Goal: Task Accomplishment & Management: Manage account settings

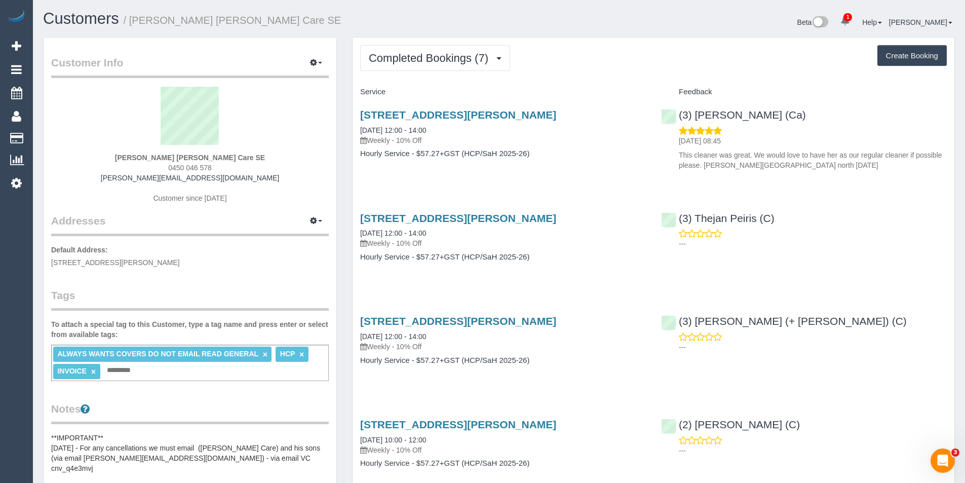
click at [455, 72] on div "Completed Bookings (7) Completed Bookings (7) Upcoming Bookings (11) Cancelled …" at bounding box center [654, 433] width 602 height 793
click at [454, 69] on button "Completed Bookings (7)" at bounding box center [435, 58] width 150 height 26
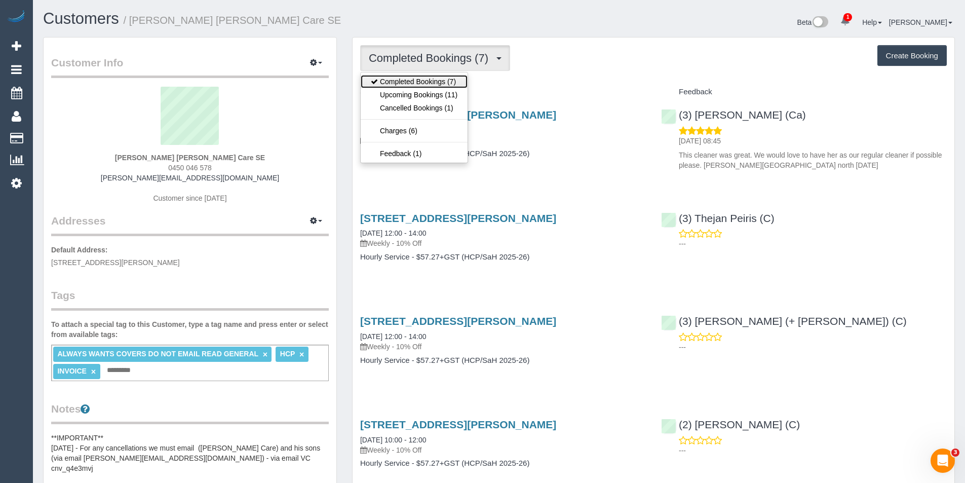
click at [446, 87] on link "Completed Bookings (7)" at bounding box center [414, 81] width 107 height 13
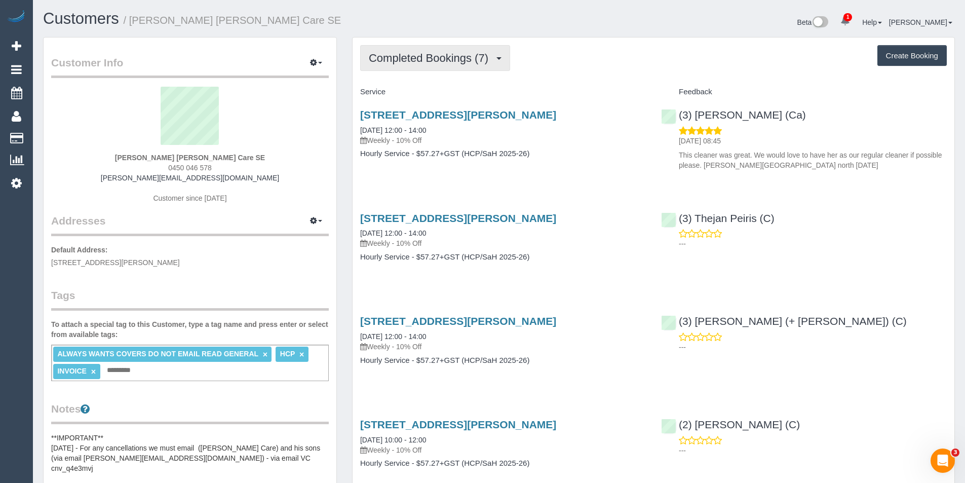
click at [444, 60] on span "Completed Bookings (7)" at bounding box center [431, 58] width 125 height 13
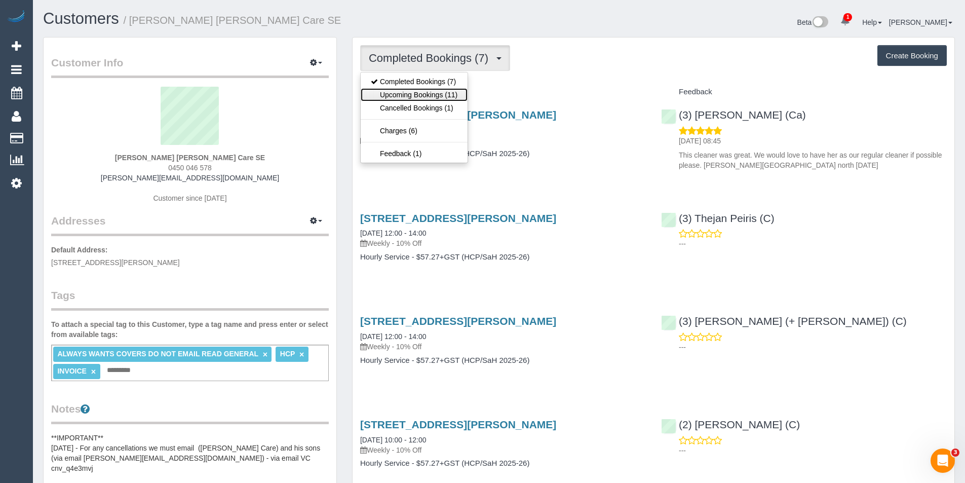
click at [447, 97] on link "Upcoming Bookings (11)" at bounding box center [414, 94] width 107 height 13
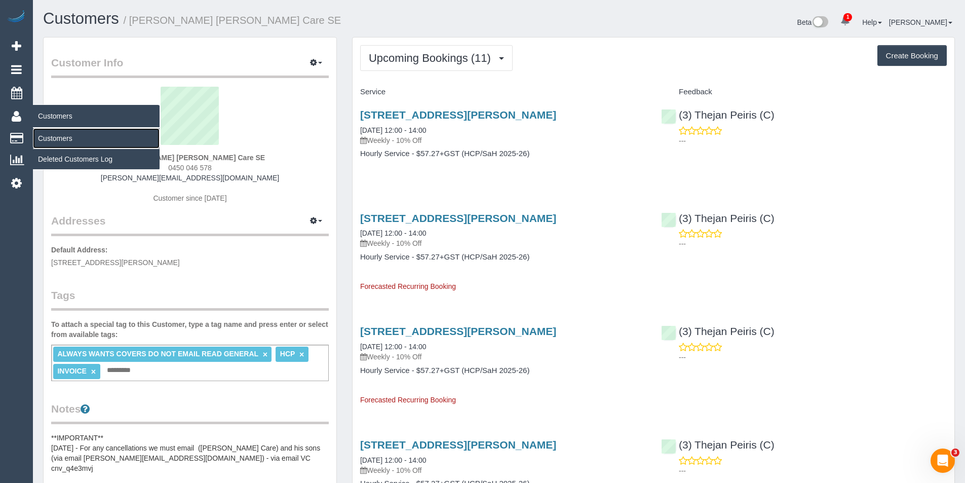
drag, startPoint x: 47, startPoint y: 141, endPoint x: 131, endPoint y: 128, distance: 84.6
click at [47, 141] on link "Customers" at bounding box center [96, 138] width 127 height 20
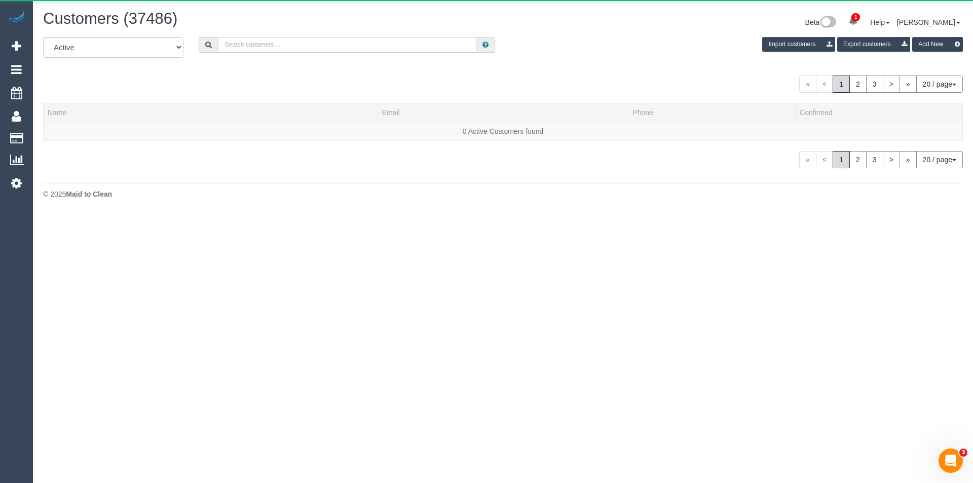
click at [272, 47] on input "text" at bounding box center [347, 45] width 258 height 16
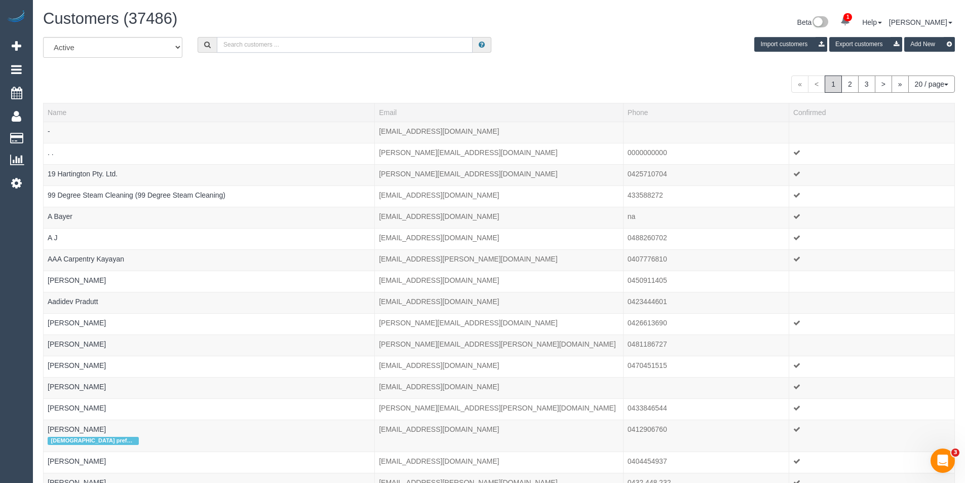
paste input "aline.frantzen@gmail.com"
click at [321, 42] on input "aline.frantzen@gmail.com" at bounding box center [345, 45] width 256 height 16
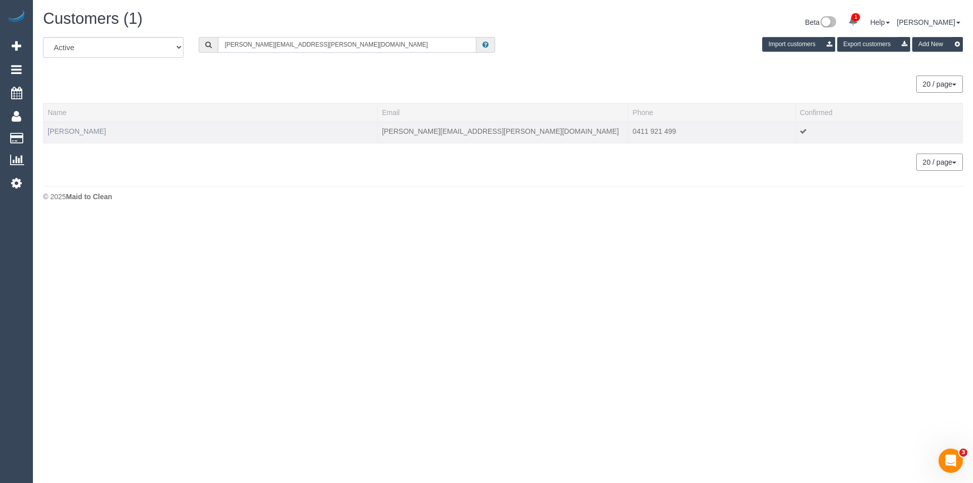
type input "aline.frantzen@gmail.com"
click at [80, 129] on link "Aline Frantzen" at bounding box center [77, 131] width 58 height 8
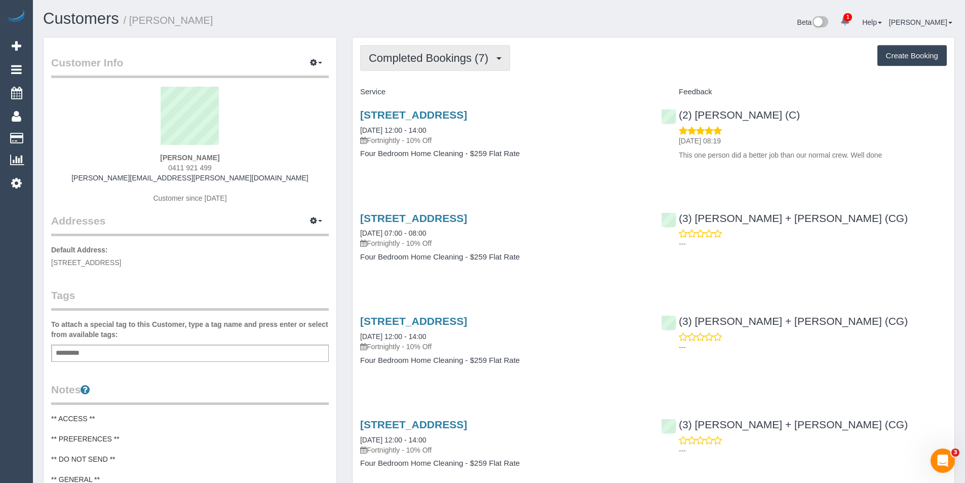
click at [467, 61] on span "Completed Bookings (7)" at bounding box center [431, 58] width 125 height 13
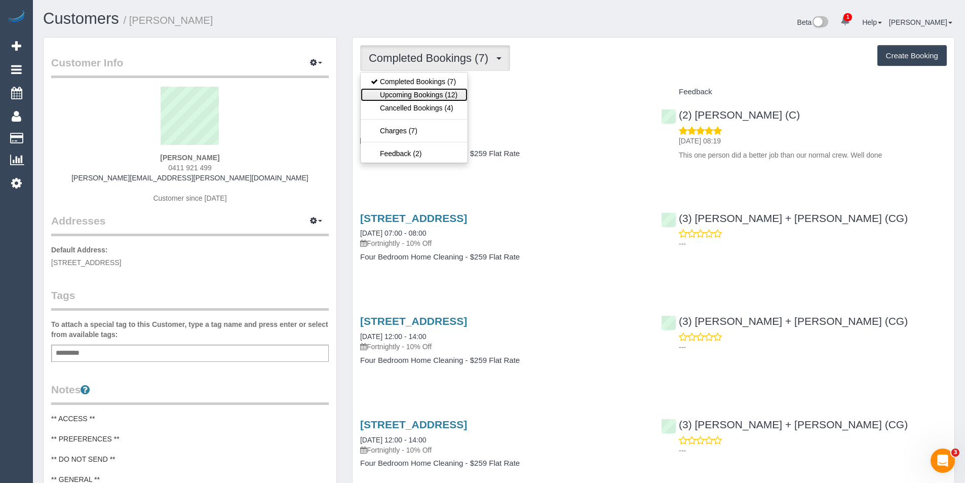
click at [455, 97] on link "Upcoming Bookings (12)" at bounding box center [414, 94] width 107 height 13
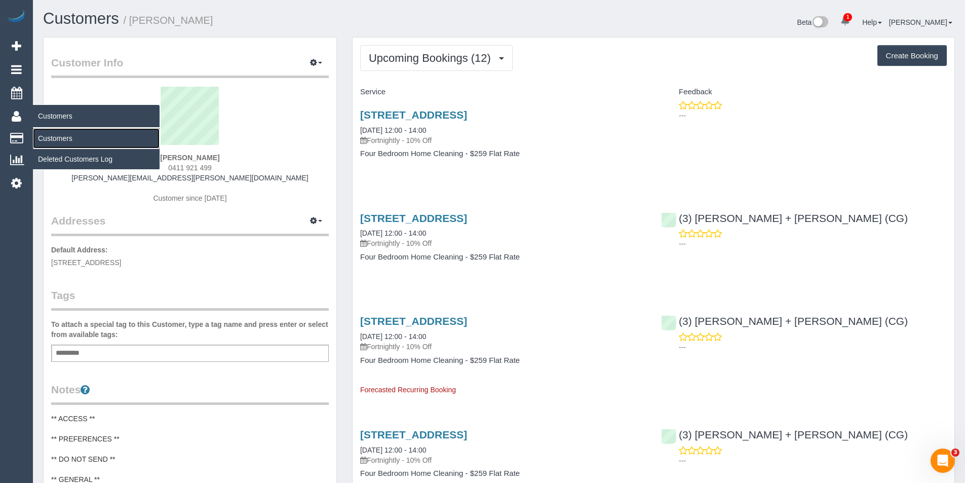
click at [54, 146] on link "Customers" at bounding box center [96, 138] width 127 height 20
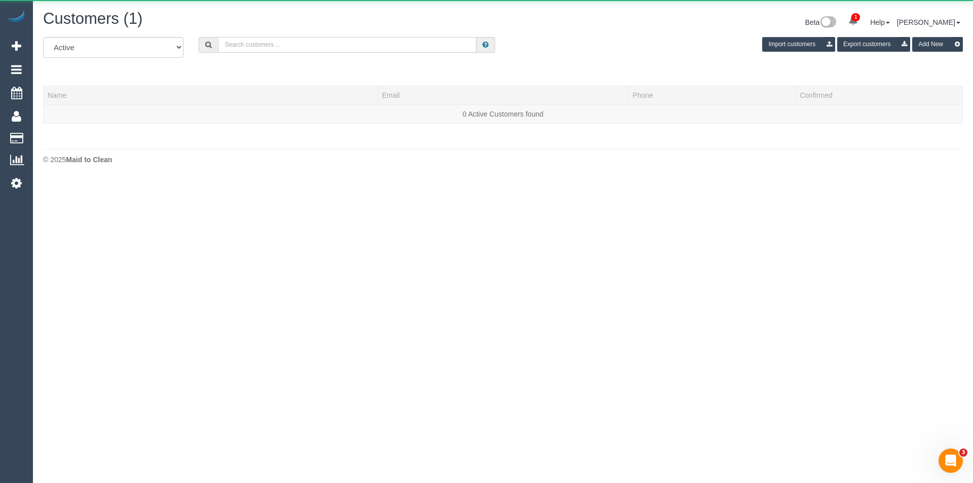
click at [250, 46] on input "text" at bounding box center [347, 45] width 258 height 16
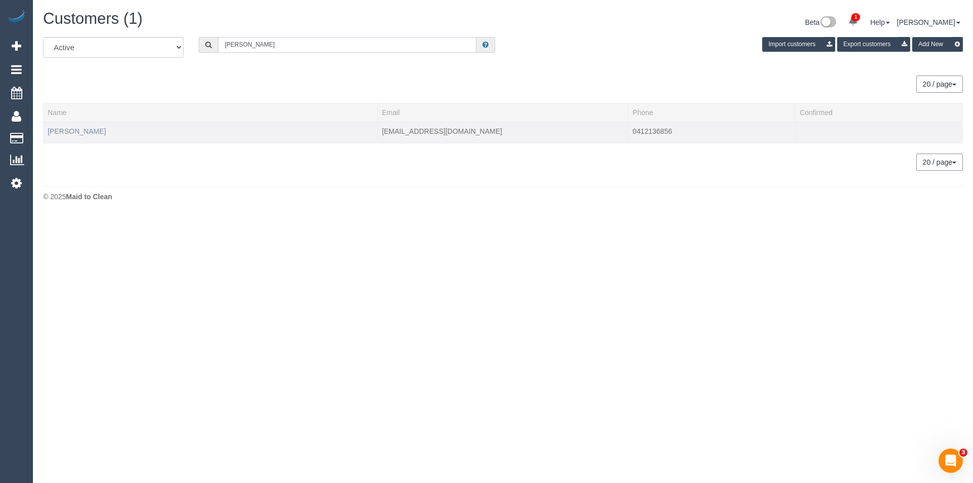
type input "Rob tripp"
click at [68, 131] on link "Rob Tripp" at bounding box center [77, 131] width 58 height 8
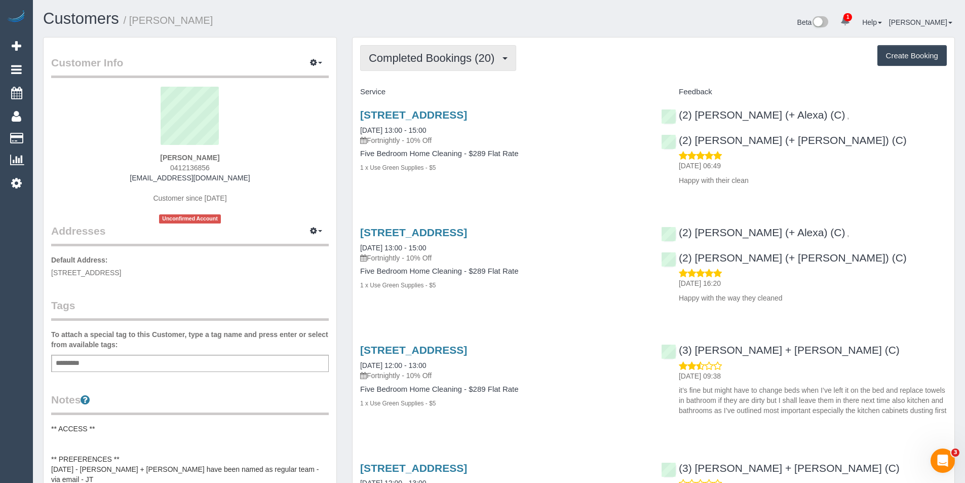
click at [471, 65] on button "Completed Bookings (20)" at bounding box center [438, 58] width 156 height 26
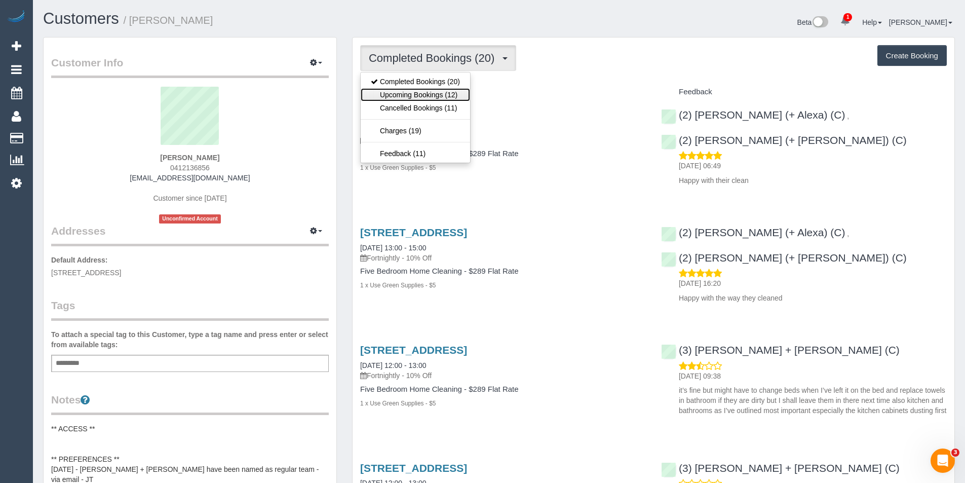
click at [463, 94] on link "Upcoming Bookings (12)" at bounding box center [415, 94] width 109 height 13
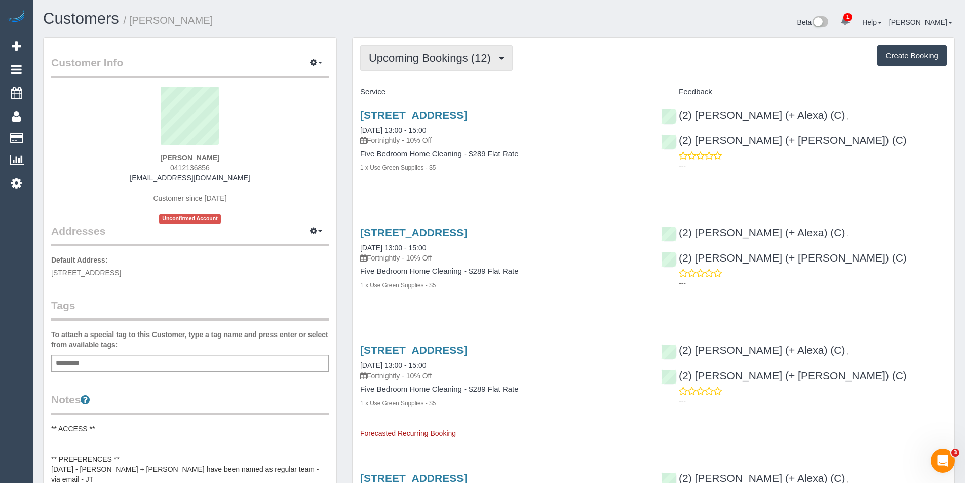
drag, startPoint x: 436, startPoint y: 76, endPoint x: 430, endPoint y: 60, distance: 17.3
click at [430, 59] on span "Upcoming Bookings (12)" at bounding box center [432, 58] width 127 height 13
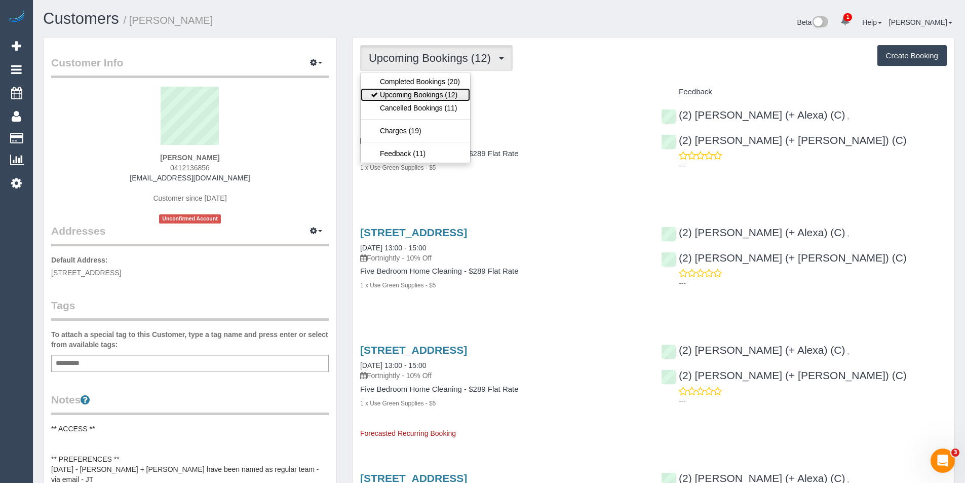
click at [430, 90] on link "Upcoming Bookings (12)" at bounding box center [415, 94] width 109 height 13
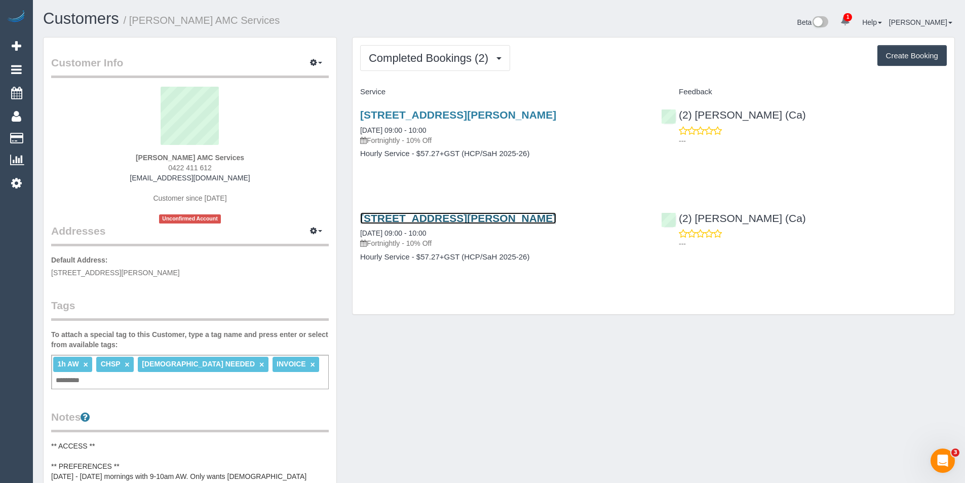
click at [487, 215] on link "Unit 2, 58 William Street, St Albans, VIC 3021" at bounding box center [458, 218] width 196 height 12
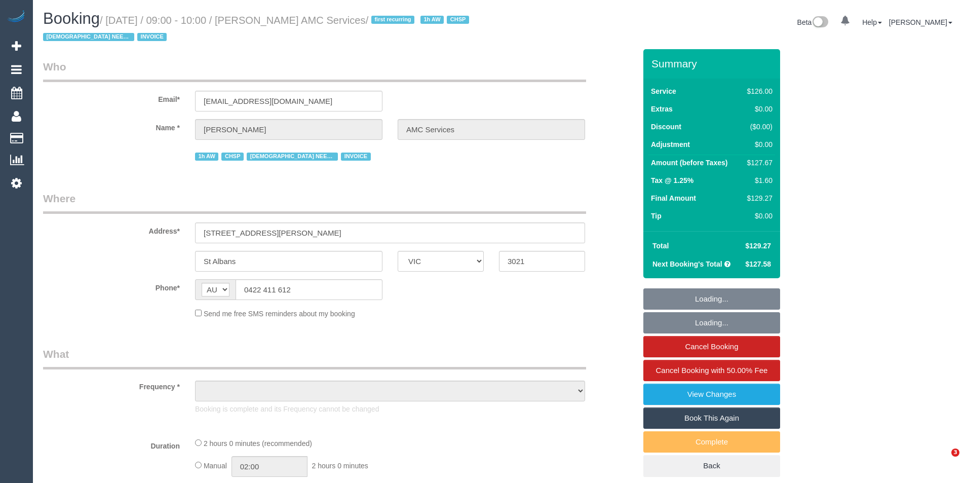
select select "VIC"
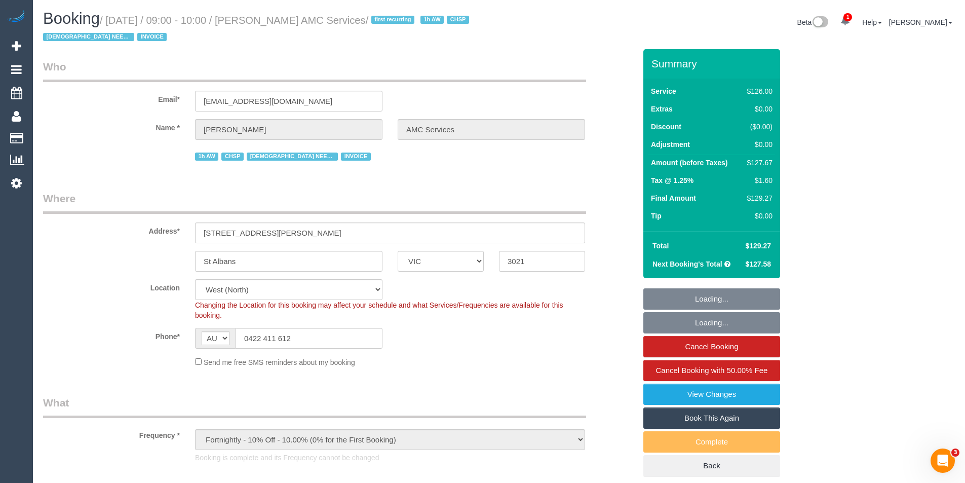
select select "object:1362"
select select "120"
select select "number:28"
select select "number:14"
select select "number:19"
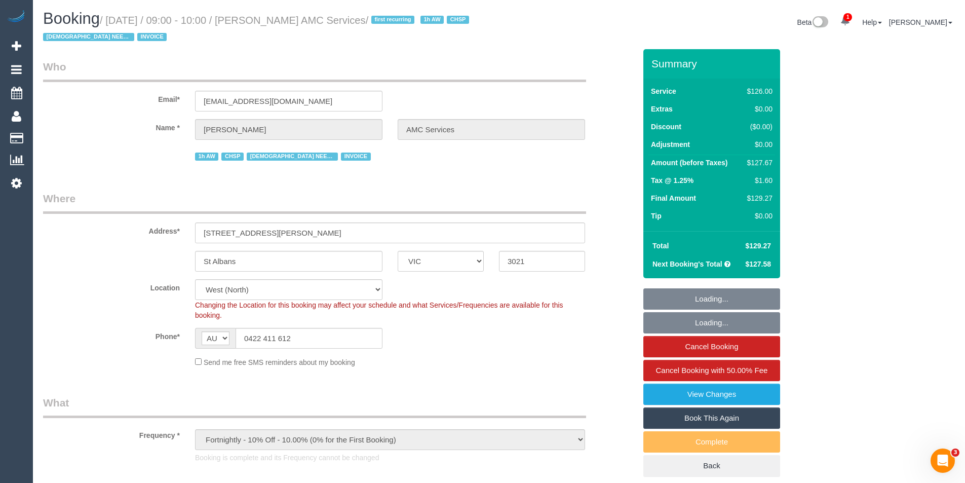
select select "number:25"
select select "number:35"
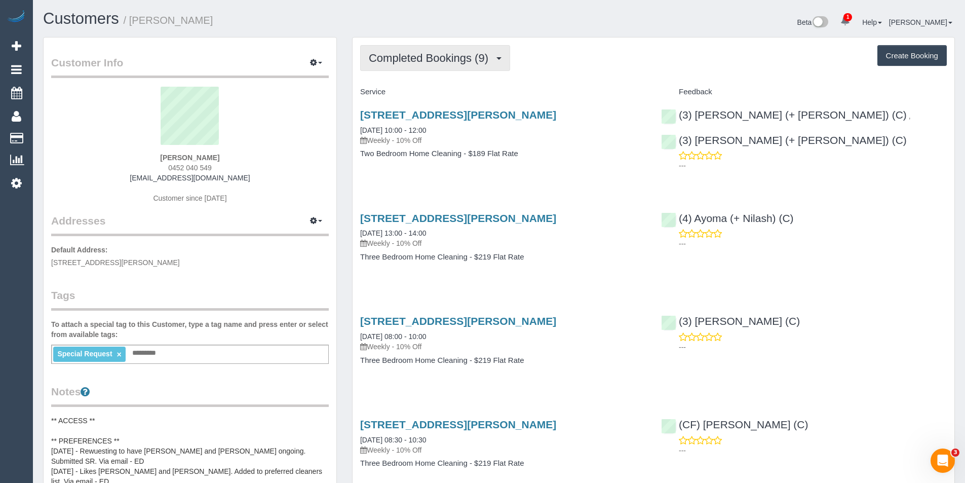
click at [474, 61] on span "Completed Bookings (9)" at bounding box center [431, 58] width 125 height 13
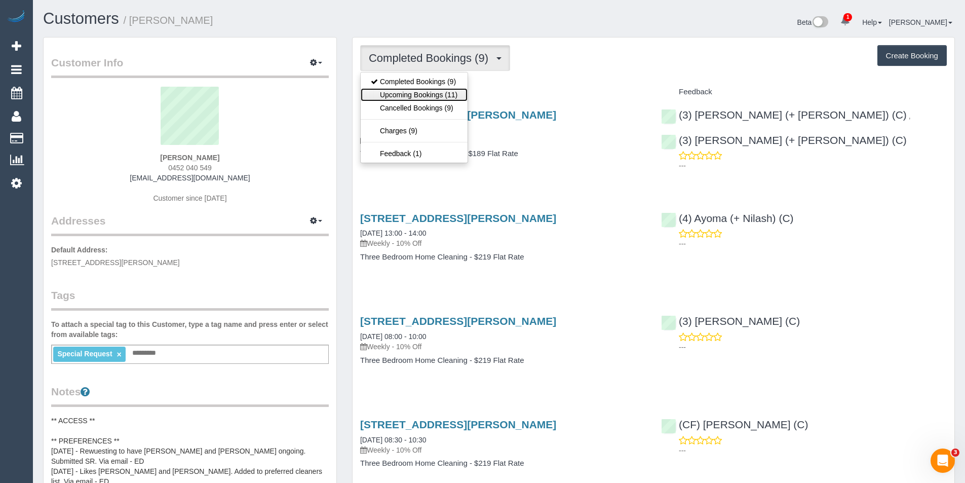
click at [454, 94] on link "Upcoming Bookings (11)" at bounding box center [414, 94] width 107 height 13
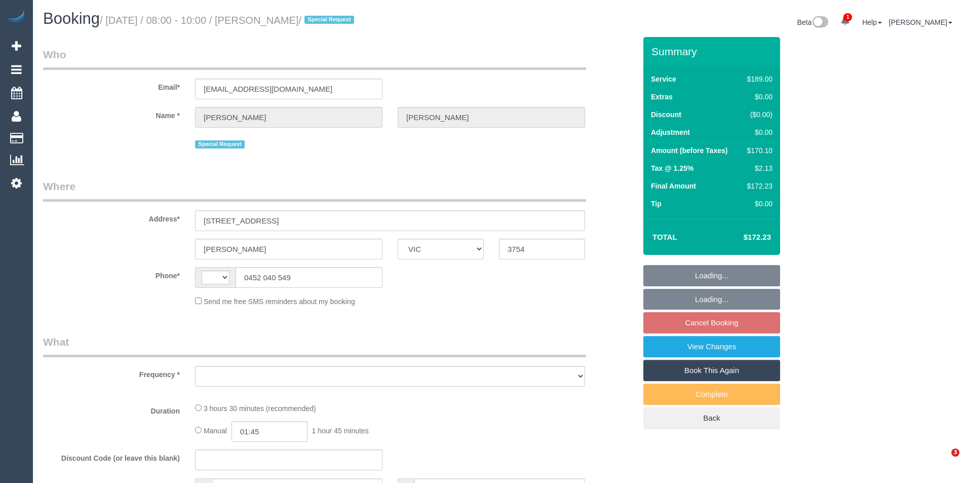
select select "VIC"
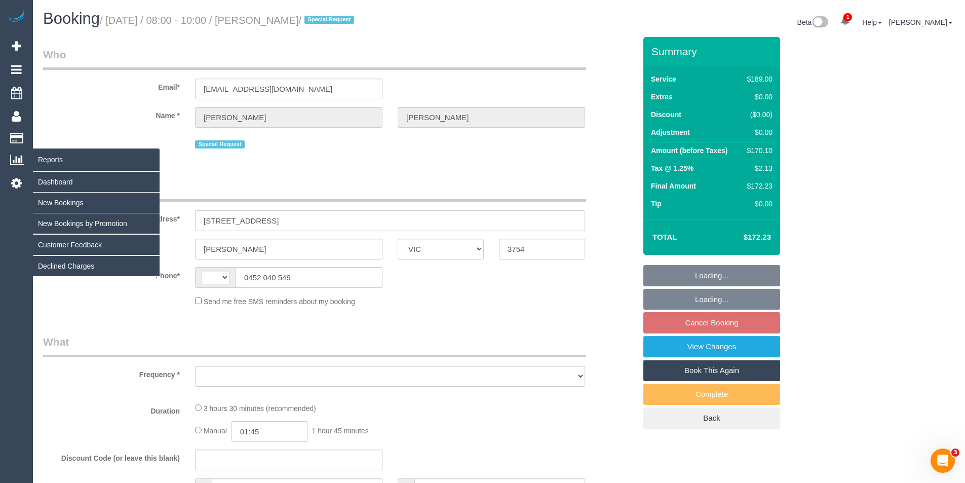
select select "string:stripe-pm_1RurjK2GScqysDRVIlGnU8df"
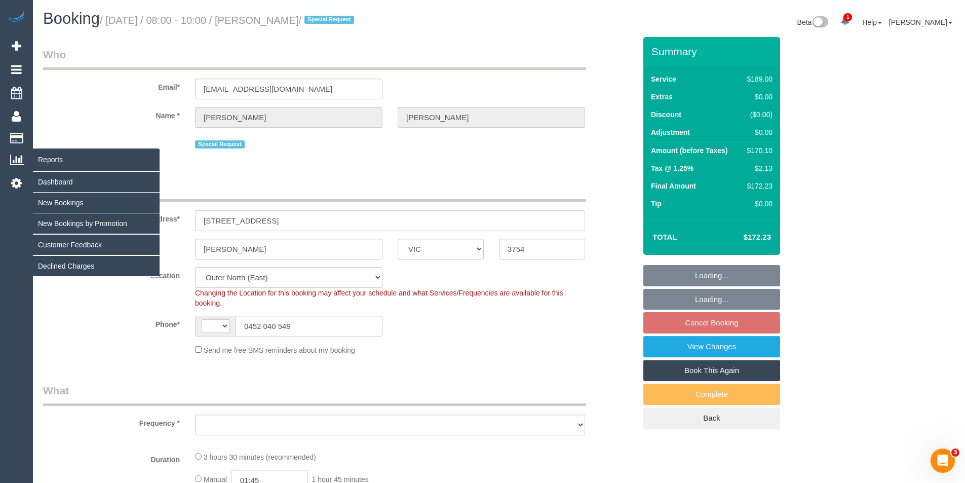
select select "string:AU"
select select "object:815"
select select "spot2"
select select "number:27"
select select "number:14"
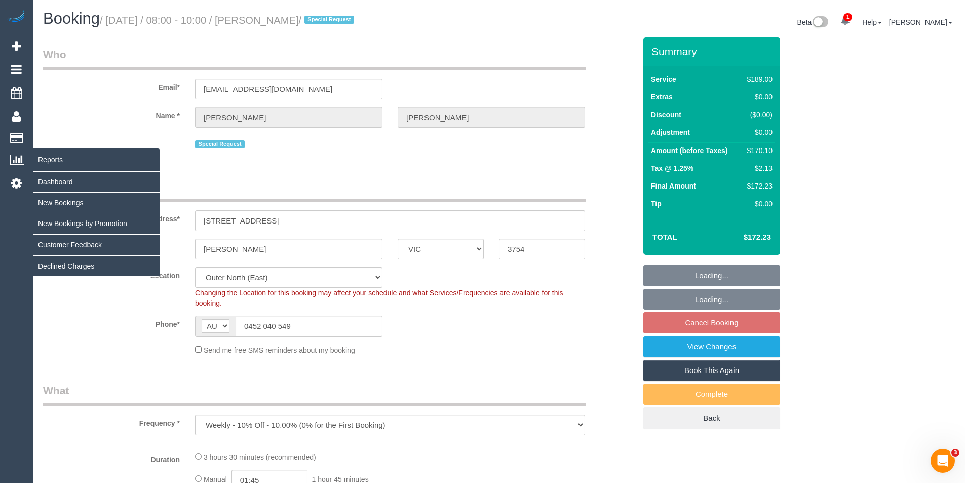
select select "number:19"
select select "number:36"
select select "number:34"
select select "number:11"
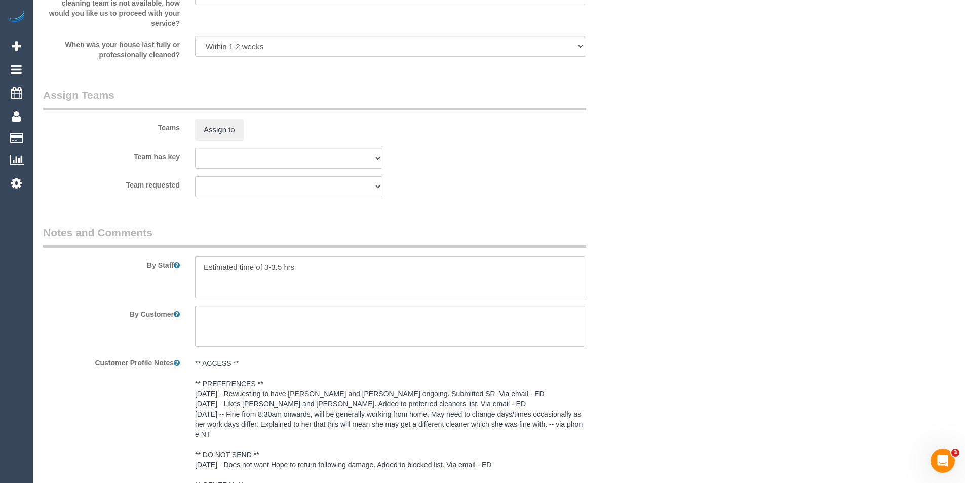
scroll to position [1368, 0]
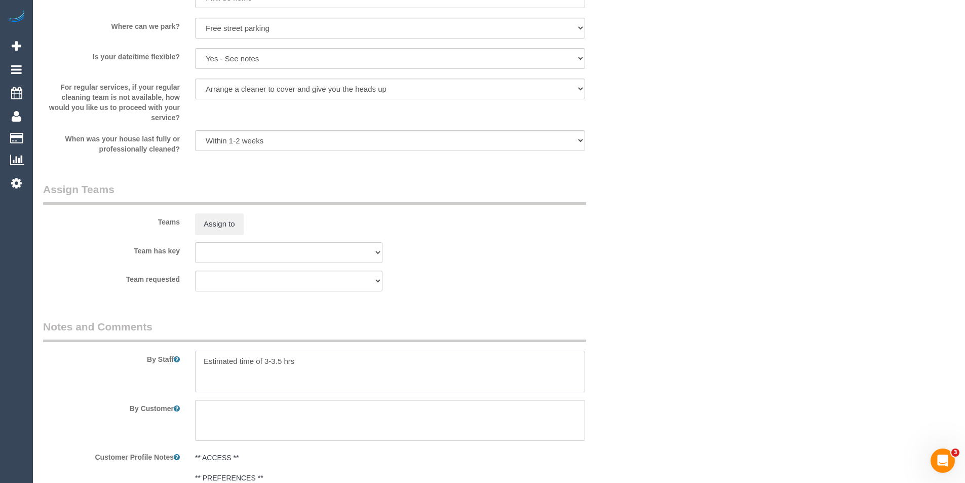
click at [202, 365] on textarea at bounding box center [390, 372] width 390 height 42
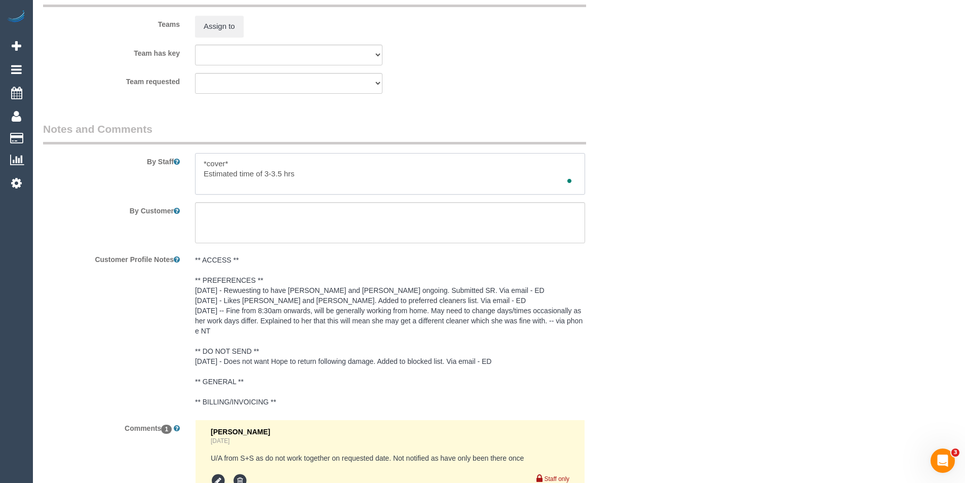
scroll to position [1700, 0]
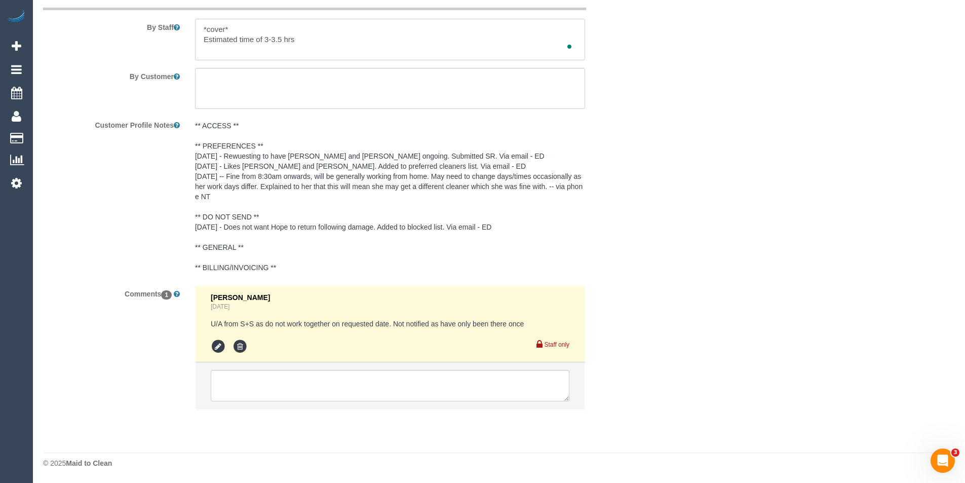
type textarea "*cover* Estimated time of 3-3.5 hrs"
click at [271, 382] on textarea at bounding box center [390, 385] width 359 height 31
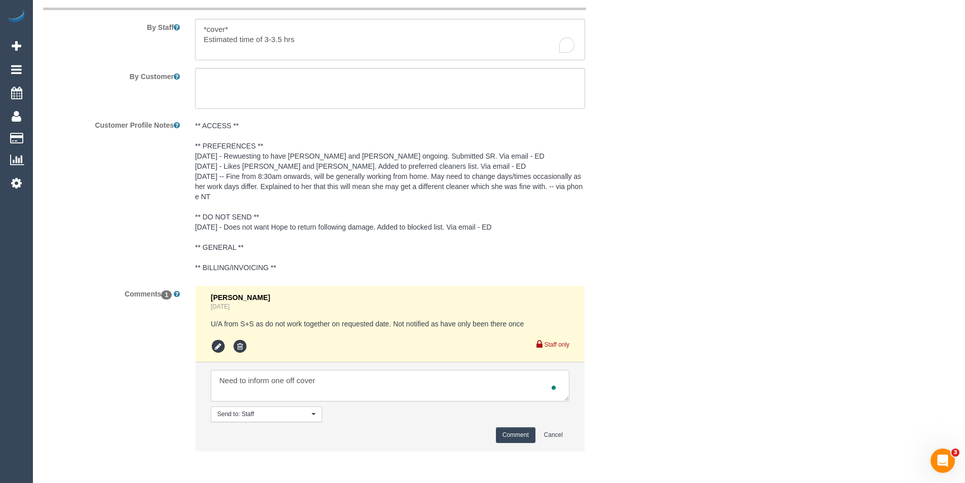
type textarea "Need to inform one off cover"
click at [525, 439] on button "Comment" at bounding box center [516, 435] width 40 height 16
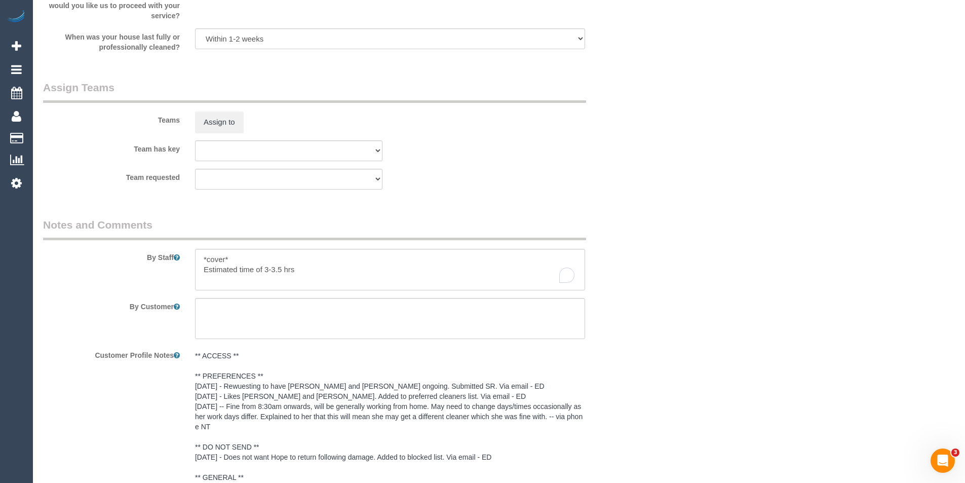
scroll to position [1345, 0]
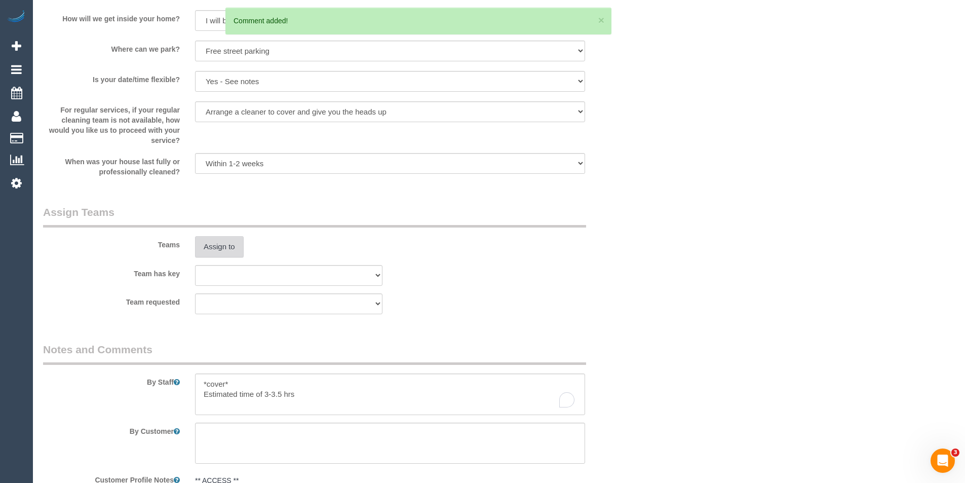
click at [232, 242] on button "Assign to" at bounding box center [219, 246] width 49 height 21
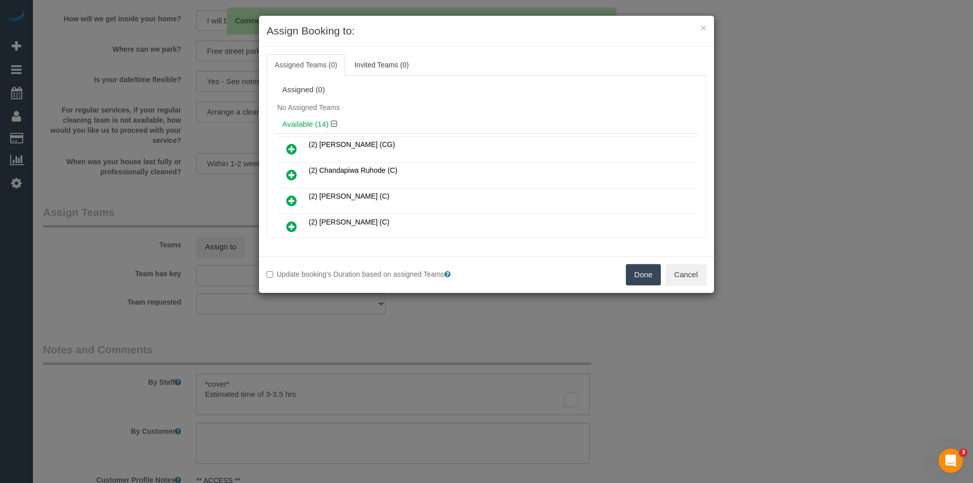
click at [292, 171] on icon at bounding box center [291, 175] width 11 height 12
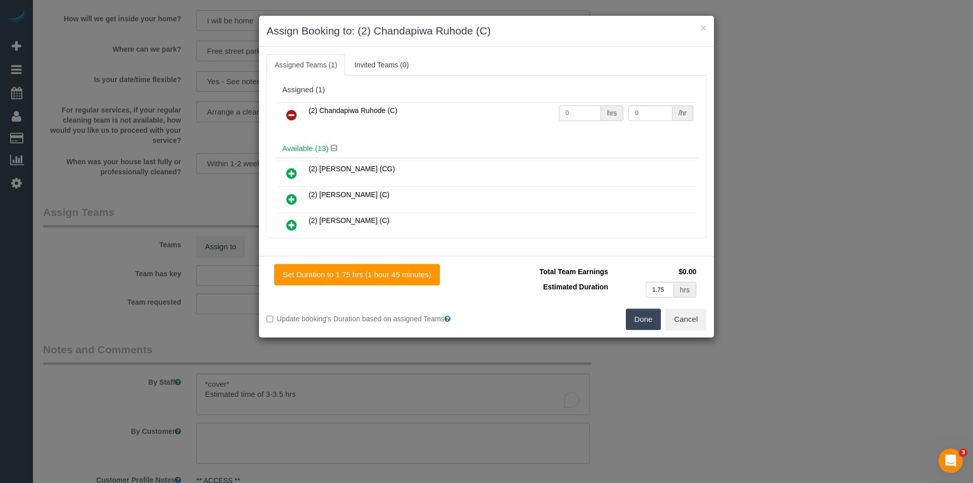
drag, startPoint x: 574, startPoint y: 119, endPoint x: 465, endPoint y: 126, distance: 109.7
click at [465, 126] on tr "(2) Chandapiwa Ruhode (C) 0 hrs 0 /hr" at bounding box center [486, 115] width 419 height 26
type input "1"
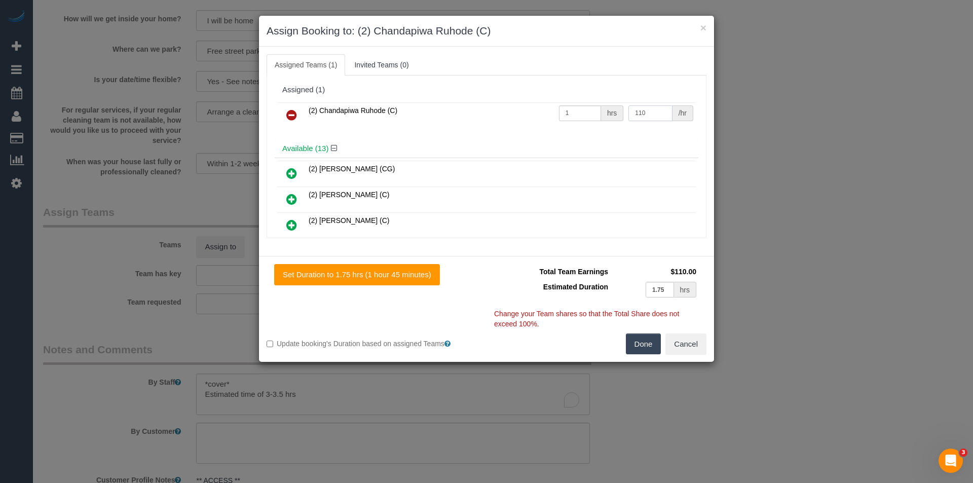
type input "110"
click at [636, 340] on button "Done" at bounding box center [643, 343] width 35 height 21
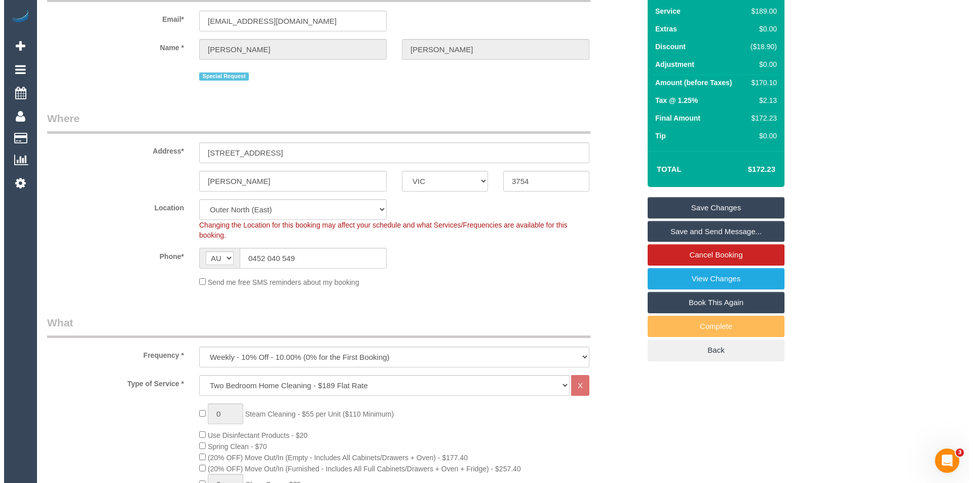
scroll to position [0, 0]
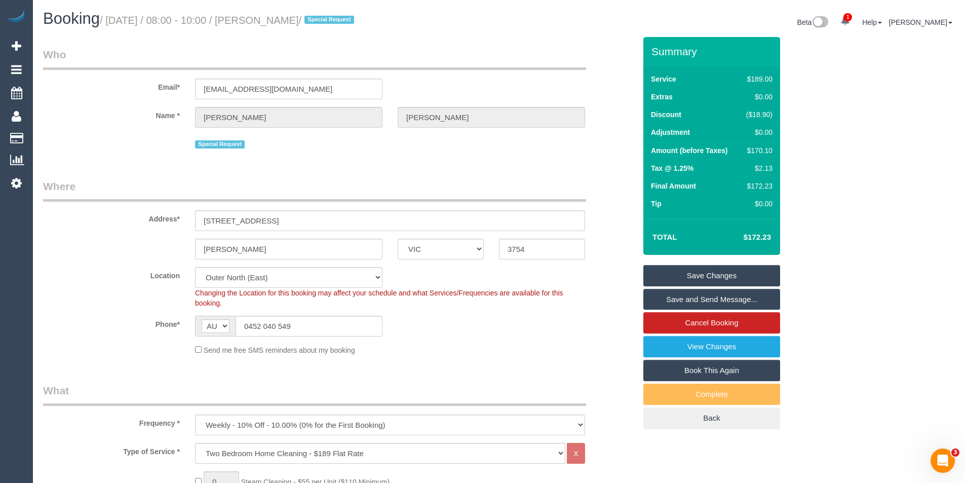
select select "spot24"
click at [695, 301] on link "Save and Send Message..." at bounding box center [712, 299] width 137 height 21
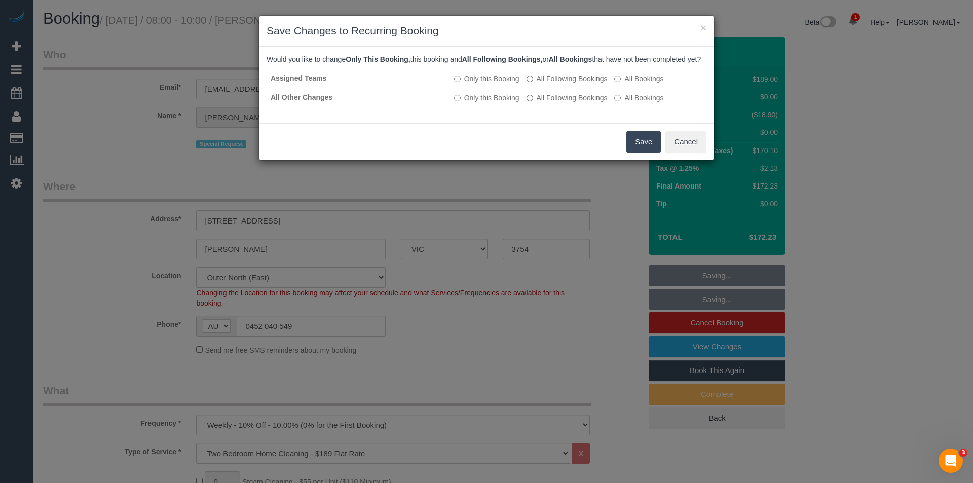
click at [649, 153] on button "Save" at bounding box center [643, 141] width 34 height 21
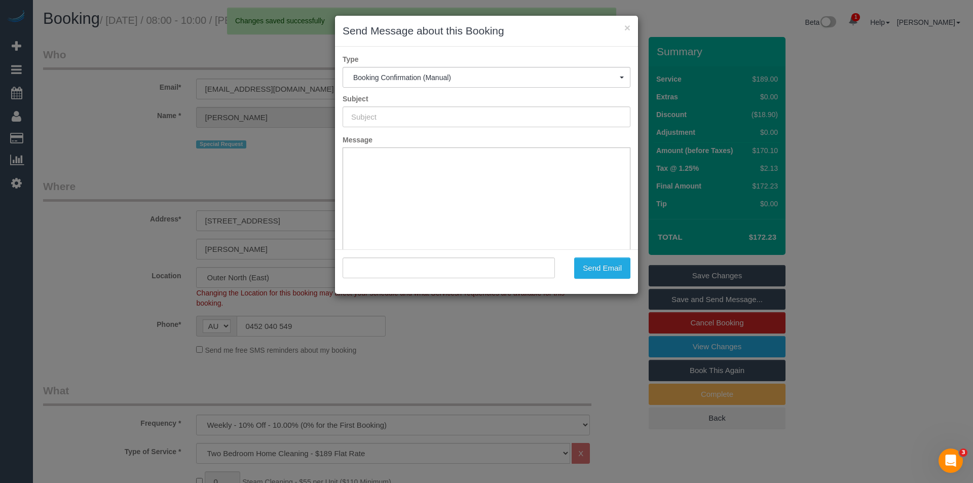
type input "Booking Confirmed"
type input ""Emily Peterson" <emilypetersondvm@gmail.com>"
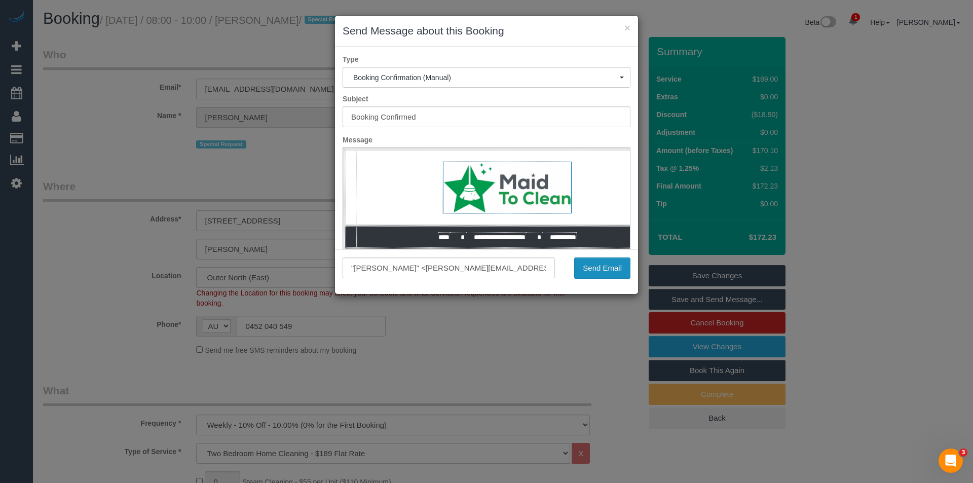
drag, startPoint x: 612, startPoint y: 265, endPoint x: 598, endPoint y: 252, distance: 19.0
click at [612, 265] on button "Send Email" at bounding box center [602, 267] width 56 height 21
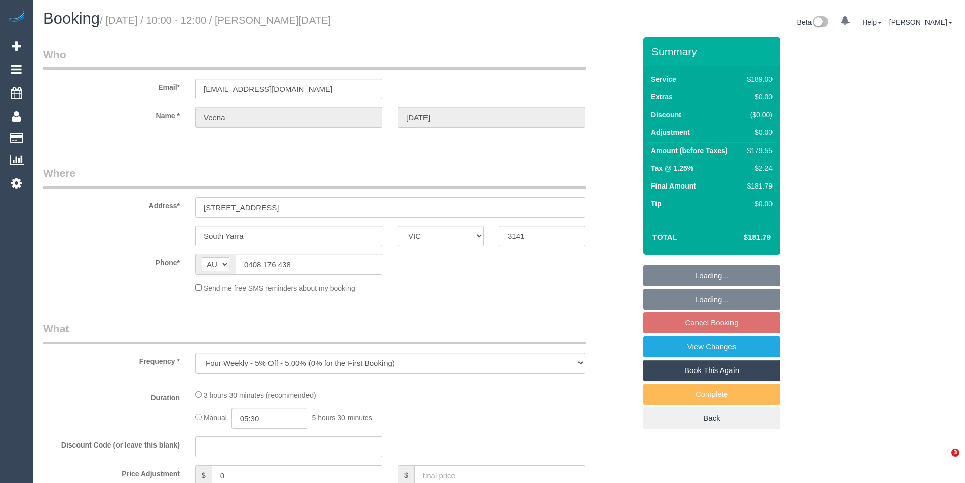
select select "VIC"
select select "number:28"
select select "number:14"
select select "number:19"
select select "number:24"
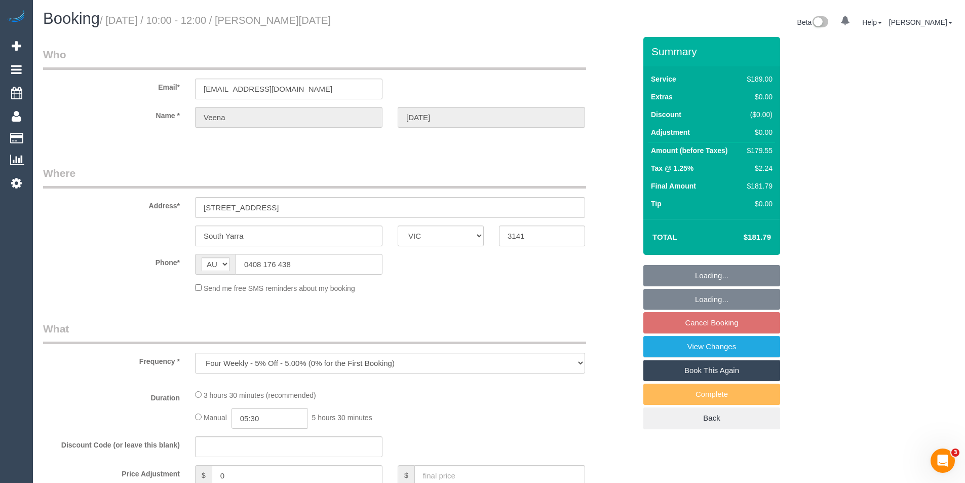
select select "number:34"
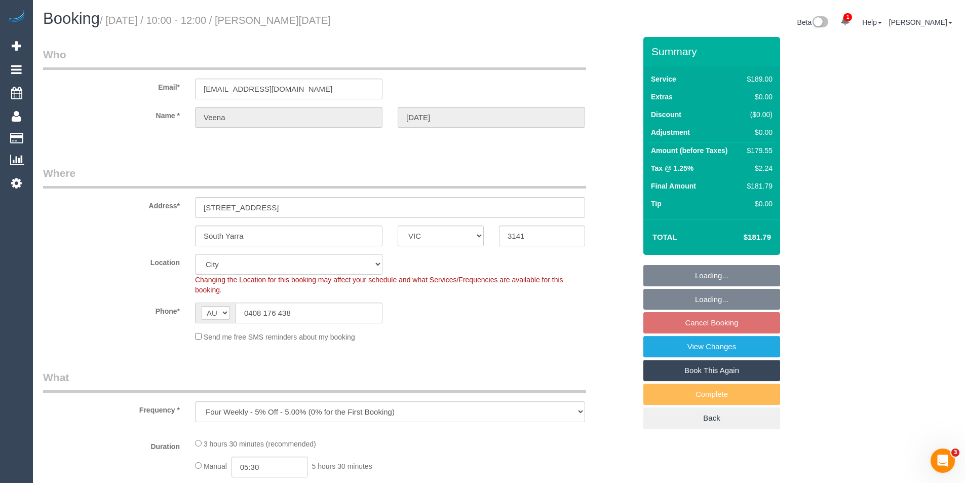
select select "object:684"
select select "string:stripe-pm_1Pyl1t2GScqysDRVOfVRwhV9"
select select "spot3"
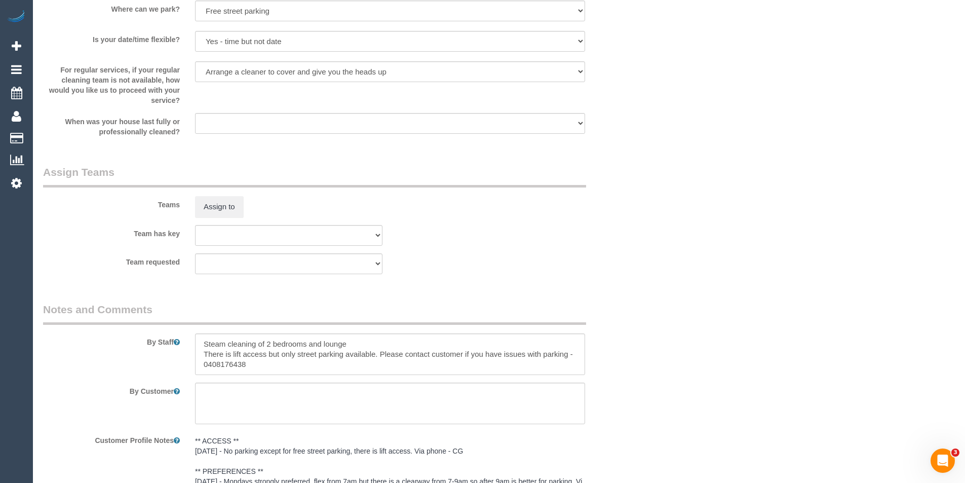
scroll to position [1419, 0]
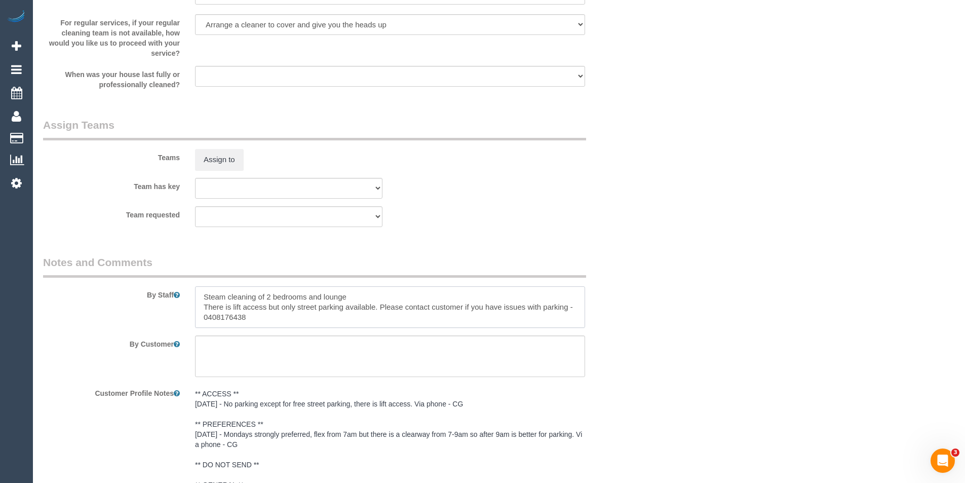
click at [203, 297] on textarea at bounding box center [390, 307] width 390 height 42
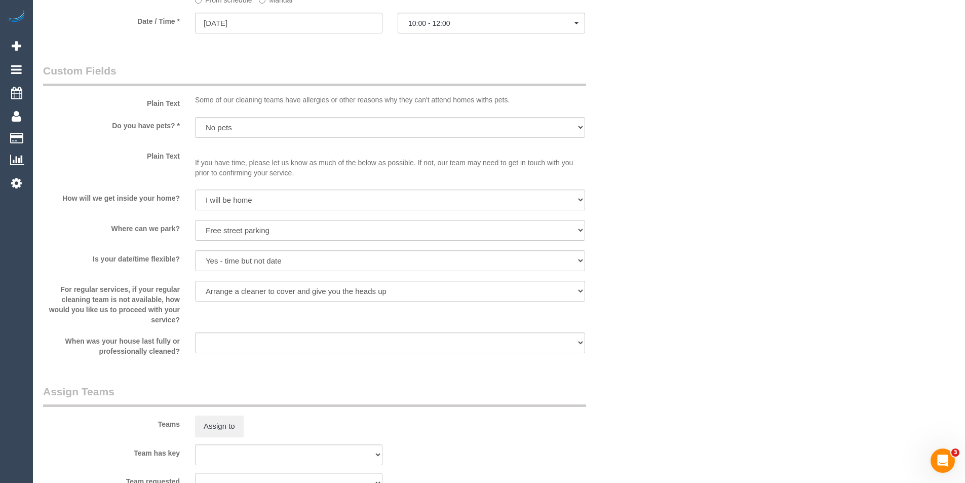
scroll to position [1318, 0]
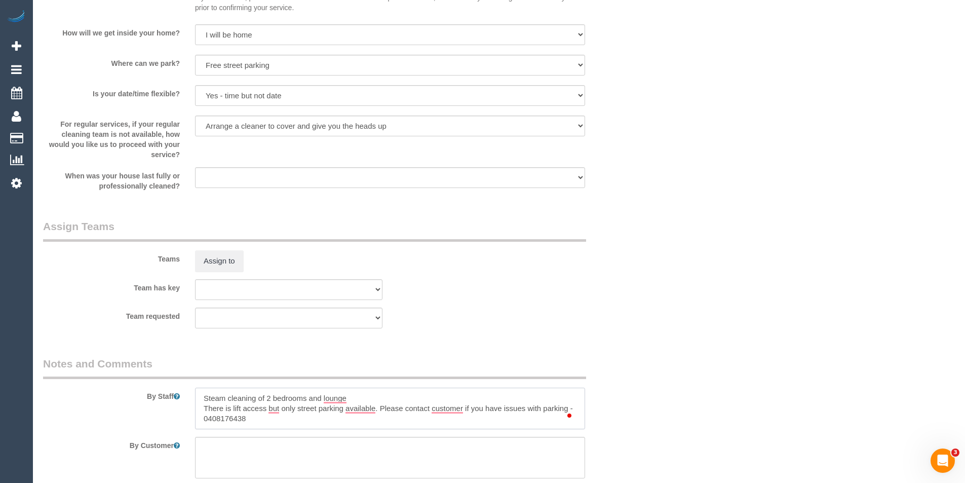
drag, startPoint x: 359, startPoint y: 398, endPoint x: 193, endPoint y: 395, distance: 165.7
click at [193, 395] on div at bounding box center [389, 409] width 405 height 42
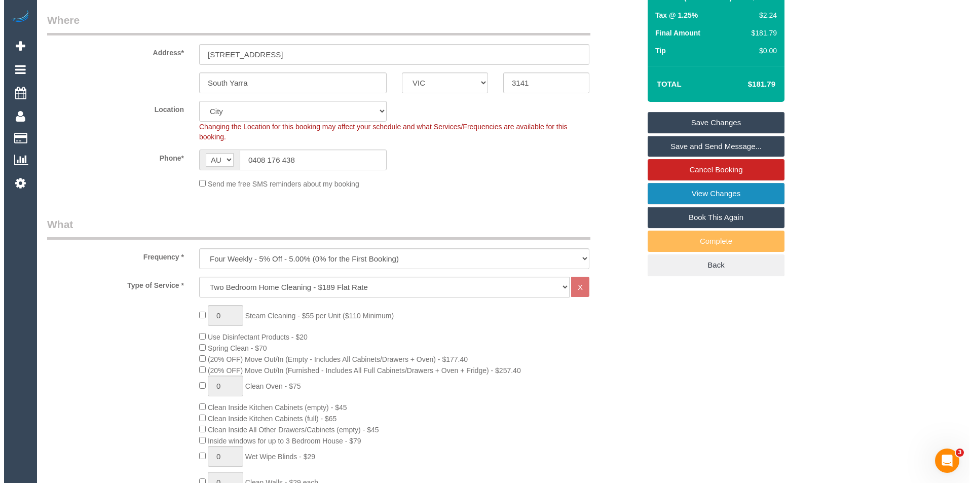
scroll to position [101, 0]
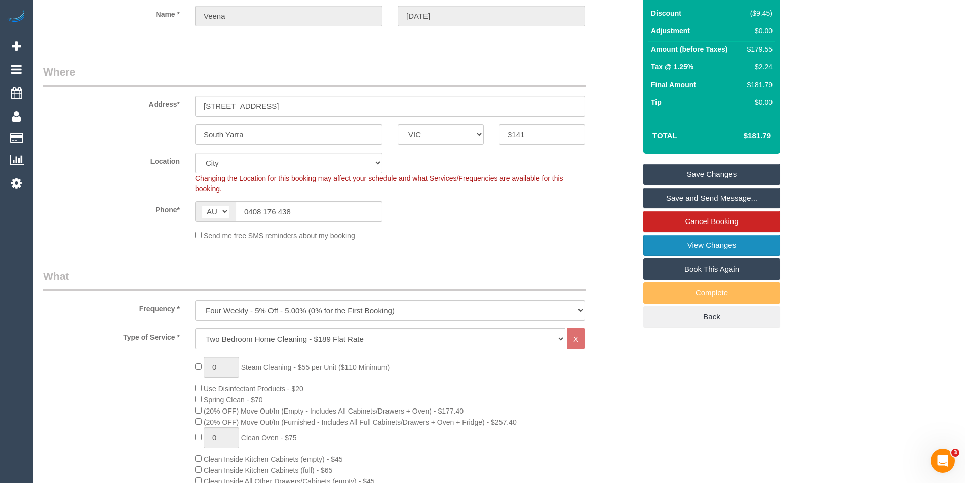
click at [718, 248] on link "View Changes" at bounding box center [712, 245] width 137 height 21
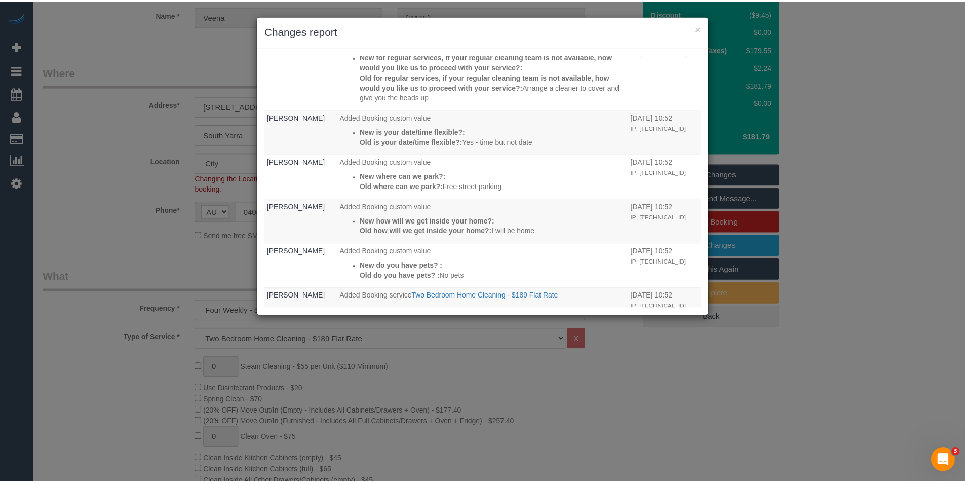
scroll to position [0, 0]
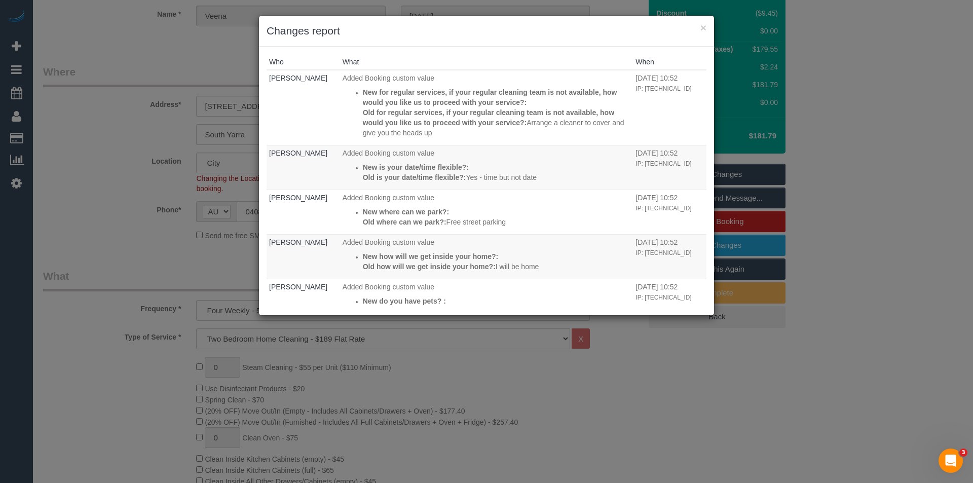
click at [685, 369] on div "× Changes report Who What When [PERSON_NAME] Added Booking custom value New for…" at bounding box center [486, 241] width 973 height 483
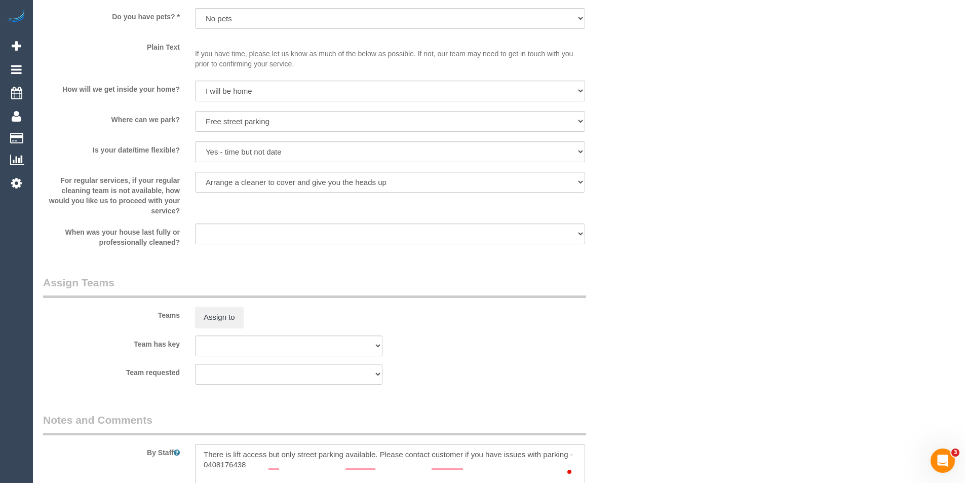
scroll to position [1368, 0]
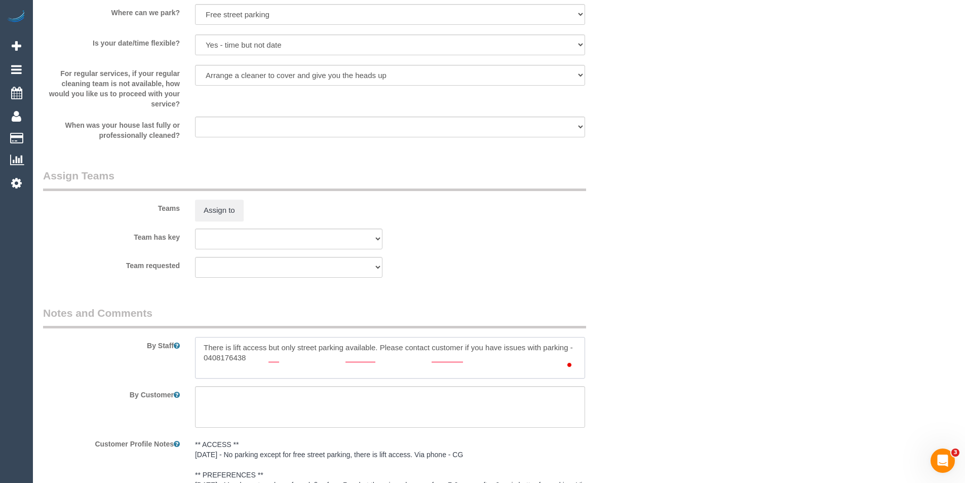
click at [216, 347] on textarea "To enrich screen reader interactions, please activate Accessibility in Grammarl…" at bounding box center [390, 358] width 390 height 42
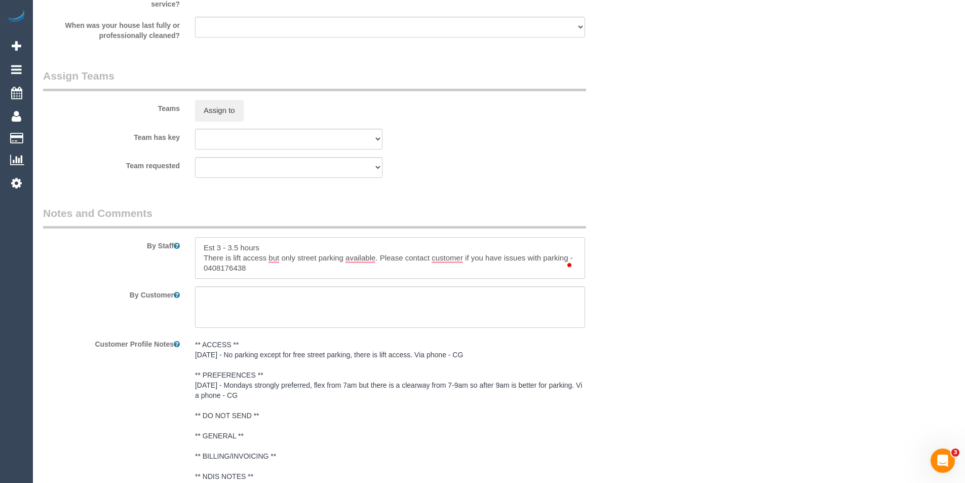
scroll to position [1318, 0]
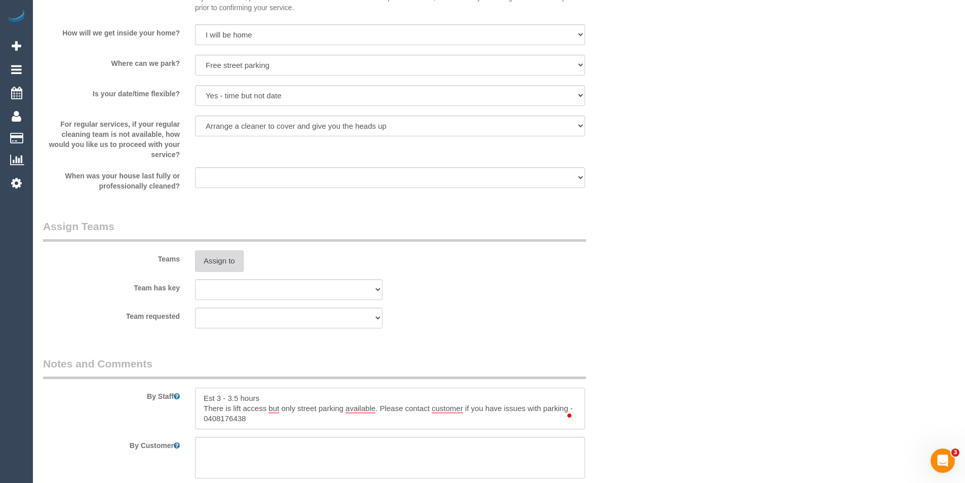
type textarea "Est 3 - 3.5 hours There is lift access but only street parking available. Pleas…"
click at [220, 259] on button "Assign to" at bounding box center [219, 260] width 49 height 21
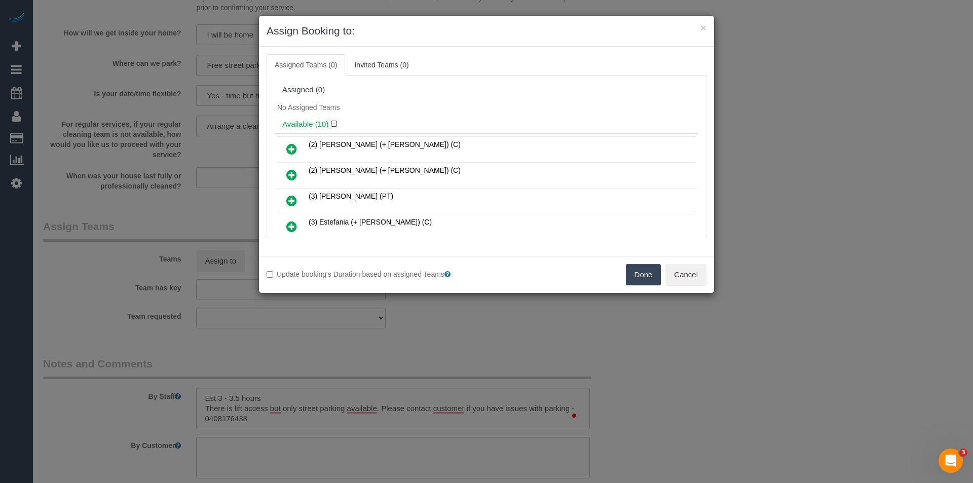
click at [289, 198] on icon at bounding box center [291, 201] width 11 height 12
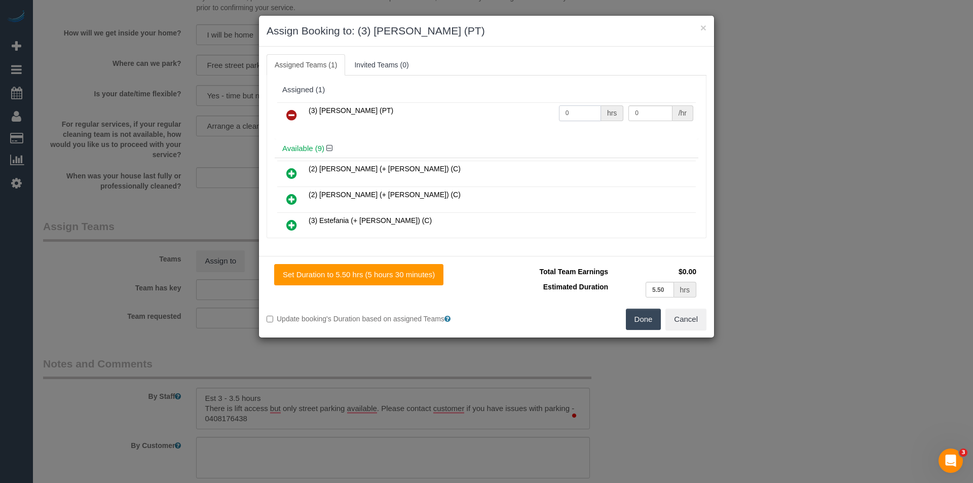
drag, startPoint x: 573, startPoint y: 118, endPoint x: 483, endPoint y: 128, distance: 90.3
click at [483, 128] on div "(3) Allie Zhu (PT) 0 hrs 0 /hr" at bounding box center [487, 120] width 424 height 40
type input "1"
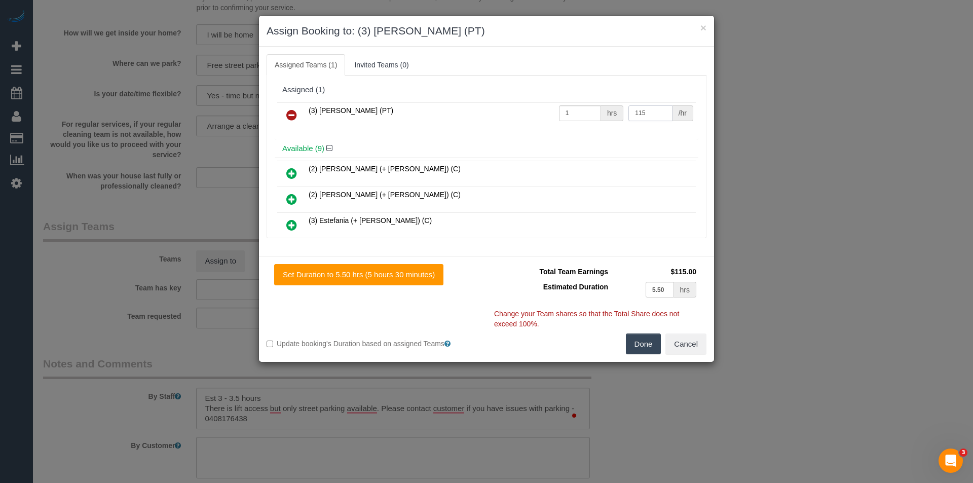
type input "115"
click at [645, 341] on button "Done" at bounding box center [643, 343] width 35 height 21
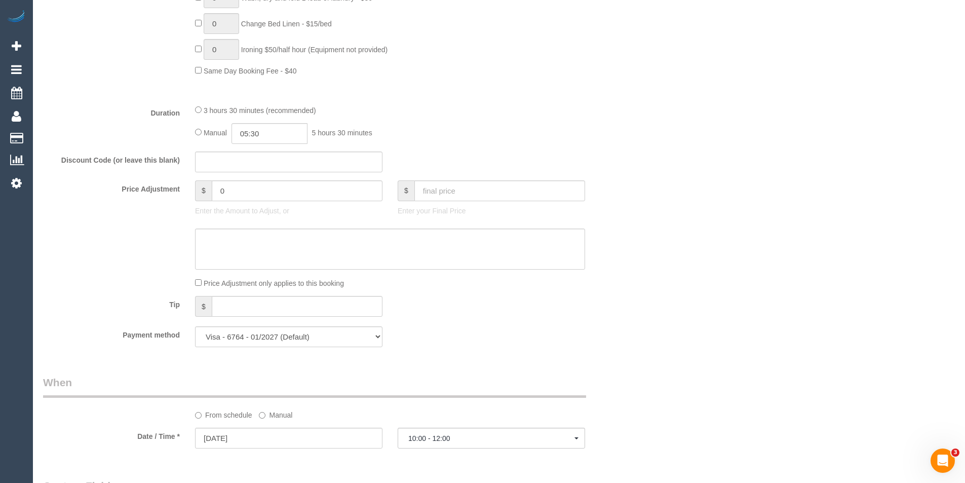
scroll to position [659, 0]
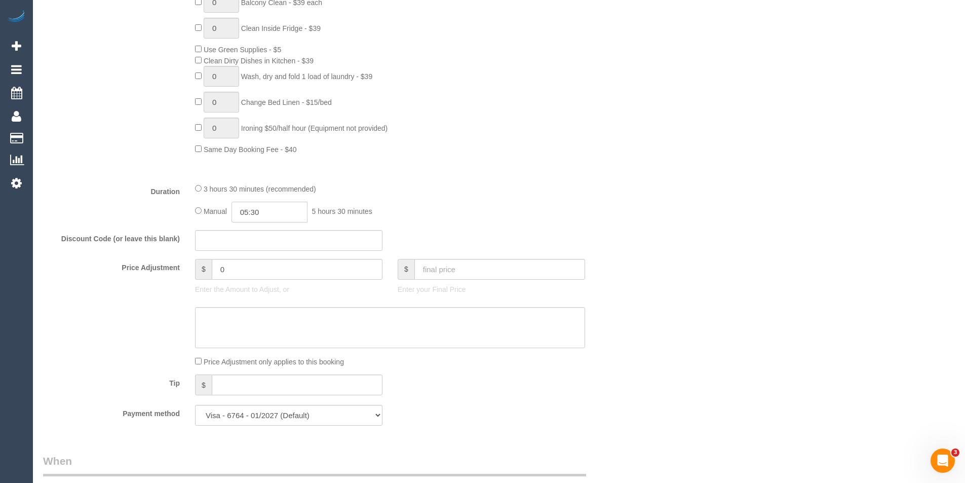
click at [277, 215] on input "05:30" at bounding box center [270, 212] width 76 height 21
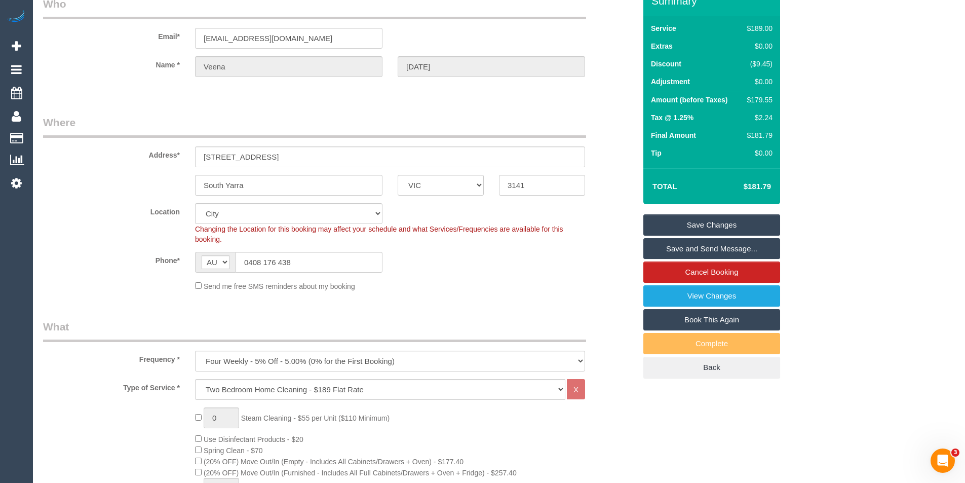
scroll to position [11, 0]
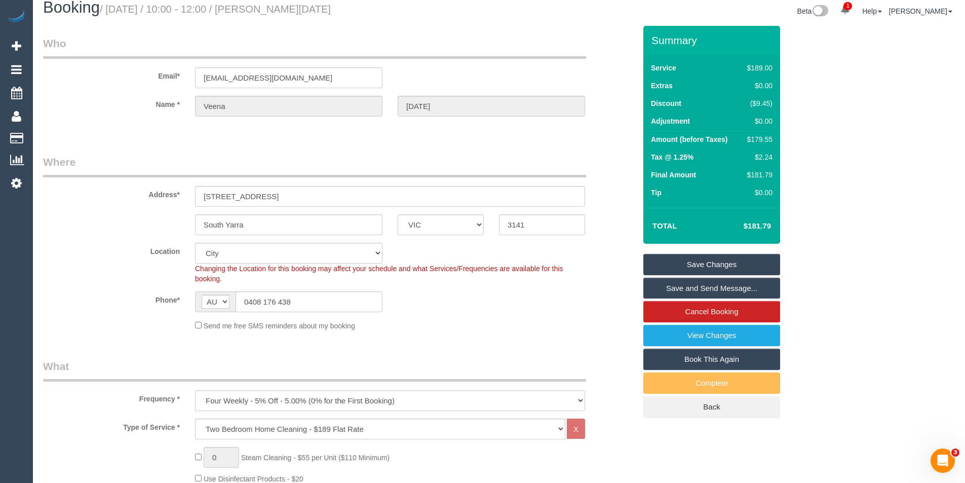
select select "spot28"
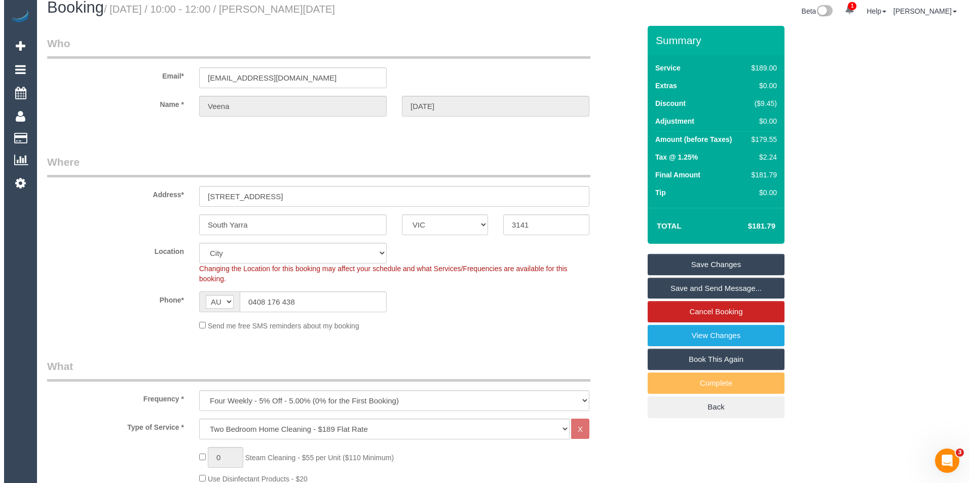
scroll to position [0, 0]
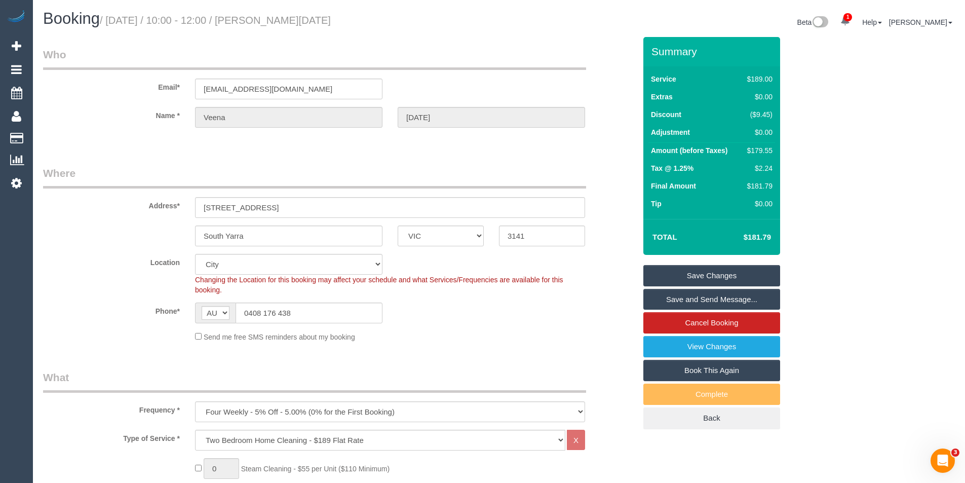
click at [670, 301] on link "Save and Send Message..." at bounding box center [712, 299] width 137 height 21
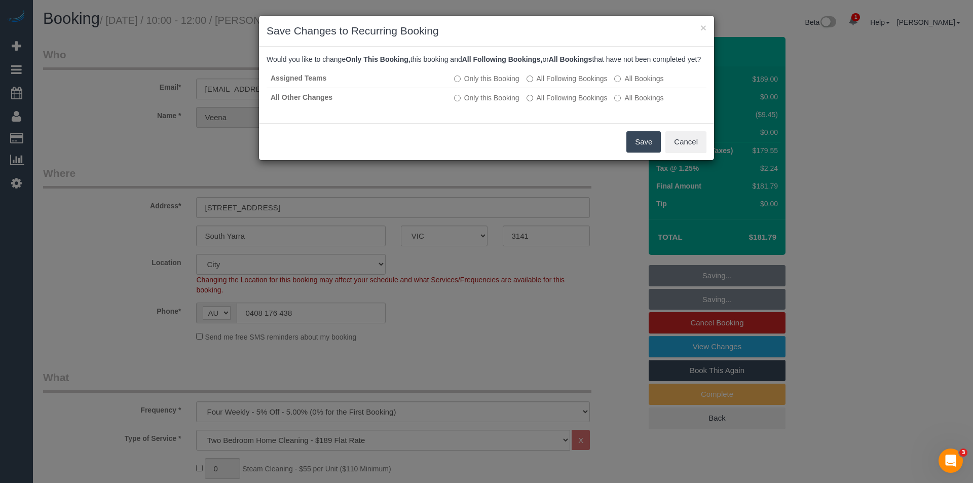
click at [646, 153] on button "Save" at bounding box center [643, 141] width 34 height 21
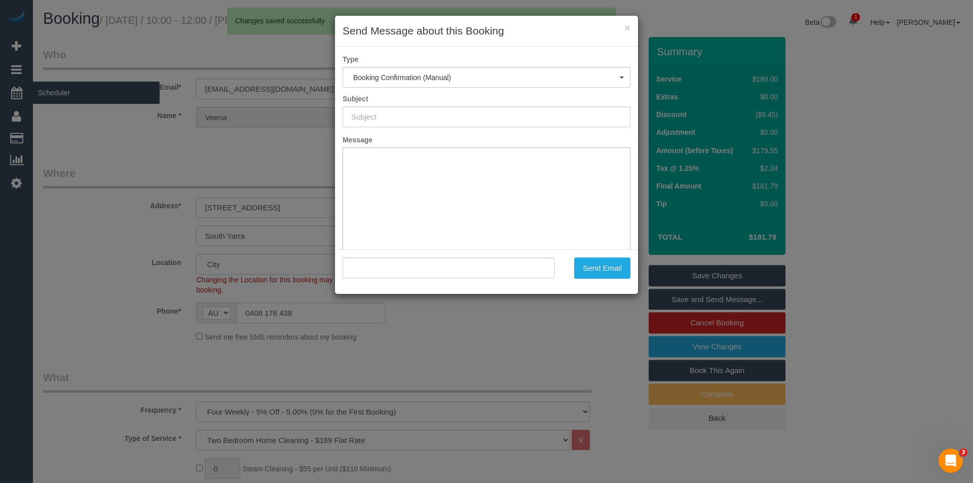
type input "Booking Confirmed"
type input ""Veena Raja" <veenarajaratinam@gmail.com>"
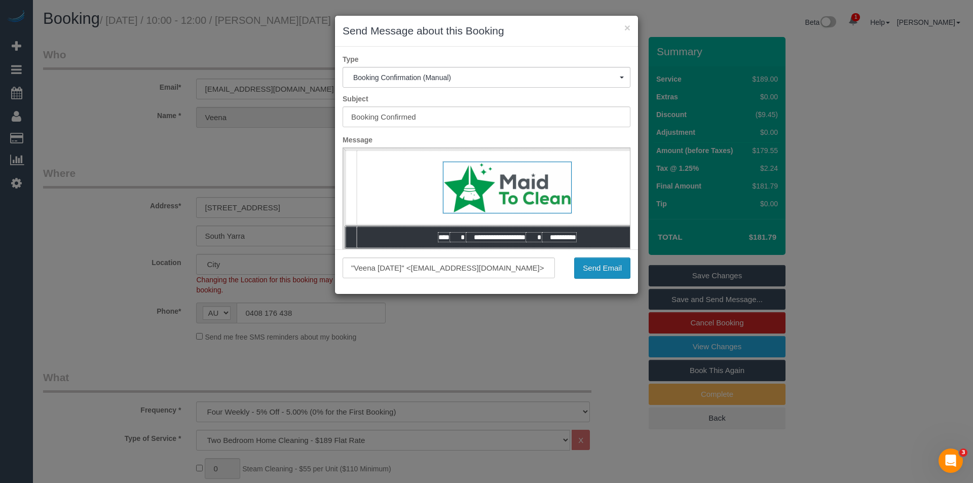
click at [607, 267] on button "Send Email" at bounding box center [602, 267] width 56 height 21
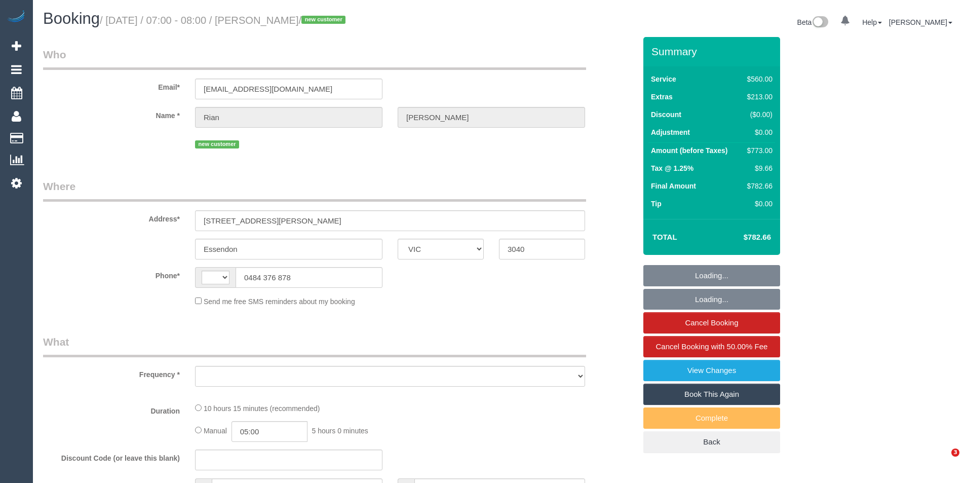
select select "VIC"
select select "string:AU"
select select "object:554"
select select "string:stripe-pm_1S3r5t2GScqysDRVk4aoNLIR"
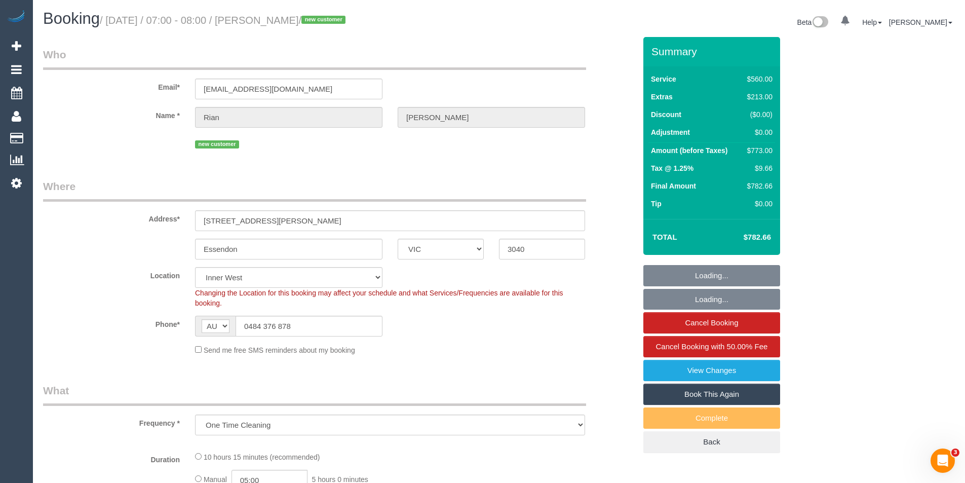
select select "object:707"
select select "480"
select select "number:28"
select select "number:14"
select select "number:19"
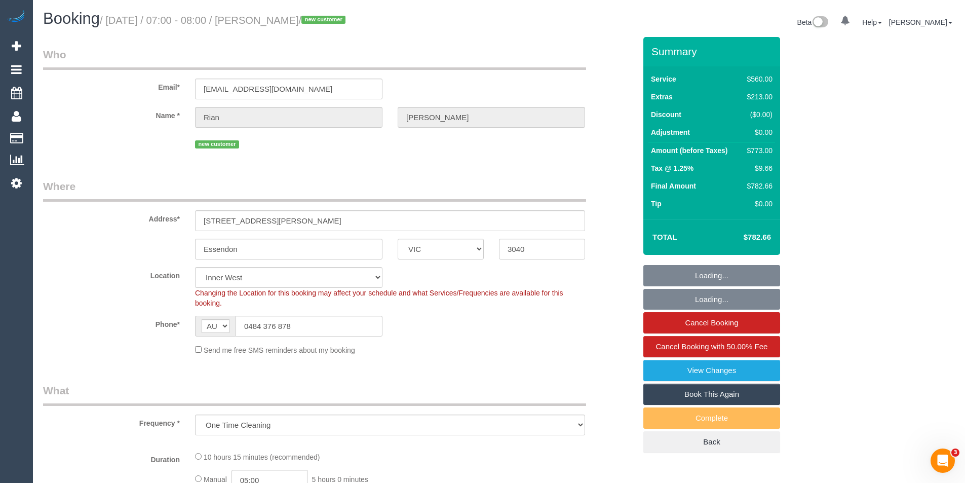
select select "number:24"
select select "number:34"
select select "number:12"
select select "spot1"
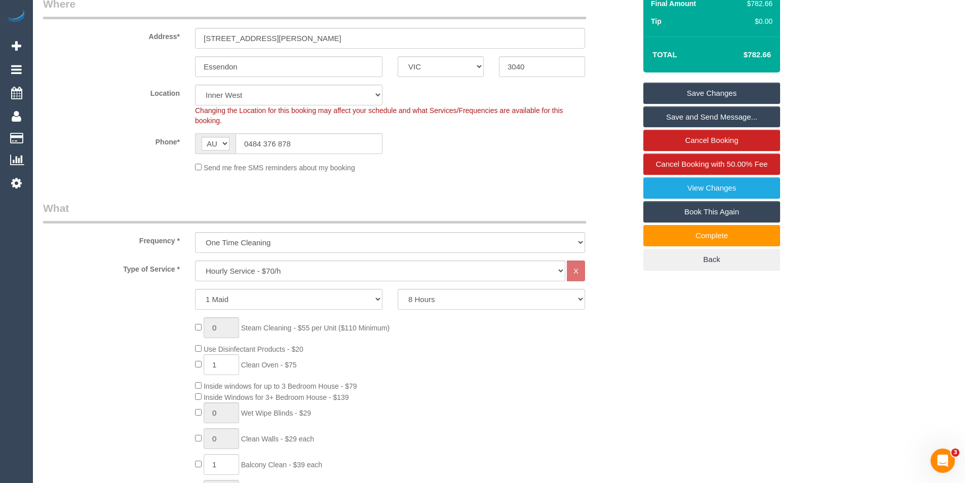
scroll to position [233, 0]
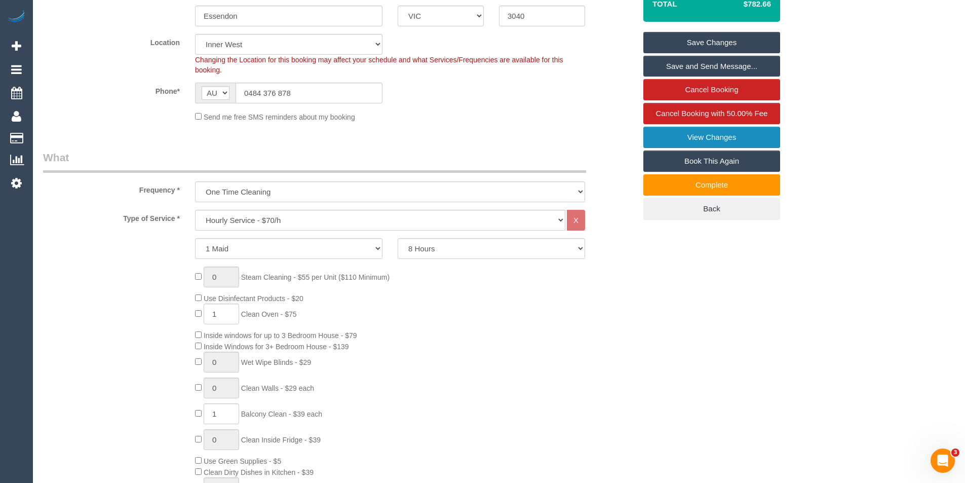
click at [696, 137] on link "View Changes" at bounding box center [712, 137] width 137 height 21
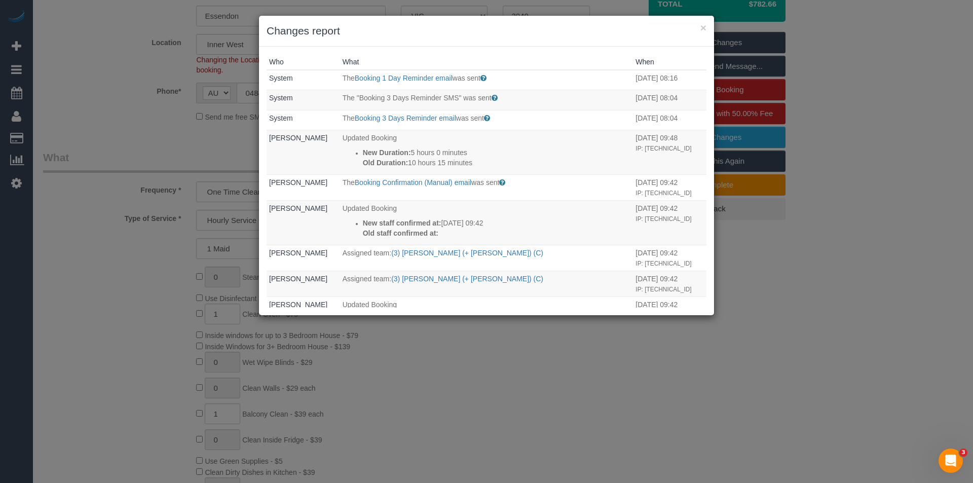
click at [498, 327] on div "× Changes report Who What When System The Booking 1 Day Reminder email was sent…" at bounding box center [486, 241] width 973 height 483
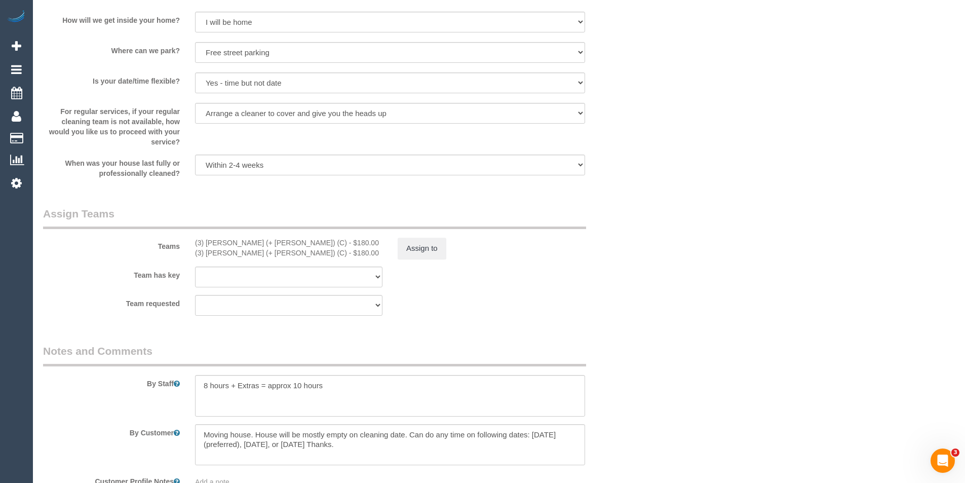
scroll to position [1449, 0]
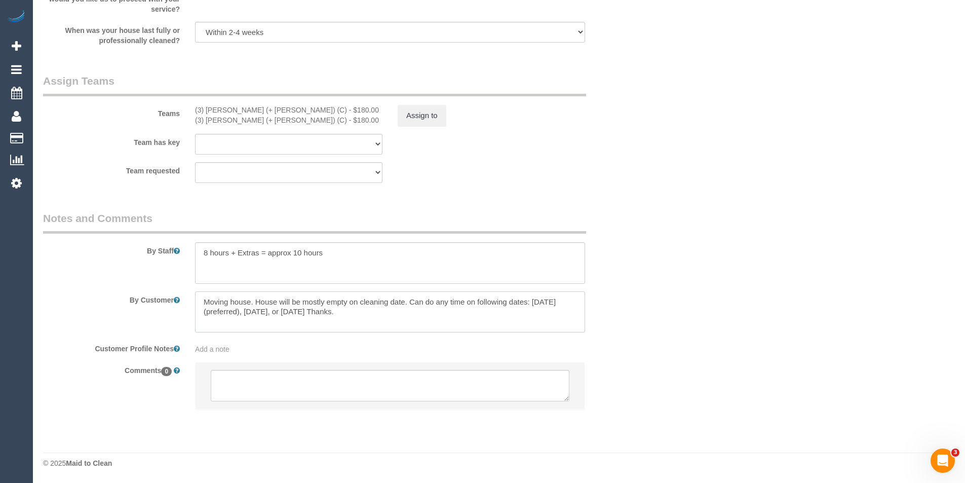
drag, startPoint x: 203, startPoint y: 304, endPoint x: 265, endPoint y: 298, distance: 62.0
click at [265, 298] on textarea at bounding box center [390, 312] width 390 height 42
click at [388, 321] on textarea "To enrich screen reader interactions, please activate Accessibility in Grammarl…" at bounding box center [390, 312] width 390 height 42
drag, startPoint x: 388, startPoint y: 313, endPoint x: 402, endPoint y: 300, distance: 19.0
click at [402, 300] on textarea "To enrich screen reader interactions, please activate Accessibility in Grammarl…" at bounding box center [390, 312] width 390 height 42
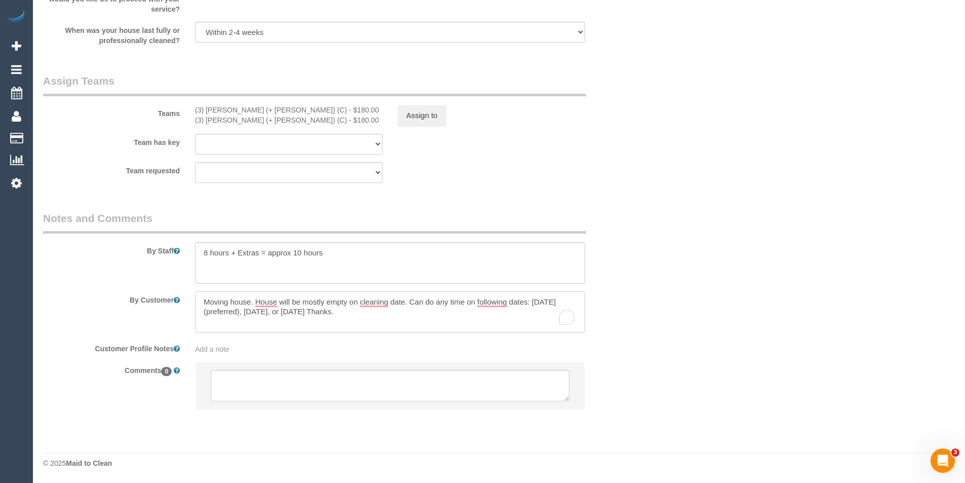
click at [397, 318] on textarea "To enrich screen reader interactions, please activate Accessibility in Grammarl…" at bounding box center [390, 312] width 390 height 42
drag, startPoint x: 252, startPoint y: 300, endPoint x: 197, endPoint y: 298, distance: 54.8
click at [197, 298] on textarea "To enrich screen reader interactions, please activate Accessibility in Grammarl…" at bounding box center [390, 312] width 390 height 42
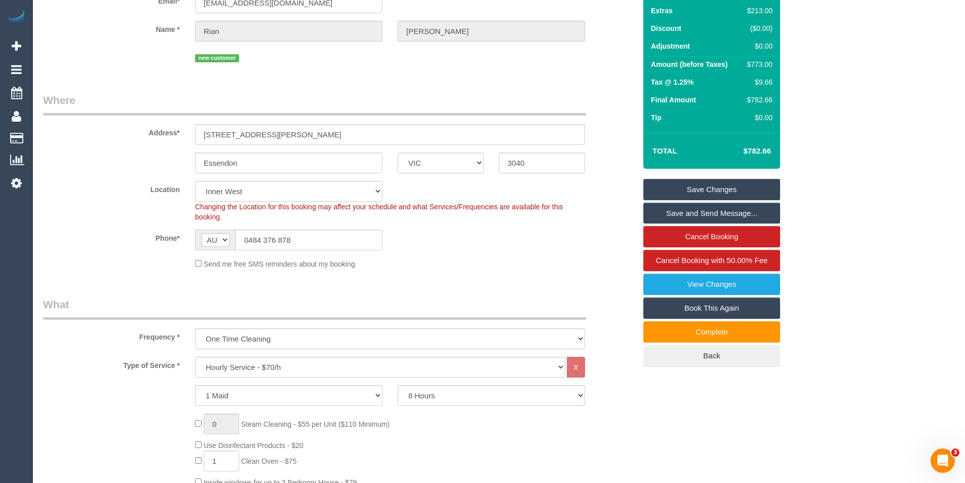
scroll to position [0, 0]
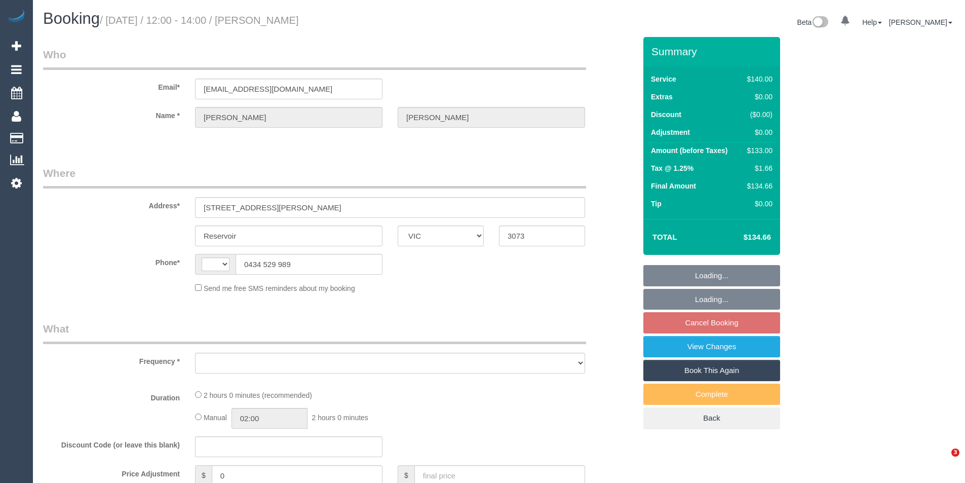
select select "VIC"
select select "string:AU"
select select "object:537"
select select "string:stripe-pm_1LFxj12GScqysDRVwPOzLZW8"
select select "number:29"
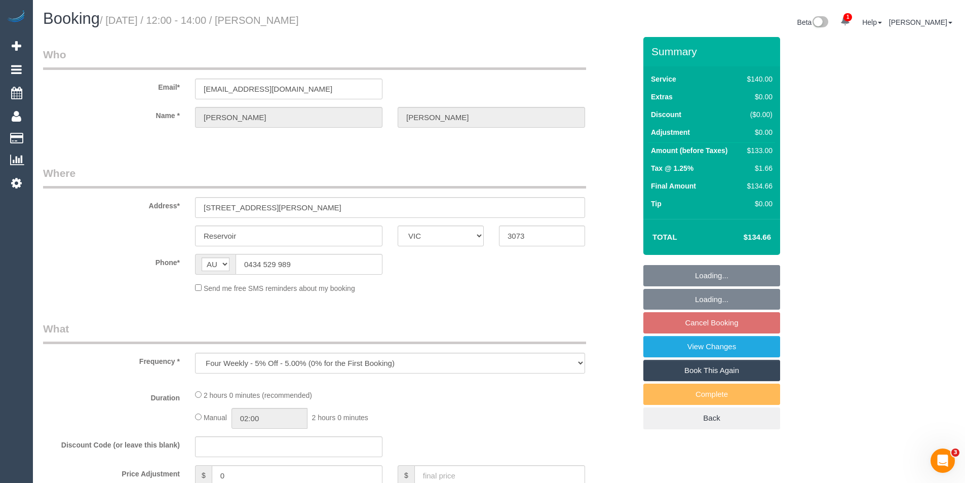
select select "number:14"
select select "number:19"
select select "number:22"
select select "number:34"
select select "number:12"
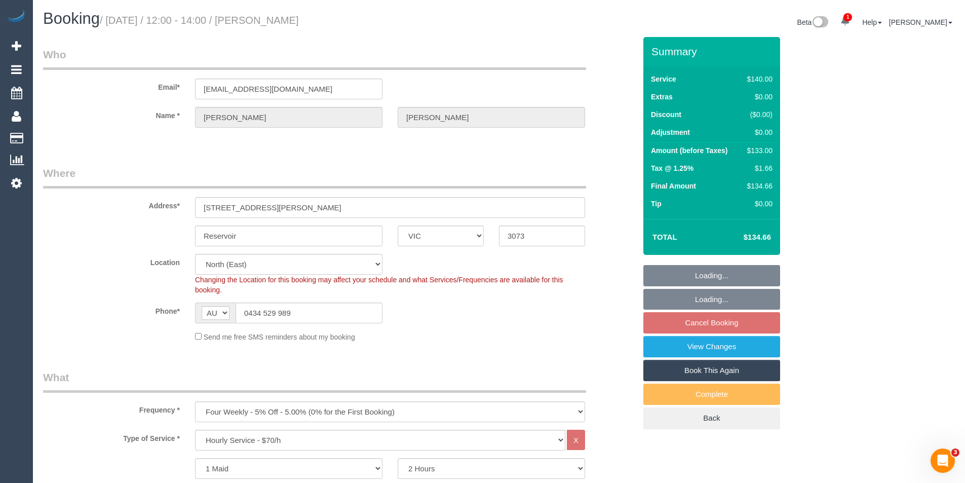
select select "object:1496"
select select "spot3"
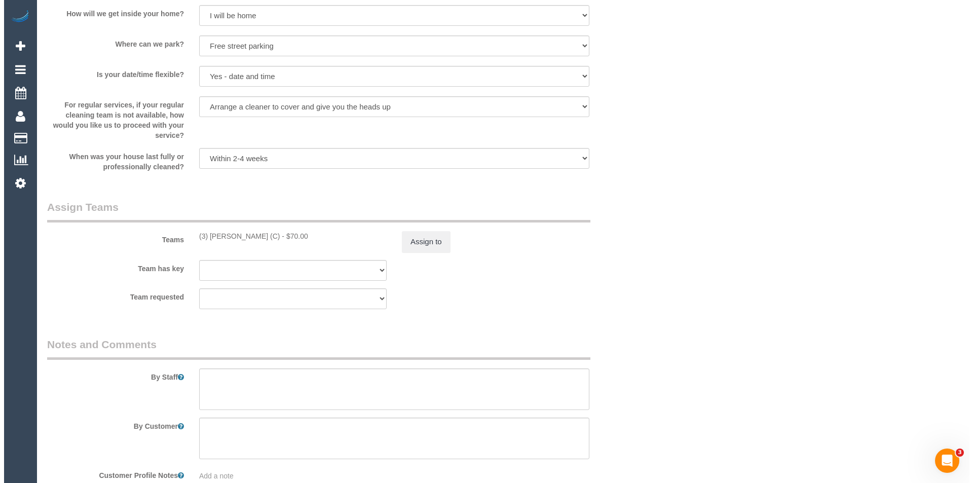
scroll to position [1419, 0]
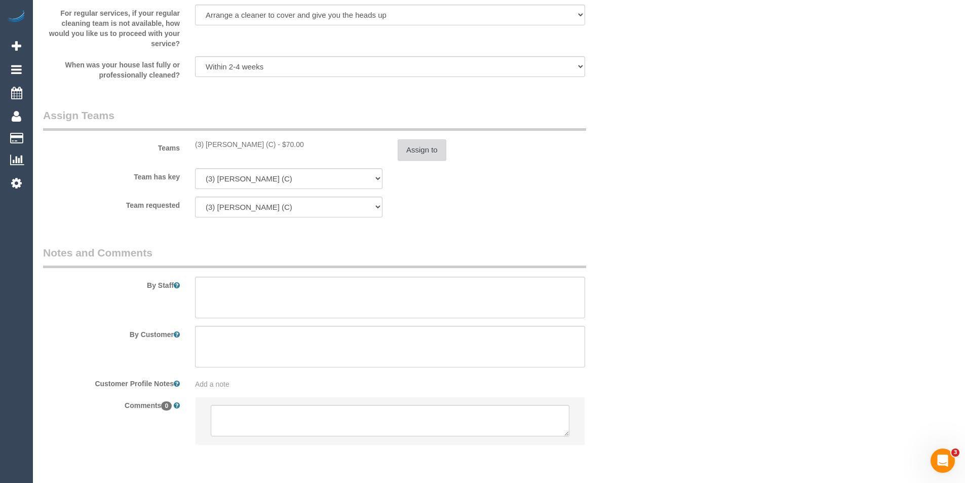
click at [424, 155] on button "Assign to" at bounding box center [422, 149] width 49 height 21
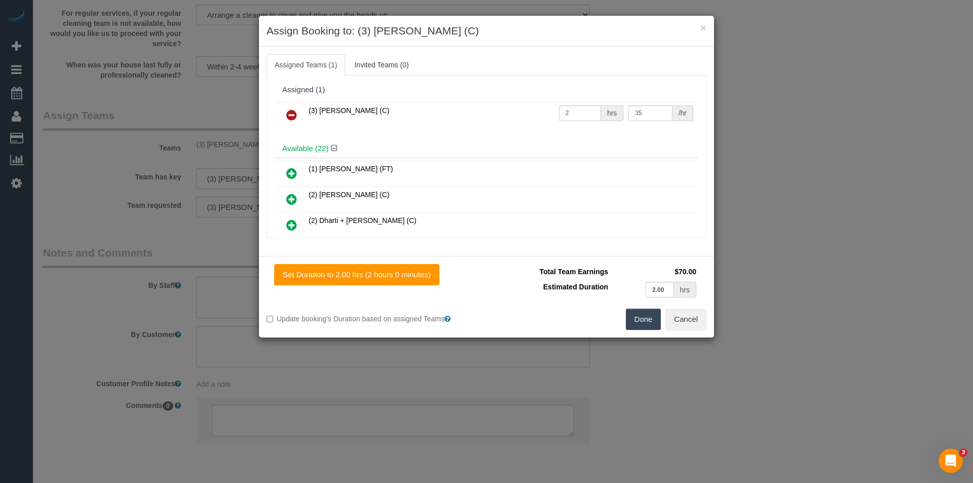
click at [288, 115] on icon at bounding box center [291, 115] width 11 height 12
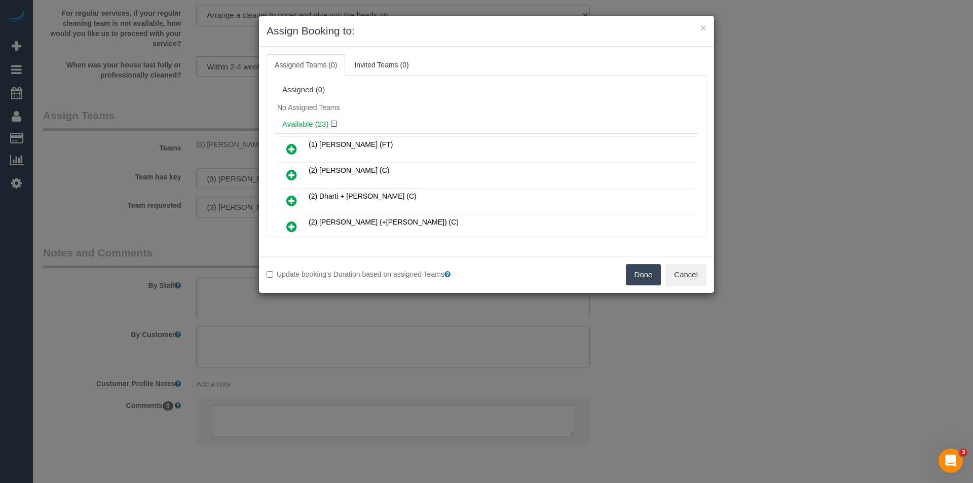
scroll to position [351, 0]
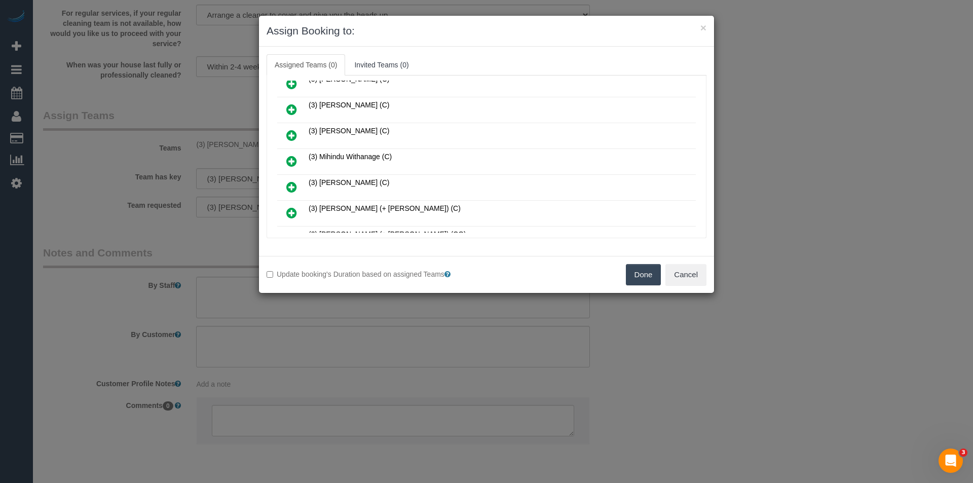
click at [292, 161] on icon at bounding box center [291, 161] width 11 height 12
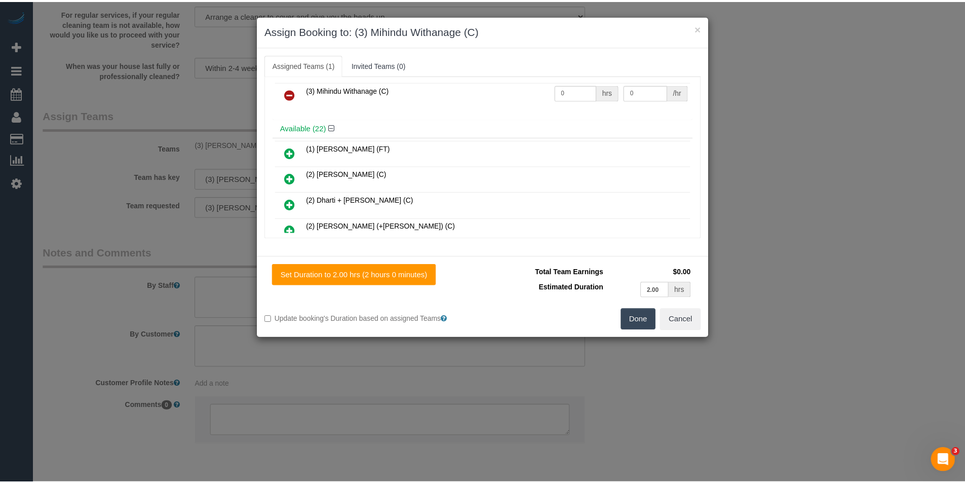
scroll to position [0, 0]
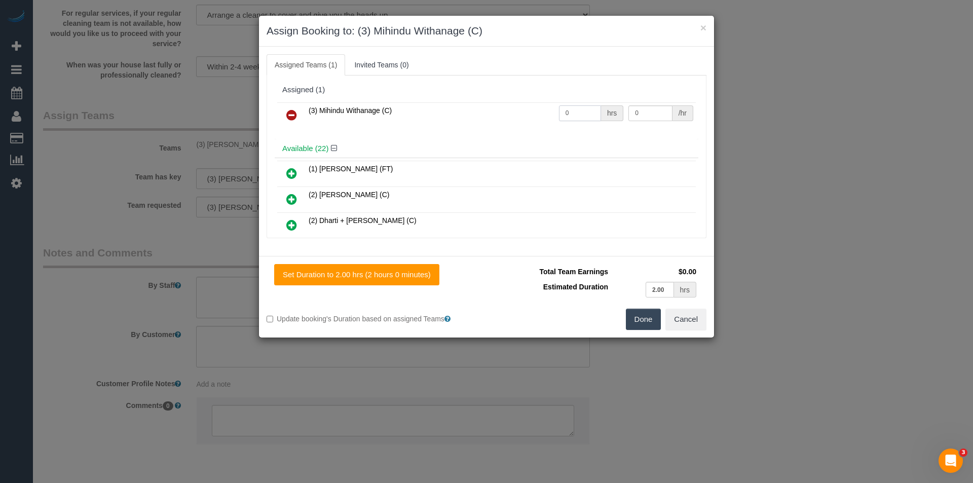
drag, startPoint x: 587, startPoint y: 115, endPoint x: 493, endPoint y: 122, distance: 94.5
click at [493, 122] on tr "(3) Mihindu Withanage (C) 0 hrs 0 /hr" at bounding box center [486, 115] width 419 height 26
type input "2"
type input "35"
click at [640, 321] on button "Done" at bounding box center [643, 319] width 35 height 21
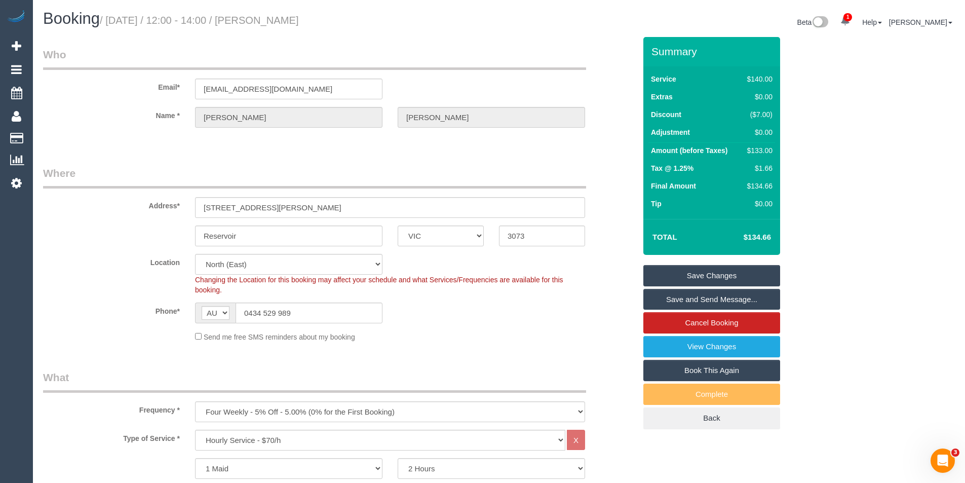
click at [710, 277] on link "Save Changes" at bounding box center [712, 275] width 137 height 21
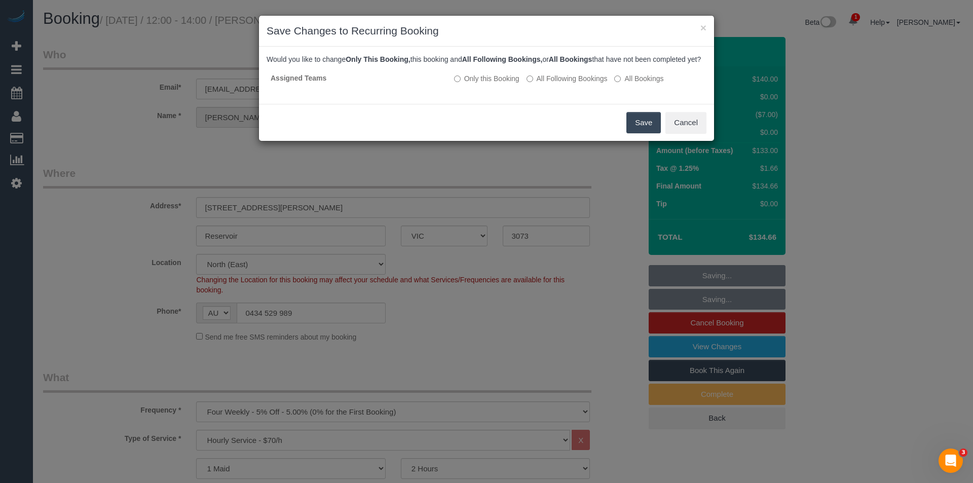
click at [651, 133] on button "Save" at bounding box center [643, 122] width 34 height 21
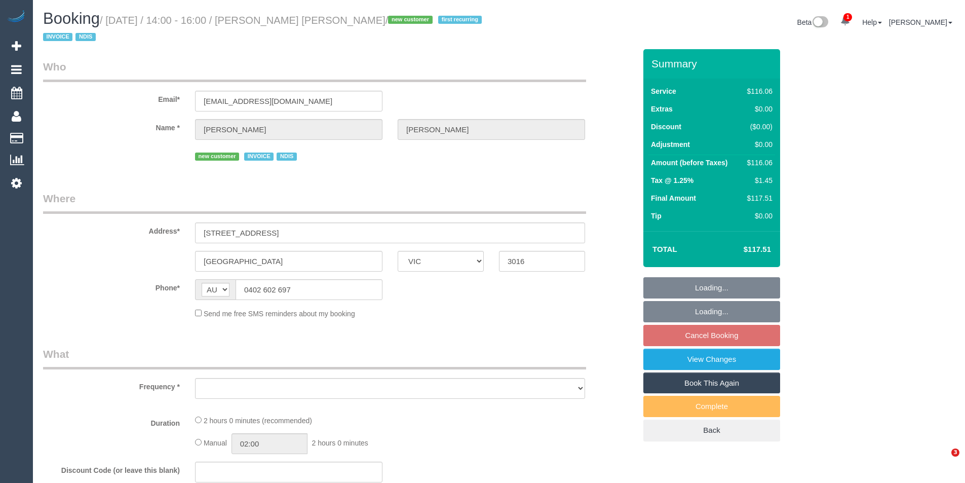
select select "VIC"
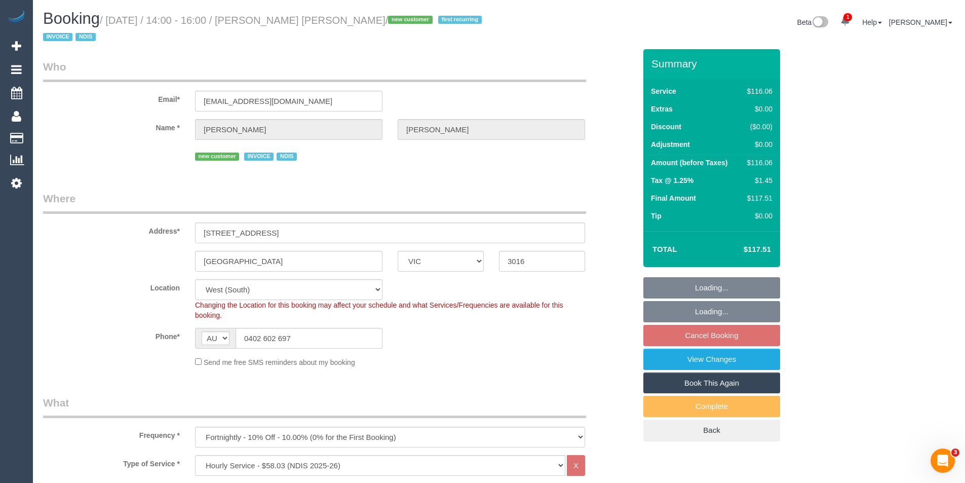
select select "object:621"
select select "number:29"
select select "number:14"
select select "number:19"
select select "number:25"
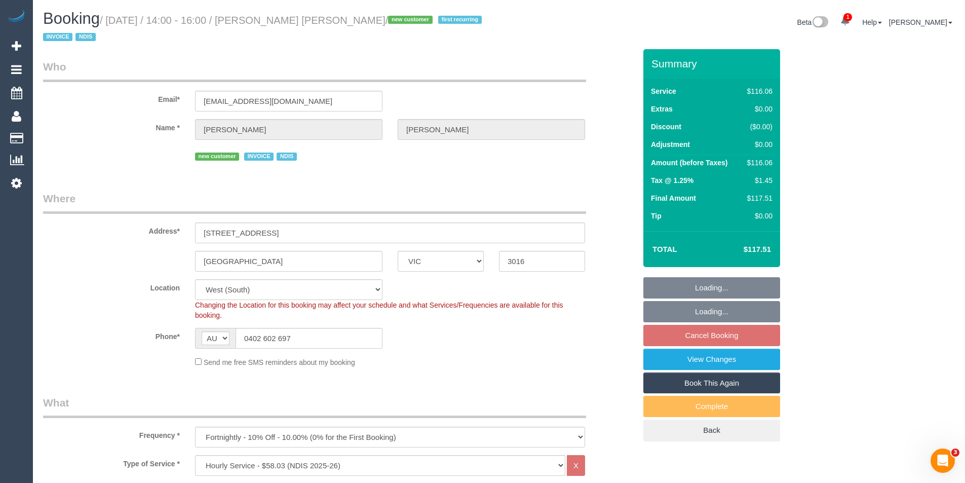
select select "number:34"
select select "number:13"
select select "spot4"
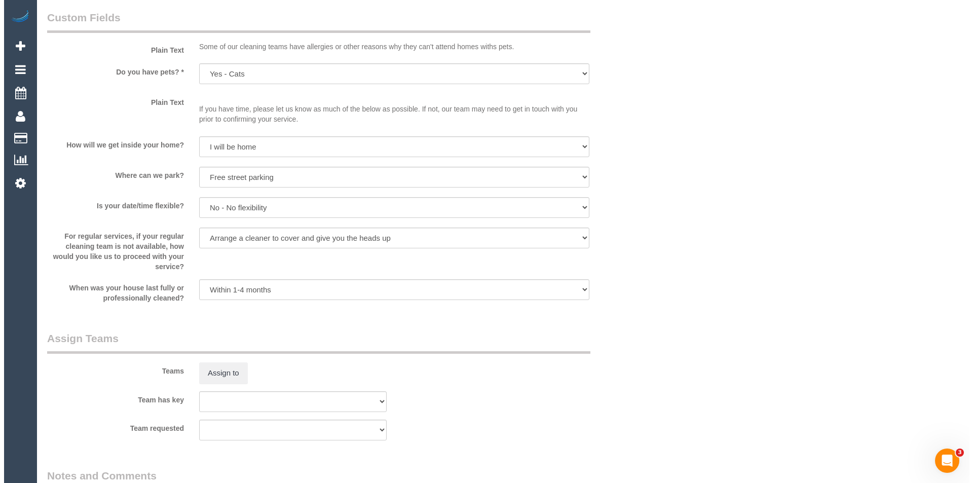
scroll to position [963, 0]
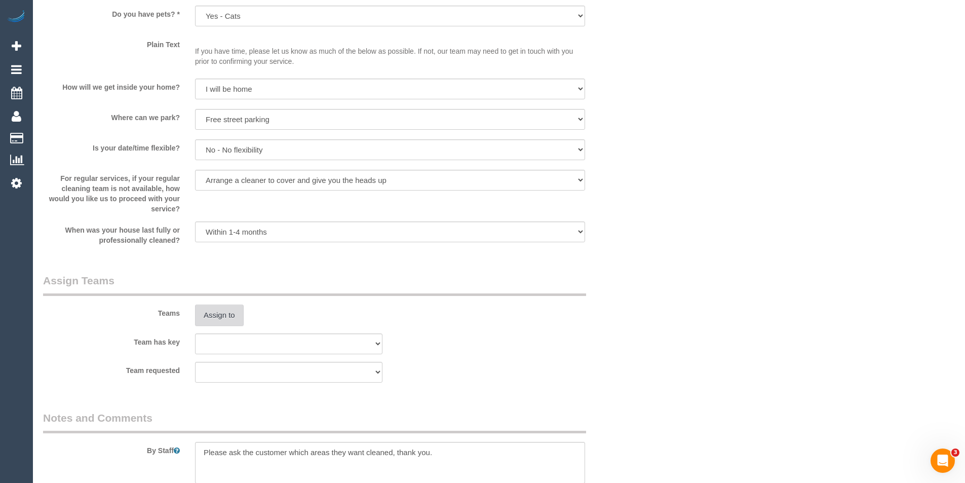
click at [224, 320] on button "Assign to" at bounding box center [219, 315] width 49 height 21
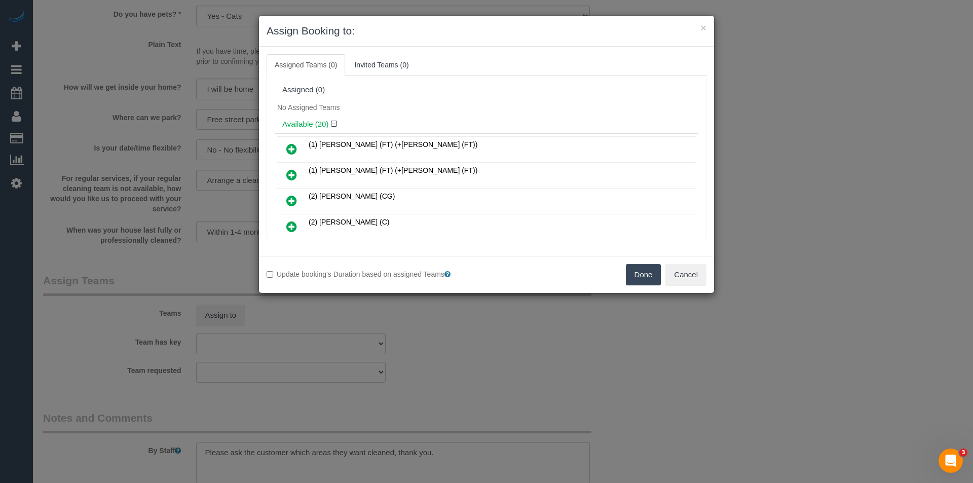
scroll to position [480, 0]
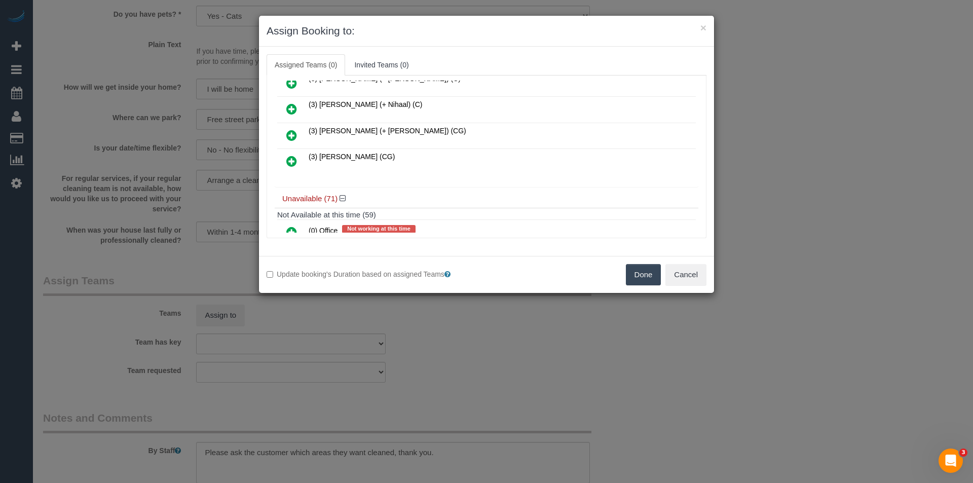
click at [293, 160] on icon at bounding box center [291, 161] width 11 height 12
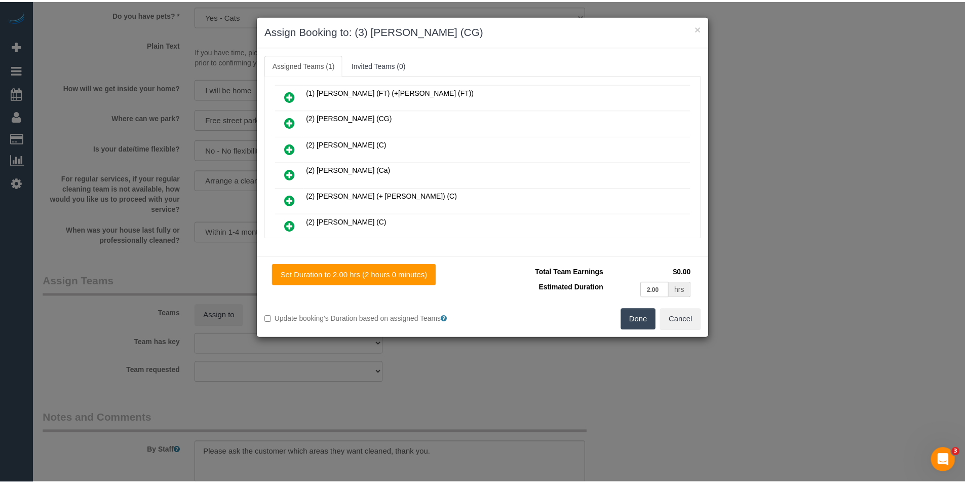
scroll to position [0, 0]
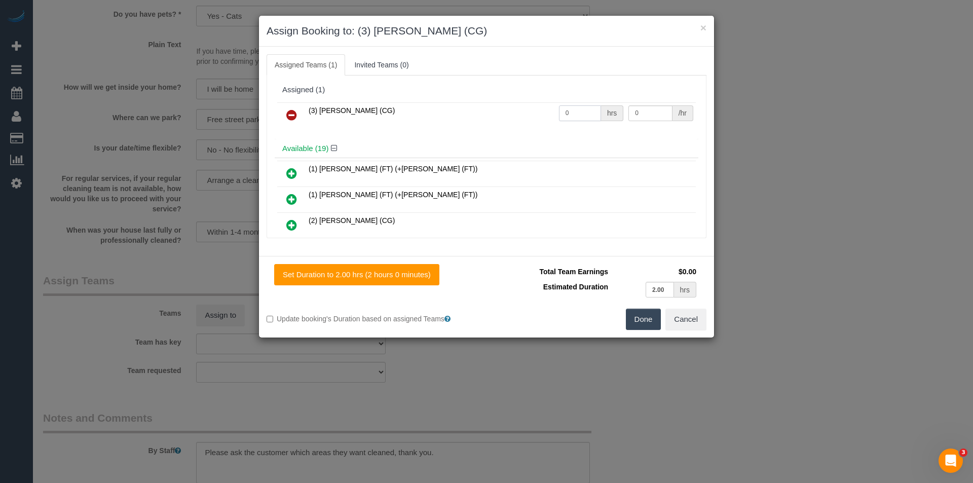
drag, startPoint x: 570, startPoint y: 117, endPoint x: 536, endPoint y: 119, distance: 34.0
click at [536, 119] on tr "(3) Suzana Phillips (CG) 0 hrs 0 /hr" at bounding box center [486, 115] width 419 height 26
type input "2"
type input "38.5"
click at [630, 327] on button "Done" at bounding box center [643, 319] width 35 height 21
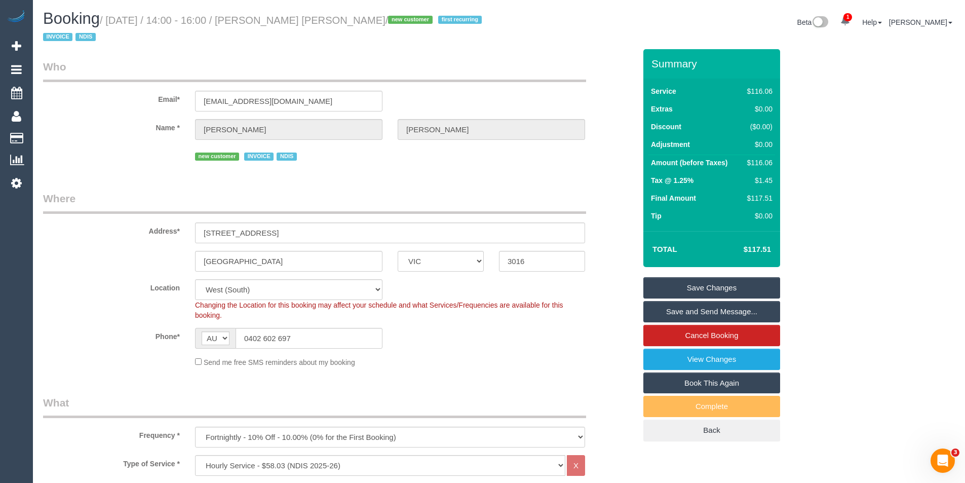
click at [676, 311] on link "Save and Send Message..." at bounding box center [712, 311] width 137 height 21
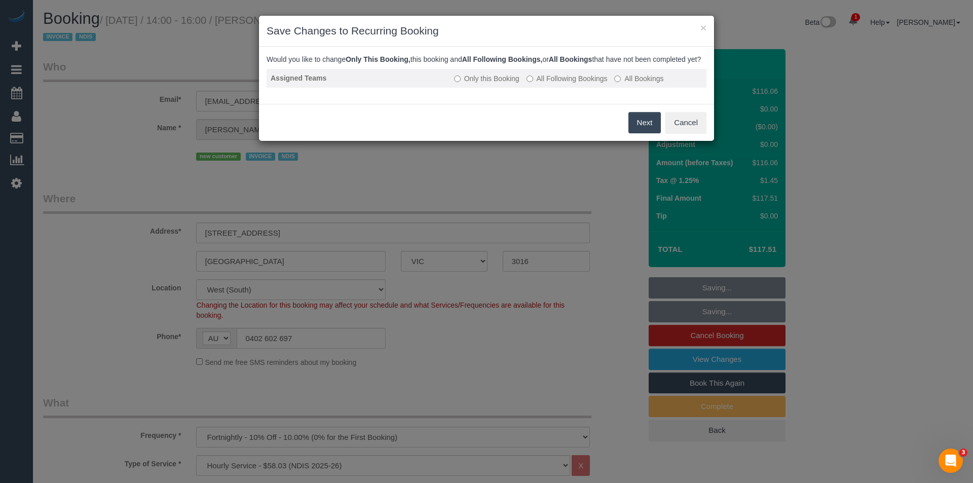
drag, startPoint x: 546, startPoint y: 90, endPoint x: 553, endPoint y: 96, distance: 9.0
click at [546, 84] on label "All Following Bookings" at bounding box center [567, 78] width 81 height 10
click at [635, 129] on button "Save" at bounding box center [643, 122] width 34 height 21
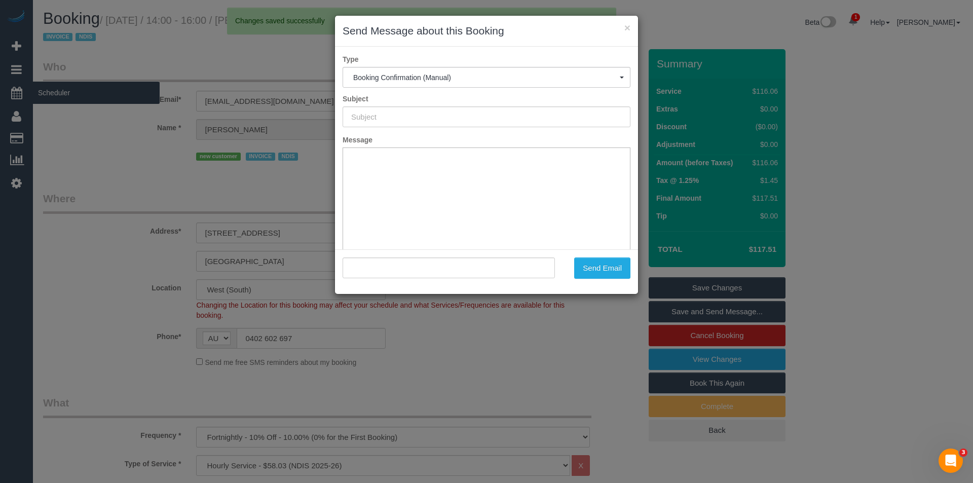
type input "Booking Confirmed"
type input ""Sarah Maree Waterfield" <sarahwaterfield8992@gmail.com>"
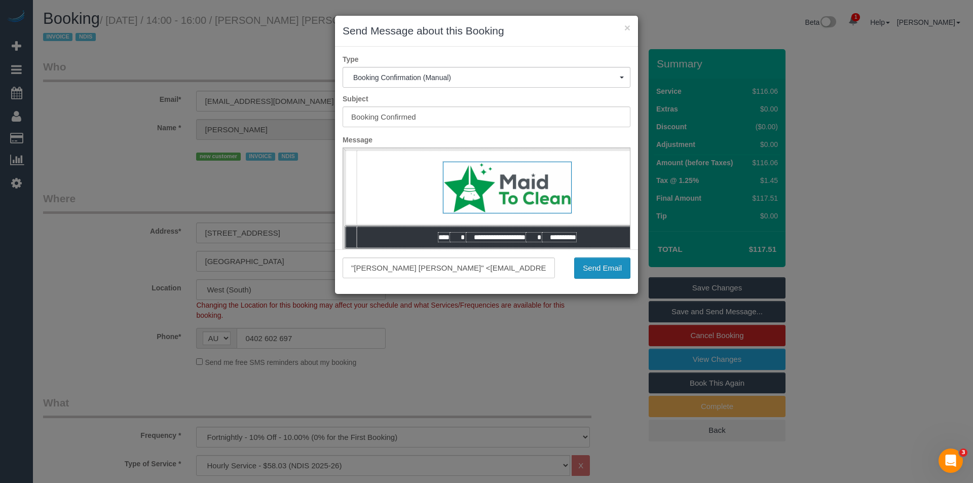
click at [613, 273] on button "Send Email" at bounding box center [602, 267] width 56 height 21
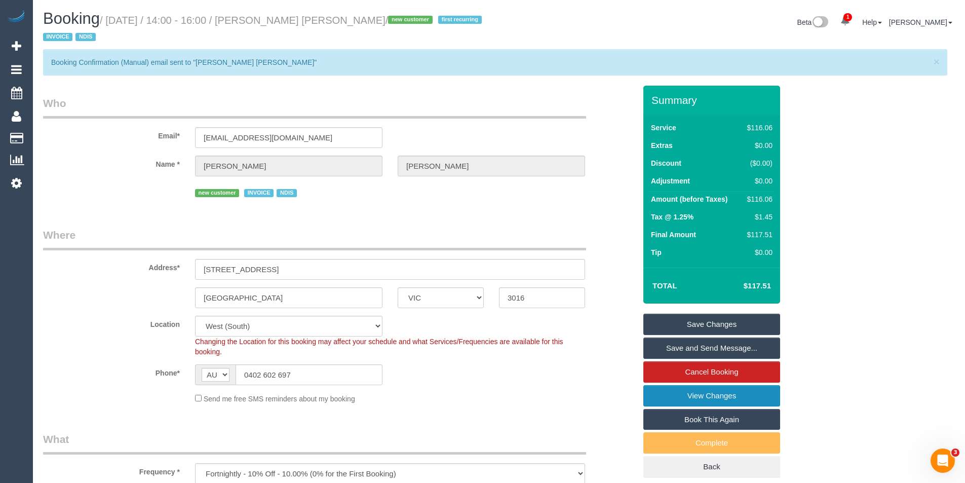
click at [756, 388] on link "View Changes" at bounding box center [712, 395] width 137 height 21
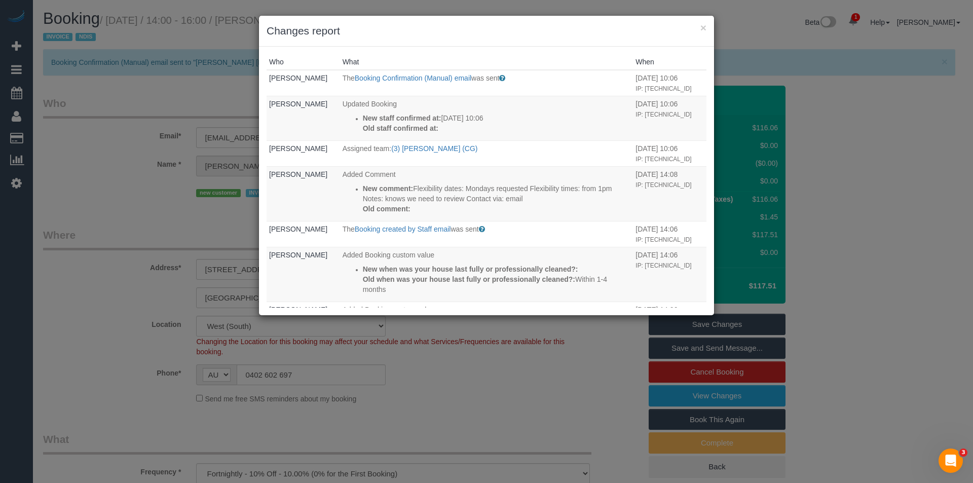
click at [507, 397] on div "× Changes report Who What When Bronie Bryant The Booking Confirmation (Manual) …" at bounding box center [486, 241] width 973 height 483
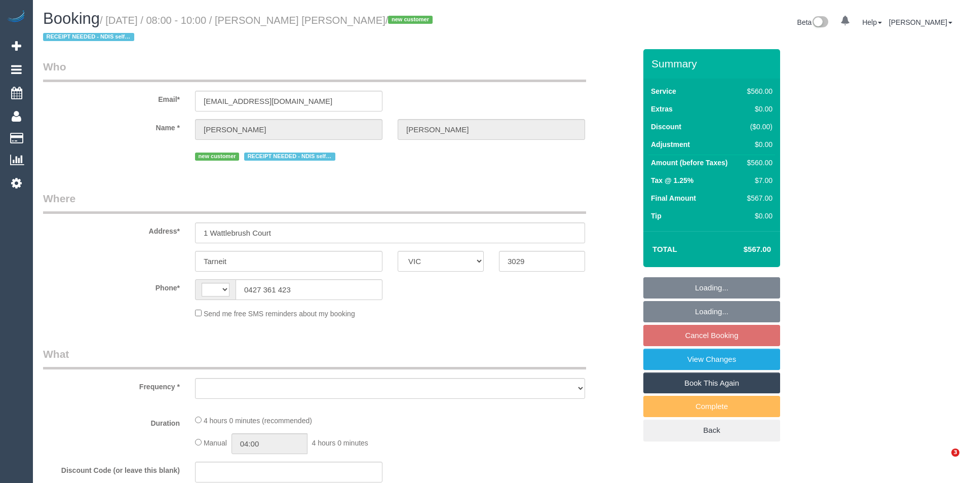
select select "VIC"
select select "string:AU"
select select "object:562"
select select "2"
select select "240"
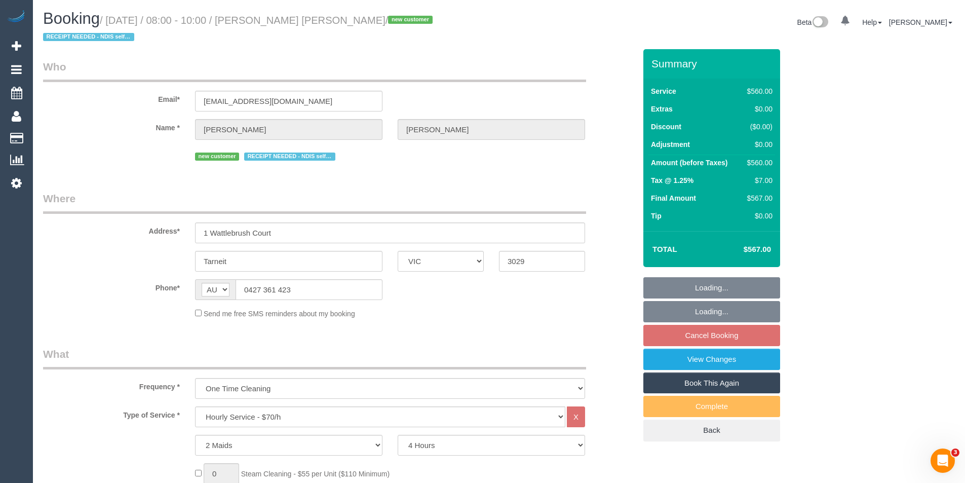
select select "string:stripe-pm_1S5G8T2GScqysDRV8dxTIIC2"
select select "spot2"
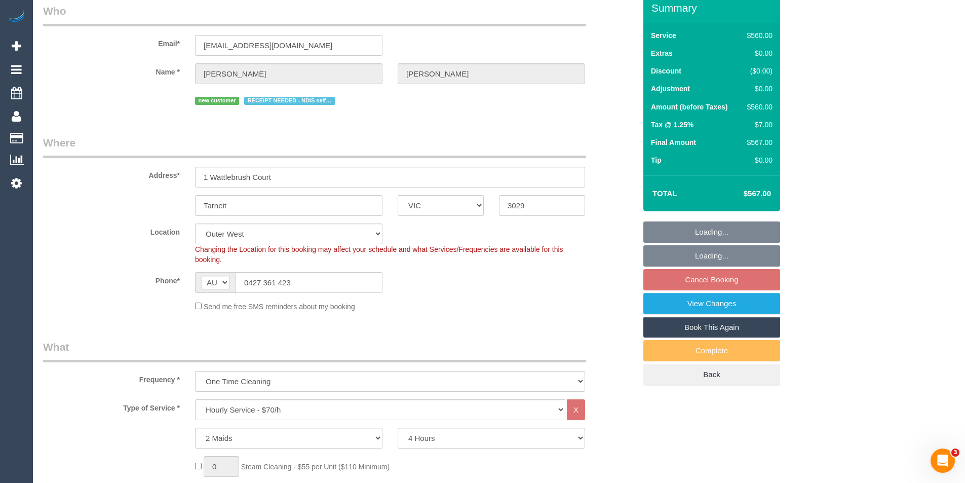
select select "number:28"
select select "number:14"
select select "number:19"
select select "number:36"
select select "object:1273"
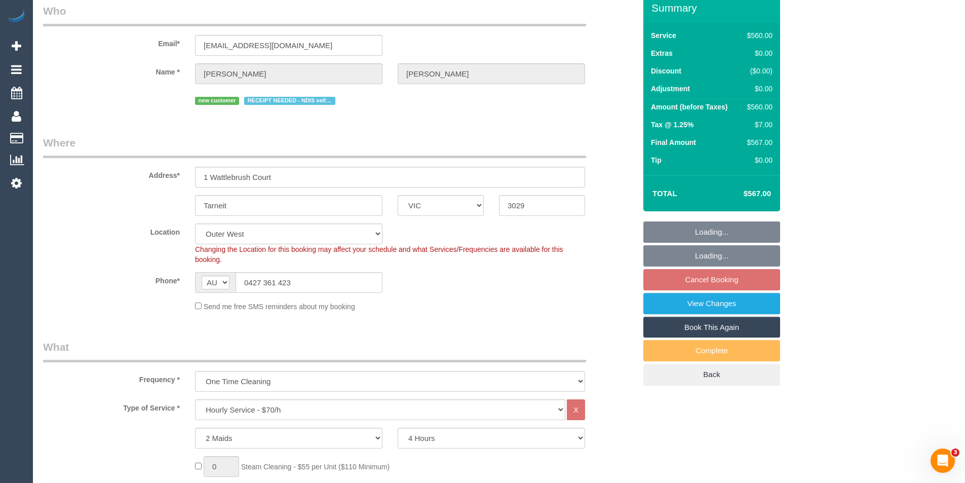
scroll to position [203, 0]
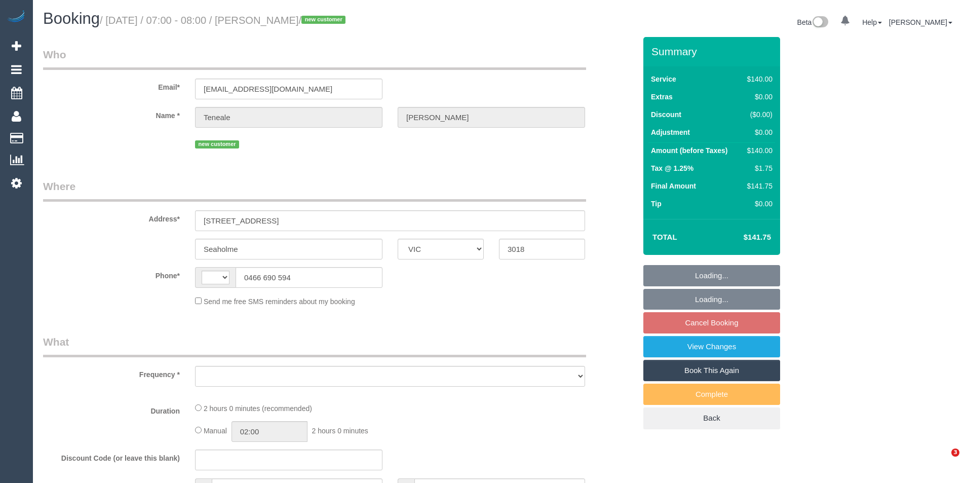
select select "VIC"
select select "string:stripe-pm_1S5Jgs2GScqysDRV6HRrIzat"
select select "string:AU"
select select "object:540"
select select "spot1"
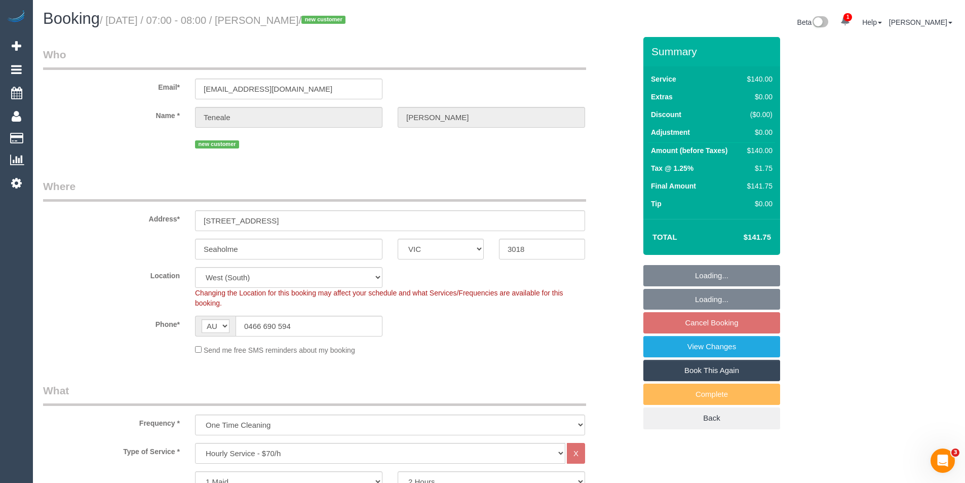
select select "object:862"
select select "number:29"
select select "number:14"
select select "number:19"
select select "number:22"
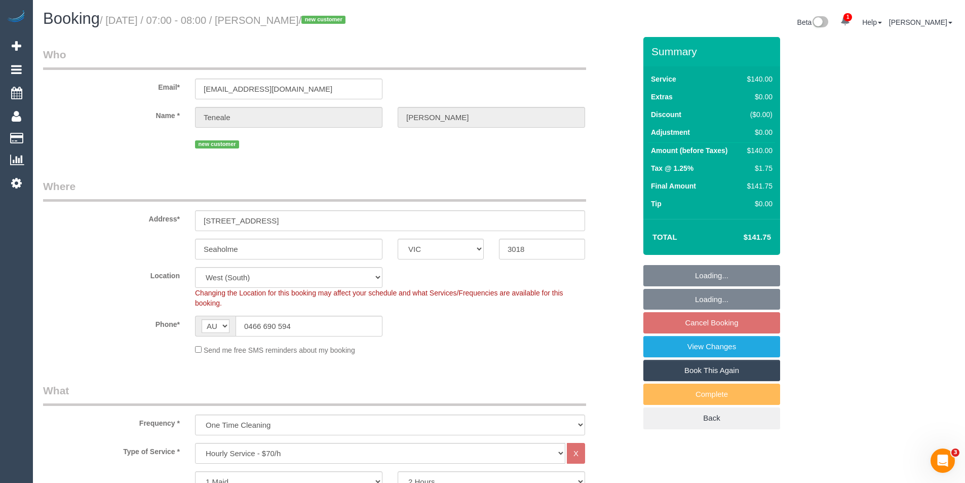
select select "number:35"
select select "number:26"
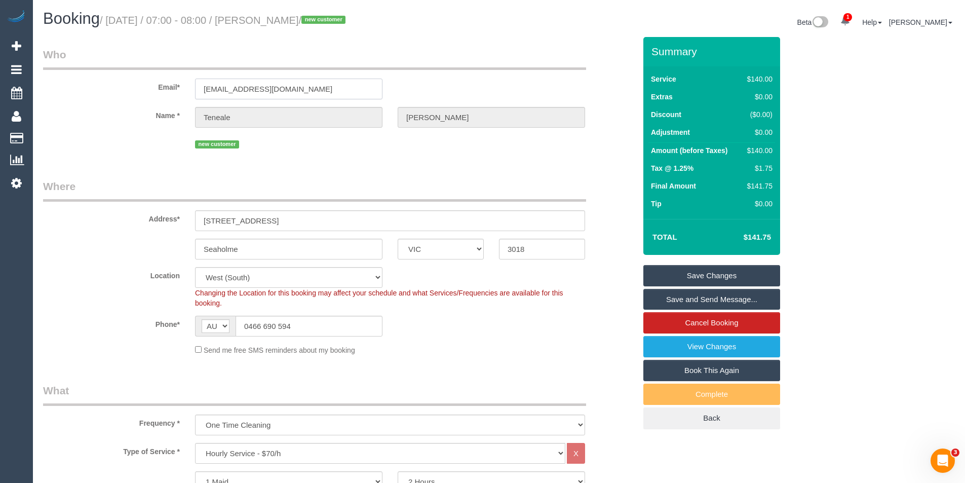
drag, startPoint x: 299, startPoint y: 90, endPoint x: 176, endPoint y: 95, distance: 123.7
click at [176, 95] on div "Email* [EMAIL_ADDRESS][DOMAIN_NAME]" at bounding box center [339, 73] width 608 height 52
paste input "https://maidtoclean.launch27.com/admin/bookings/474519/edit"
type input "https://maidtoclean.launch27.com/admin/bookings/474519/edit"
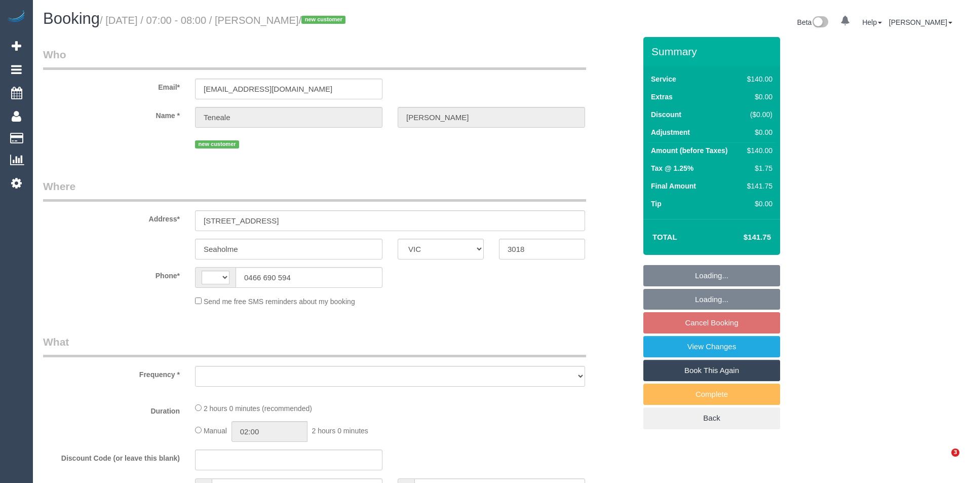
select select "VIC"
select select "string:AU"
select select "object:540"
select select "string:stripe-pm_1S5Jgs2GScqysDRV6HRrIzat"
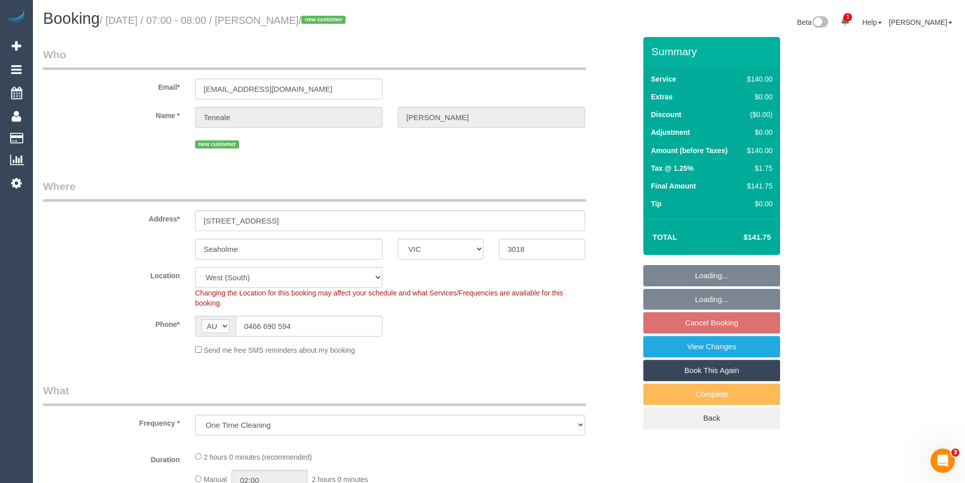
select select "object:711"
select select "number:29"
select select "number:14"
select select "number:19"
select select "number:22"
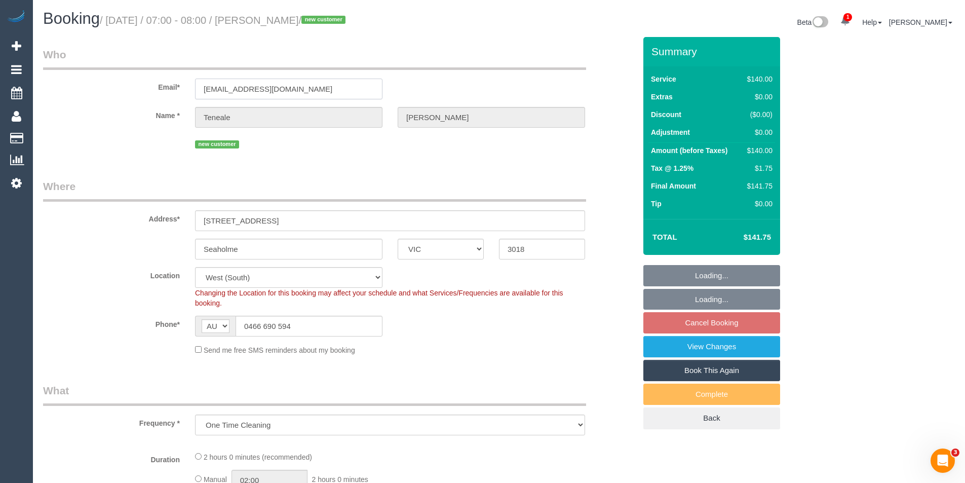
select select "number:35"
select select "number:26"
drag, startPoint x: 307, startPoint y: 84, endPoint x: 188, endPoint y: 96, distance: 119.8
click at [186, 96] on div "Email* [EMAIL_ADDRESS][DOMAIN_NAME]" at bounding box center [339, 73] width 608 height 52
select select "spot1"
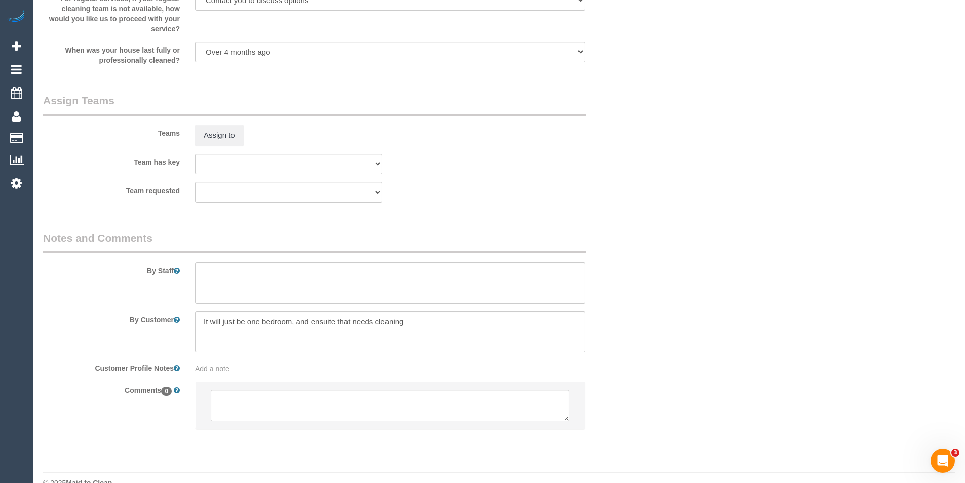
scroll to position [1449, 0]
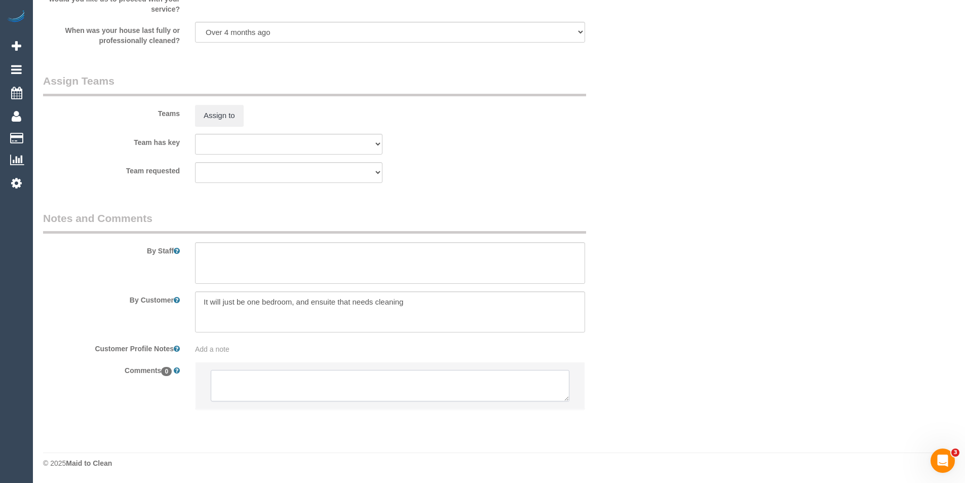
click at [291, 372] on textarea at bounding box center [390, 385] width 359 height 31
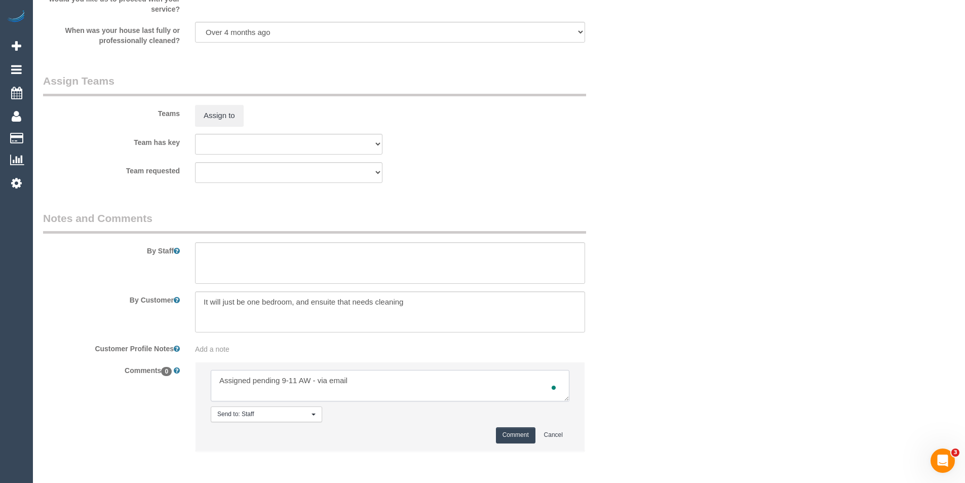
type textarea "Assigned pending 9-11 AW - via email"
click at [518, 434] on button "Comment" at bounding box center [516, 435] width 40 height 16
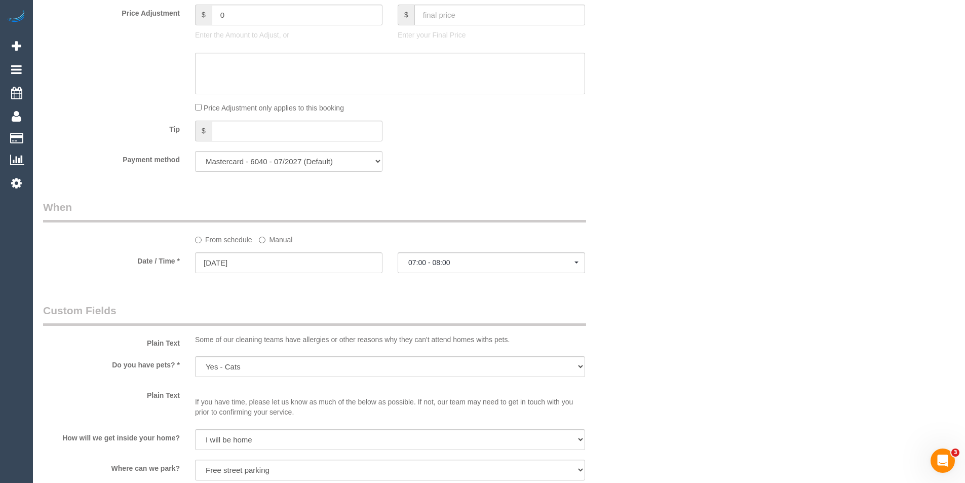
scroll to position [841, 0]
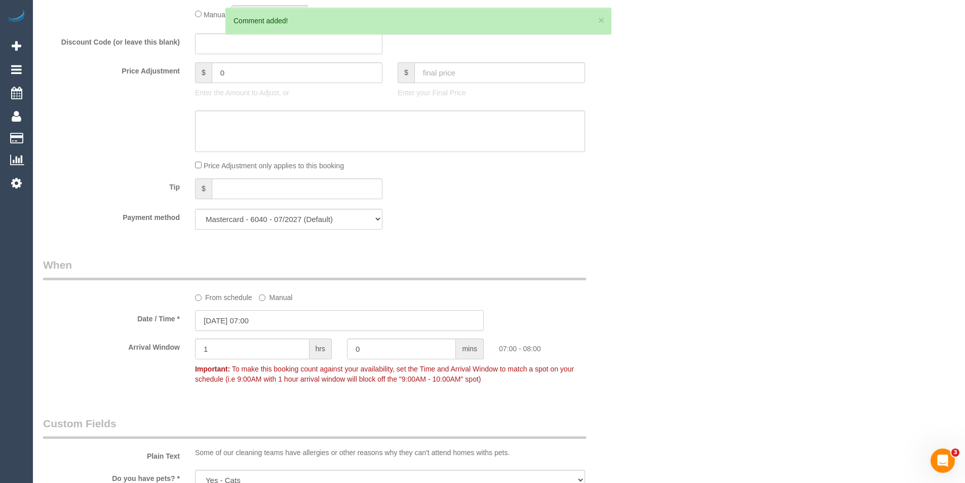
click at [278, 316] on input "15/09/2025 07:00" at bounding box center [339, 320] width 289 height 21
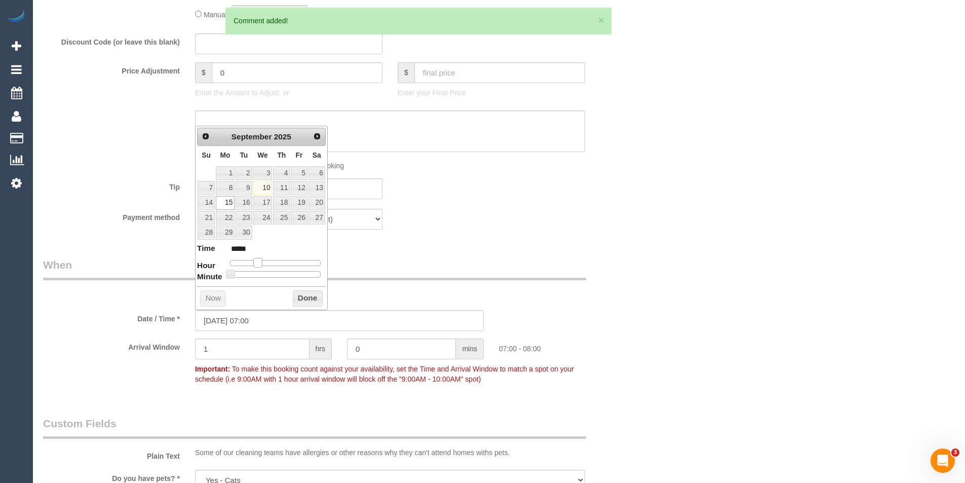
type input "15/09/2025 08:00"
type input "*****"
type input "15/09/2025 09:00"
type input "*****"
drag, startPoint x: 260, startPoint y: 262, endPoint x: 270, endPoint y: 262, distance: 10.1
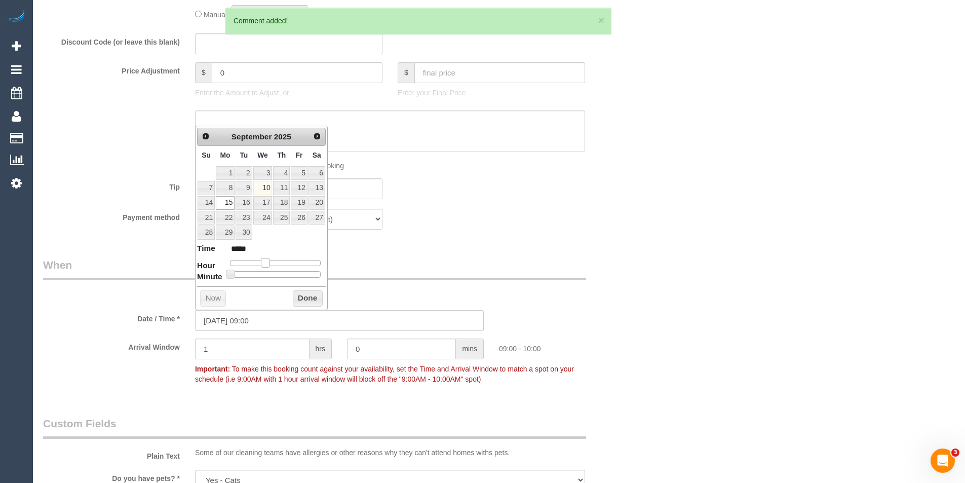
click at [270, 262] on span at bounding box center [265, 262] width 9 height 9
click at [306, 298] on button "Done" at bounding box center [308, 298] width 30 height 16
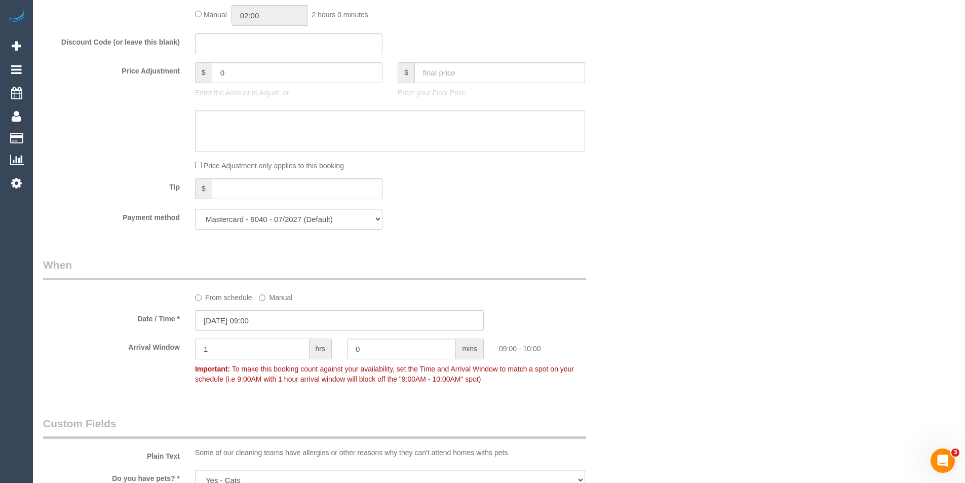
drag, startPoint x: 236, startPoint y: 348, endPoint x: 147, endPoint y: 356, distance: 89.1
click at [147, 356] on div "Arrival Window 1 hrs 0 mins 09:00 - 10:00 Important: To make this booking count…" at bounding box center [339, 364] width 608 height 50
type input "2"
click at [615, 293] on div "From schedule Manual" at bounding box center [339, 279] width 608 height 45
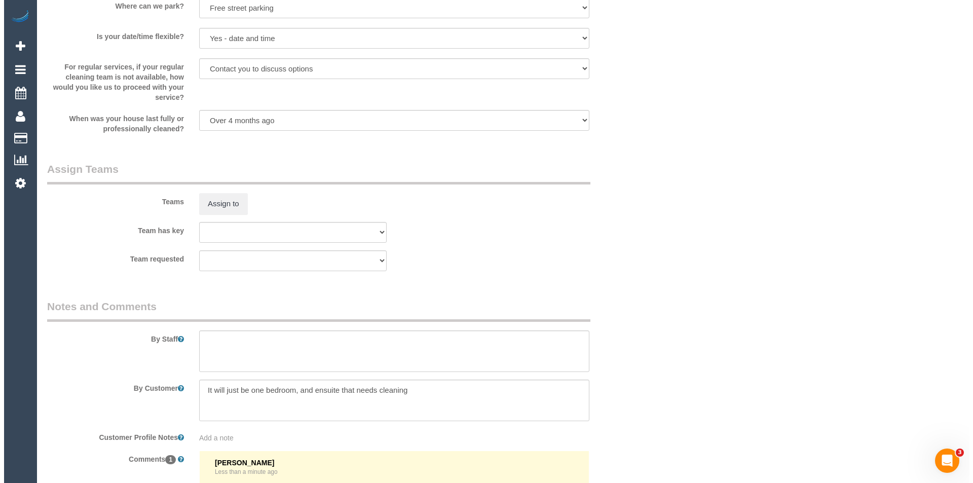
scroll to position [1419, 0]
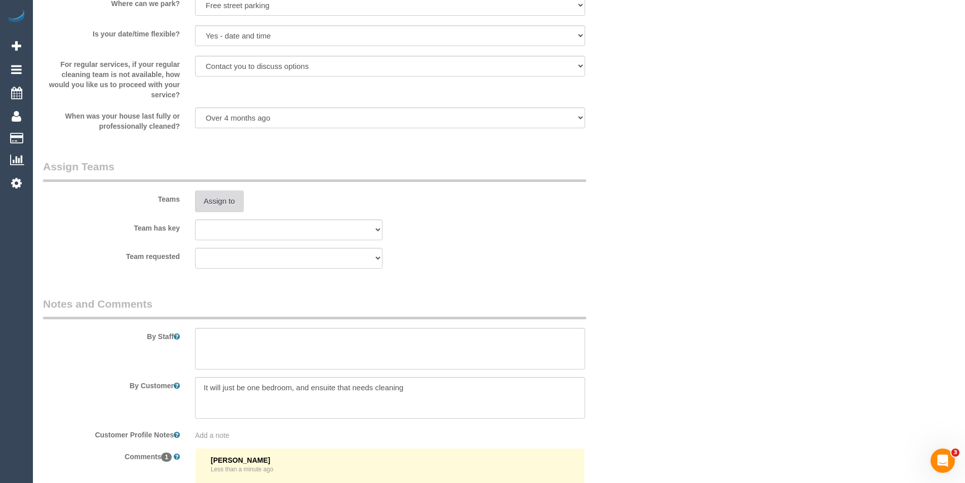
click at [209, 208] on button "Assign to" at bounding box center [219, 201] width 49 height 21
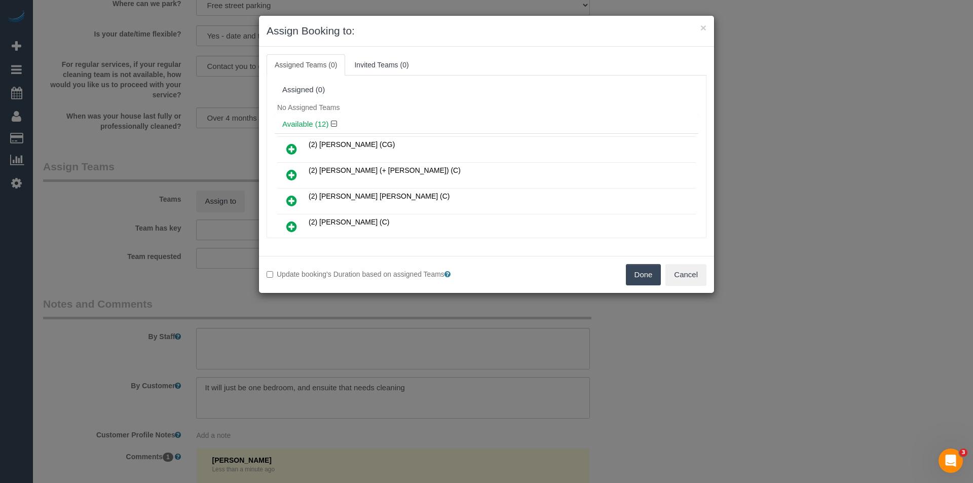
scroll to position [1332, 0]
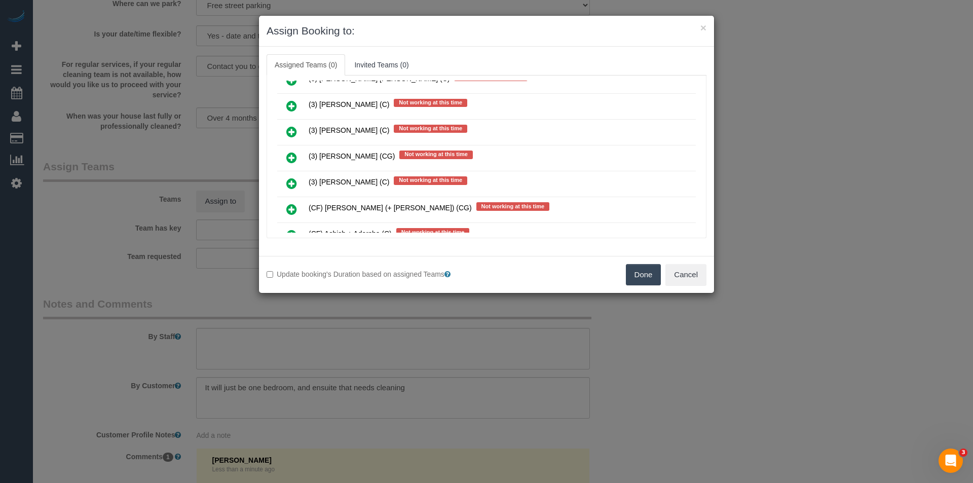
click at [294, 159] on icon at bounding box center [291, 158] width 11 height 12
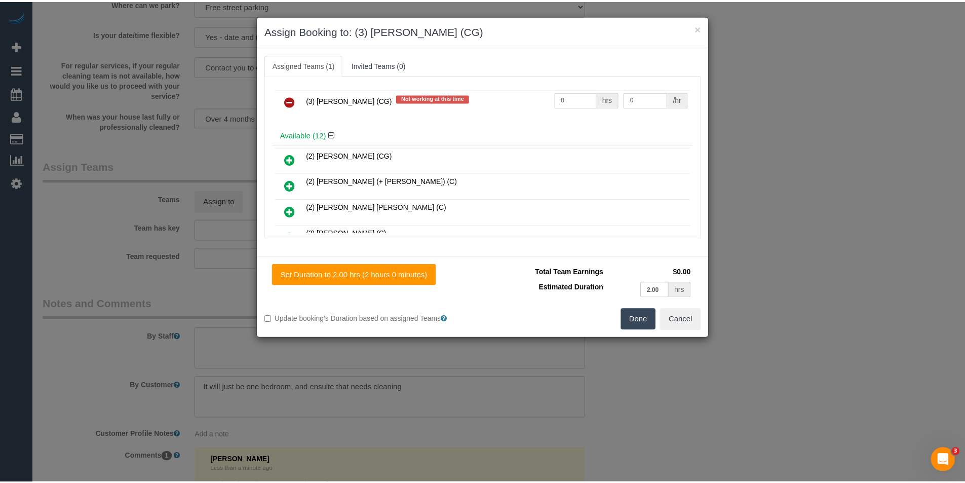
scroll to position [0, 0]
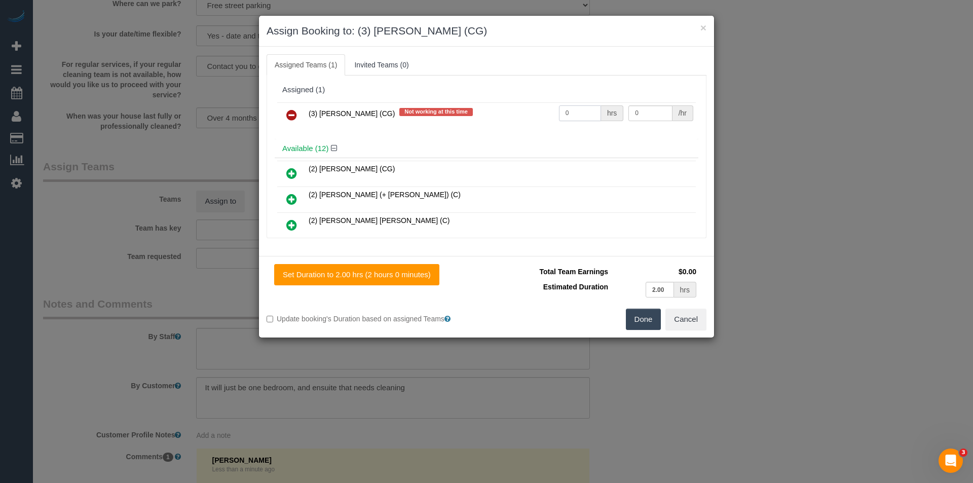
drag, startPoint x: 530, startPoint y: 113, endPoint x: 454, endPoint y: 99, distance: 77.3
click at [474, 103] on tr "(3) Suzana Phillips (CG) Not working at this time 0 hrs 0 /hr" at bounding box center [486, 115] width 419 height 26
type input "2"
type input "38.5"
click at [648, 317] on button "Done" at bounding box center [643, 319] width 35 height 21
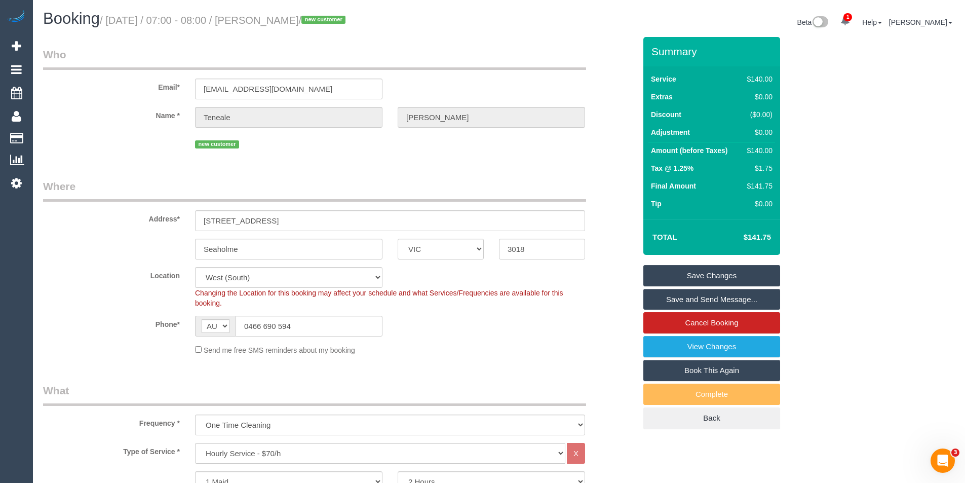
drag, startPoint x: 713, startPoint y: 275, endPoint x: 652, endPoint y: 251, distance: 66.4
click at [713, 275] on link "Save Changes" at bounding box center [712, 275] width 137 height 21
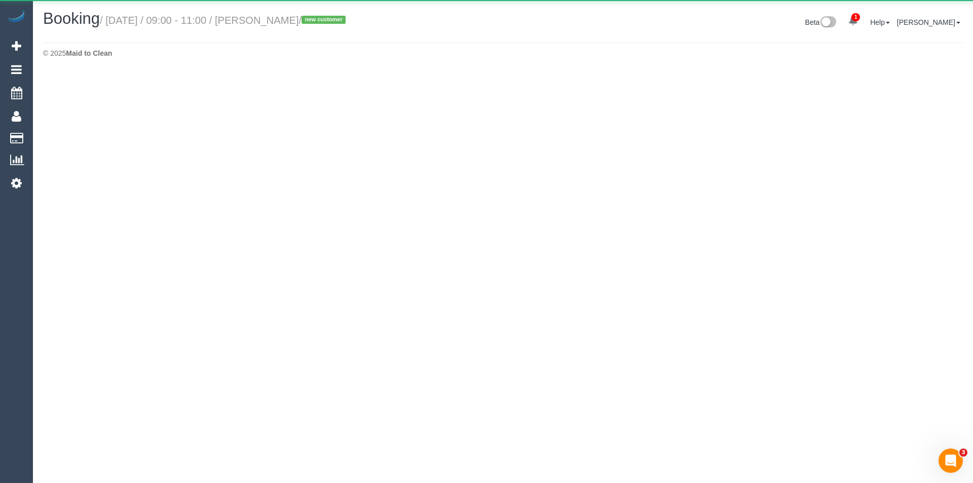
select select "VIC"
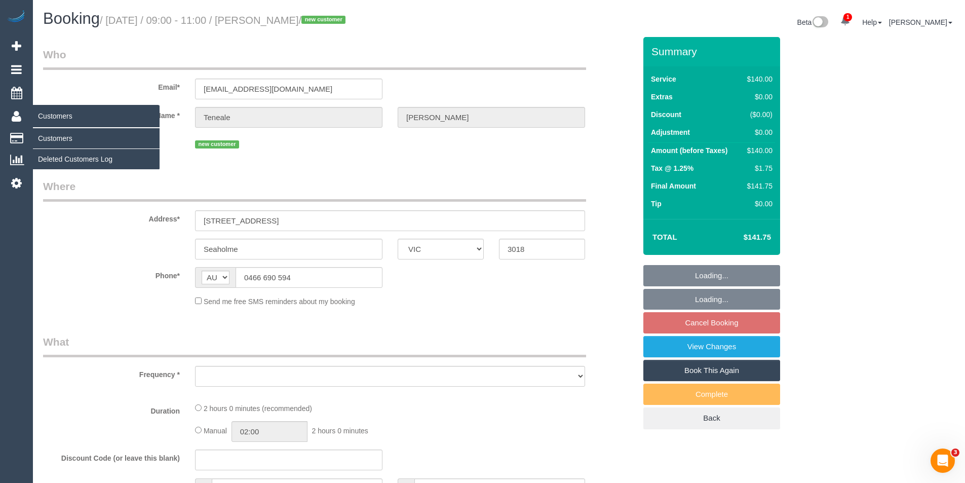
select select "object:5579"
select select "string:stripe-pm_1S5Jgs2GScqysDRV6HRrIzat"
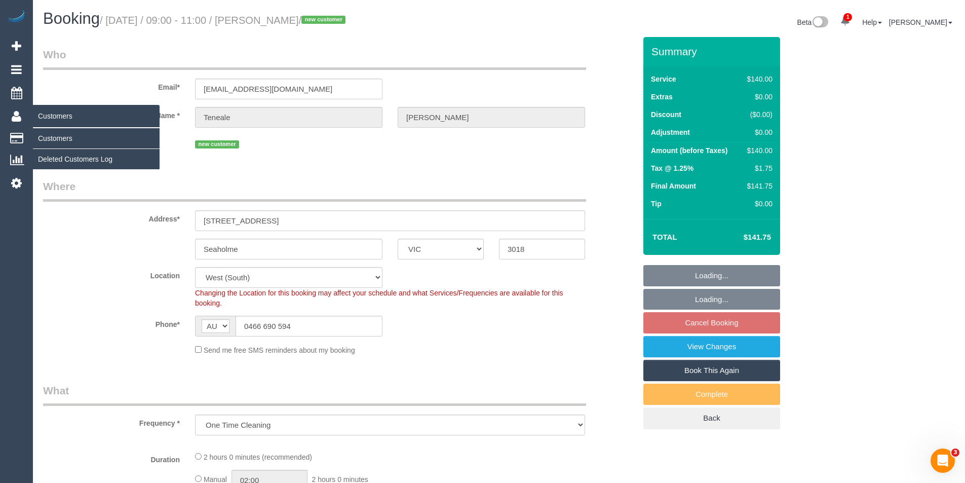
select select "object:5910"
select select "number:29"
select select "number:14"
select select "number:19"
select select "number:22"
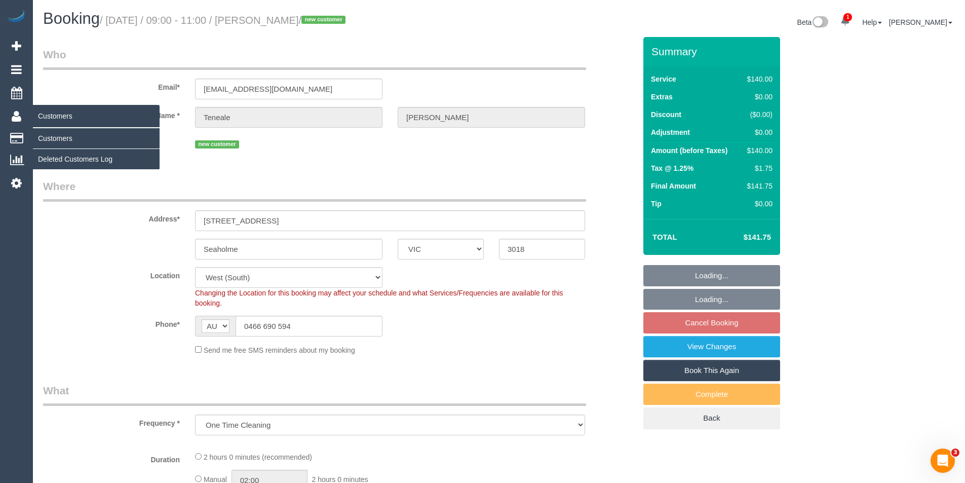
select select "number:35"
select select "number:26"
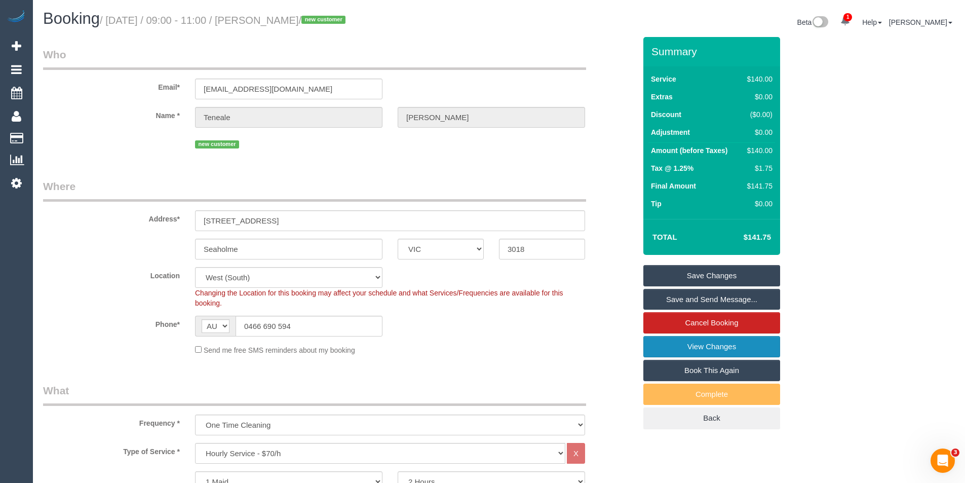
click at [689, 349] on link "View Changes" at bounding box center [712, 346] width 137 height 21
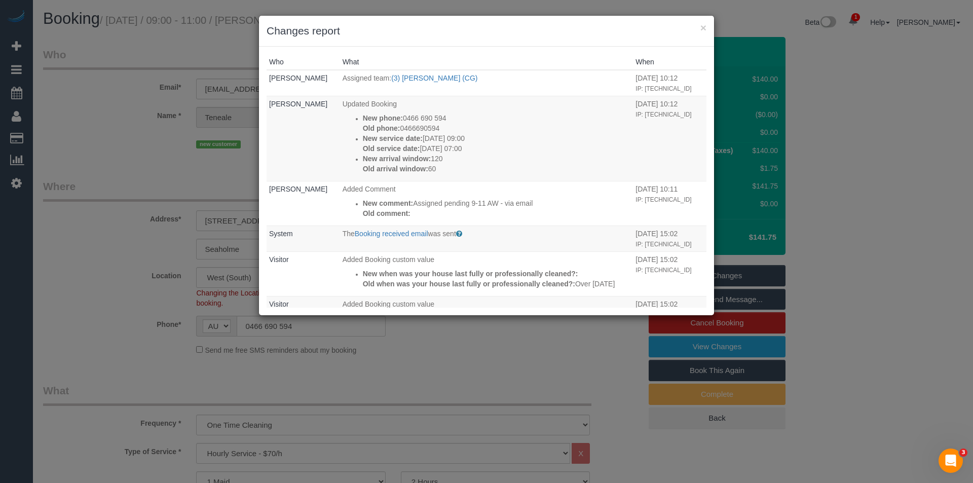
click at [452, 371] on div "× Changes report Who What When Bronie Bryant Assigned team: (3) Suzana Phillips…" at bounding box center [486, 241] width 973 height 483
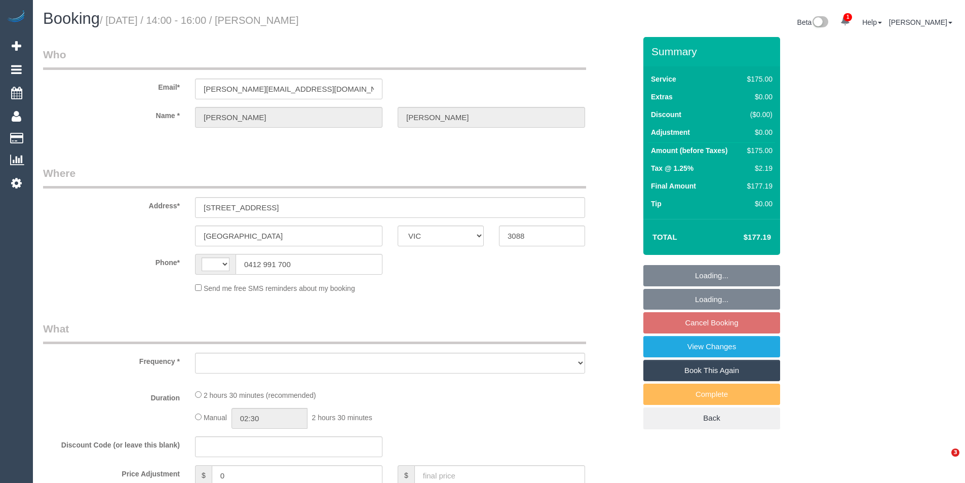
select select "VIC"
select select "string:stripe-pm_1Mdj002GScqysDRVfzpPRfrj"
select select "150"
select select "number:28"
select select "number:16"
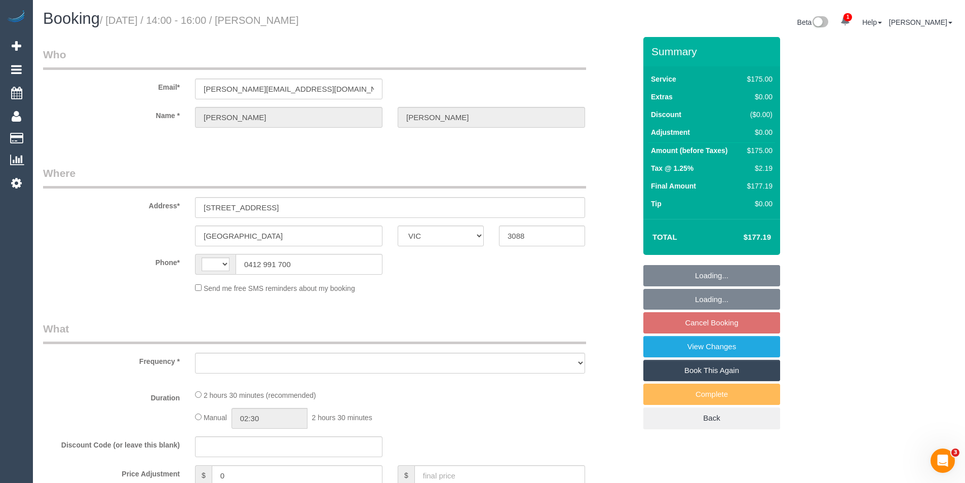
select select "number:18"
select select "number:24"
select select "number:11"
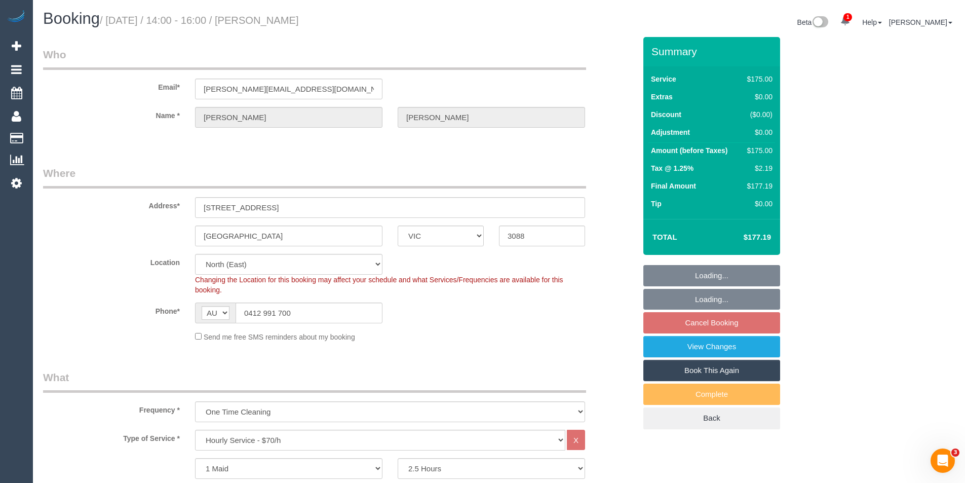
select select "string:AU"
select select "object:848"
select select "spot4"
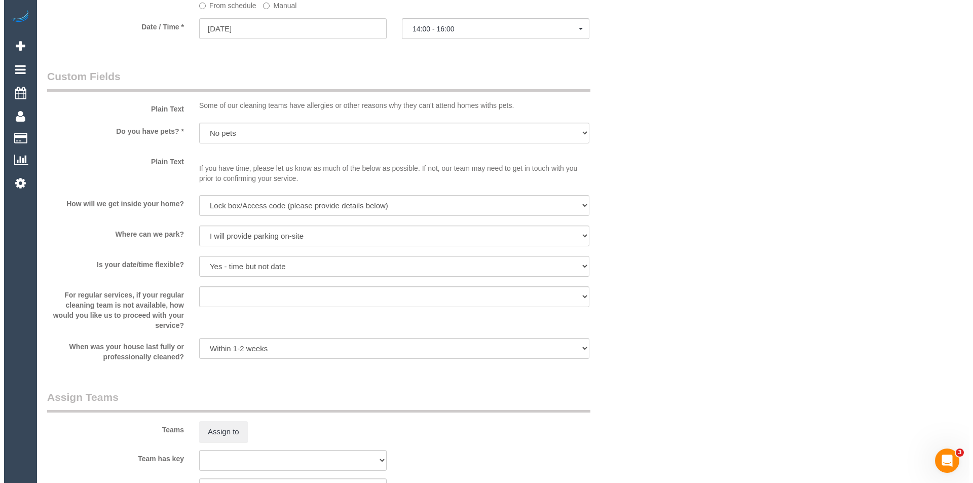
scroll to position [1216, 0]
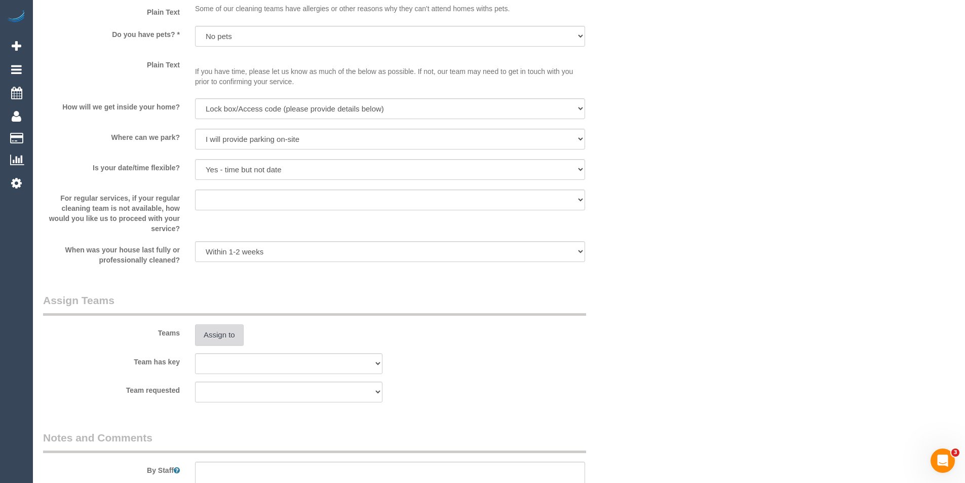
click at [224, 335] on button "Assign to" at bounding box center [219, 334] width 49 height 21
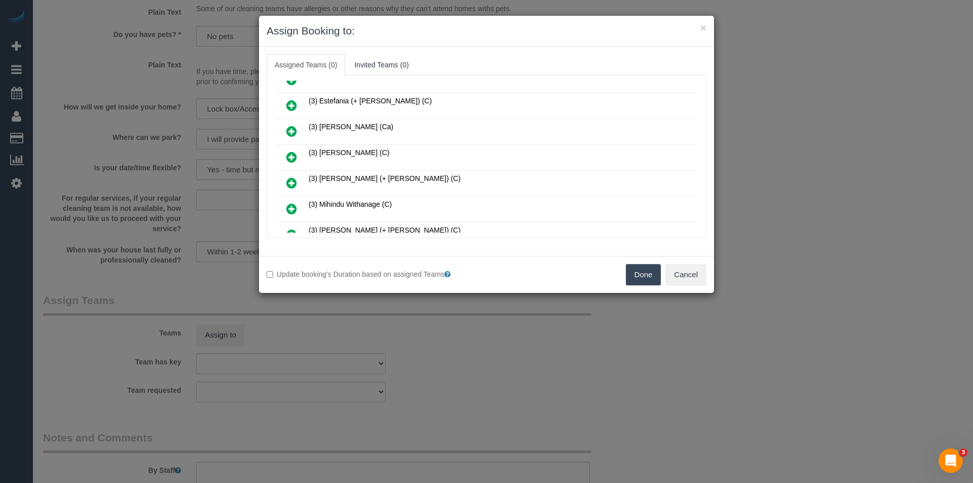
scroll to position [455, 0]
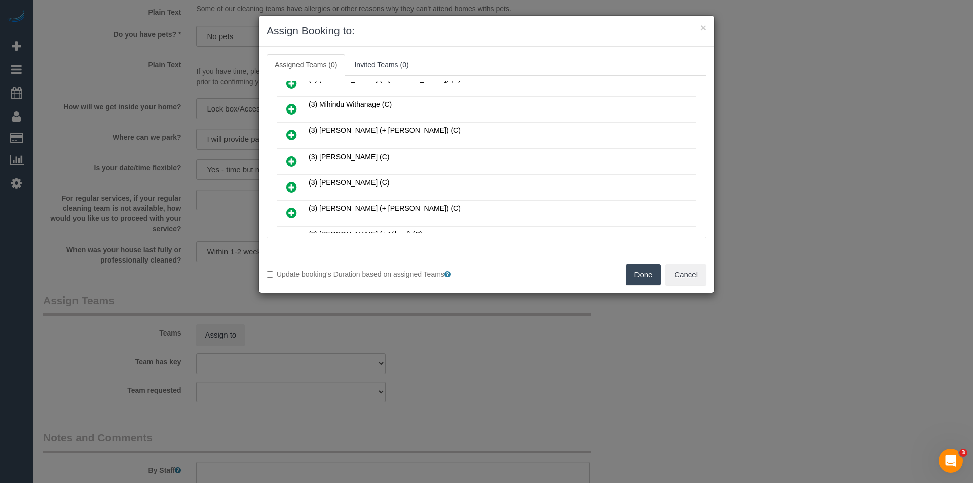
click at [288, 158] on icon at bounding box center [291, 161] width 11 height 12
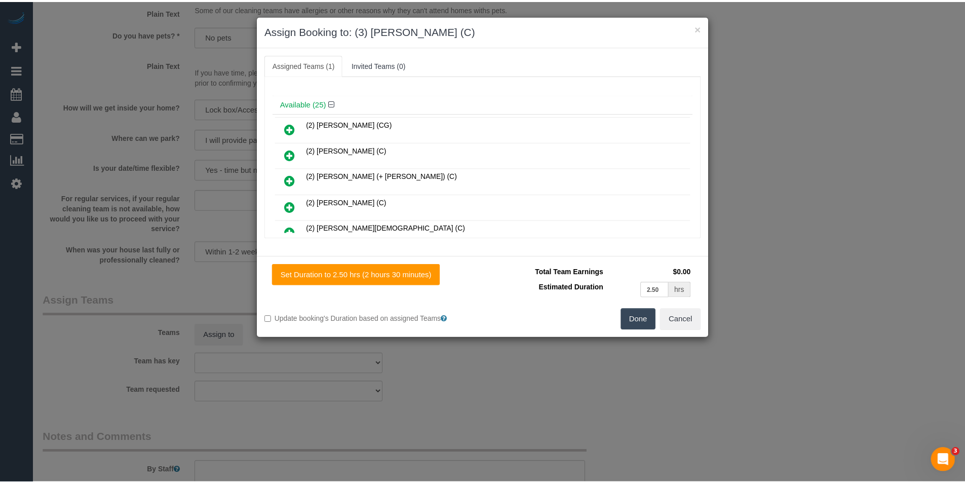
scroll to position [0, 0]
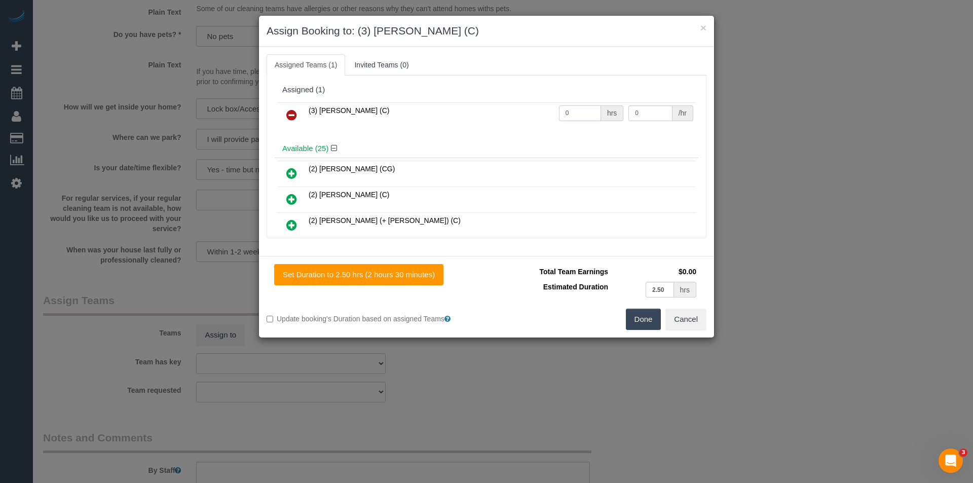
drag, startPoint x: 571, startPoint y: 119, endPoint x: 452, endPoint y: 118, distance: 119.1
click at [453, 118] on tr "(3) [PERSON_NAME] (C) 0 hrs 0 /hr" at bounding box center [486, 115] width 419 height 26
type input "2.5"
type input "35"
click at [639, 321] on button "Done" at bounding box center [643, 319] width 35 height 21
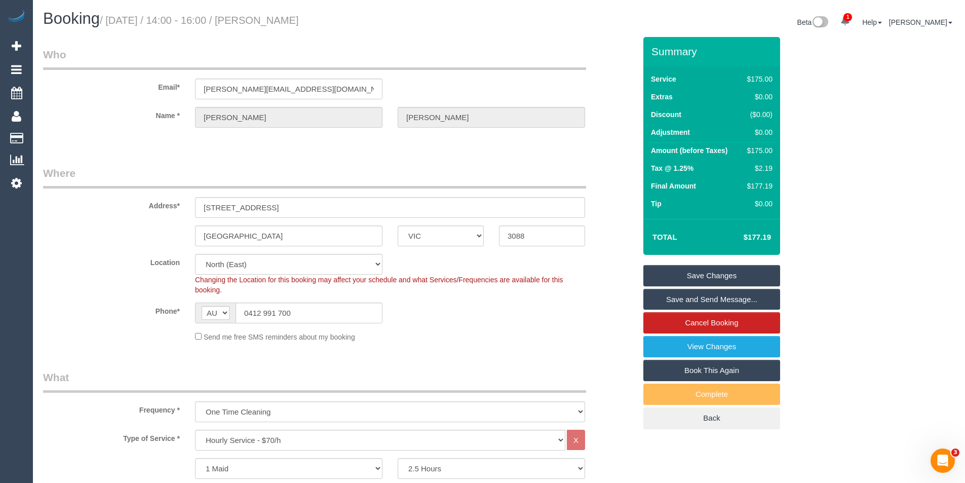
click at [673, 300] on link "Save and Send Message..." at bounding box center [712, 299] width 137 height 21
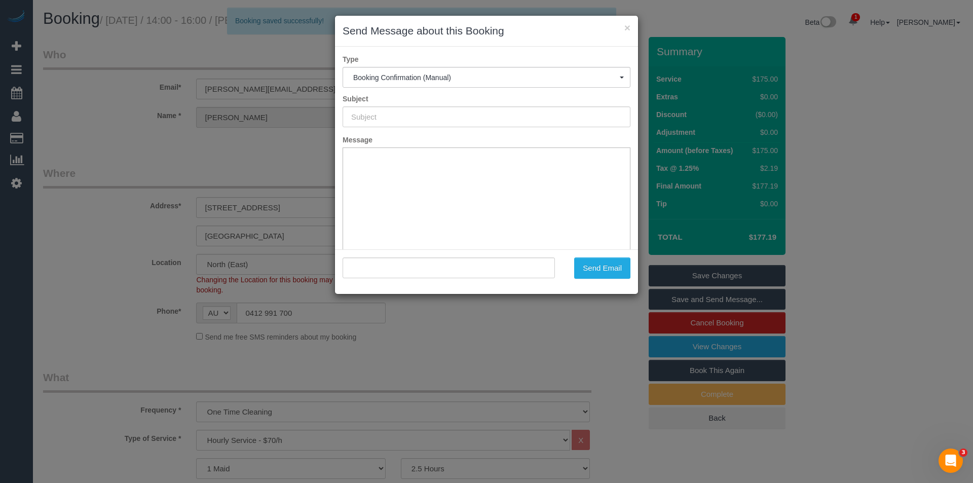
type input "Booking Confirmed"
type input ""[PERSON_NAME]" <[PERSON_NAME][EMAIL_ADDRESS][DOMAIN_NAME]>"
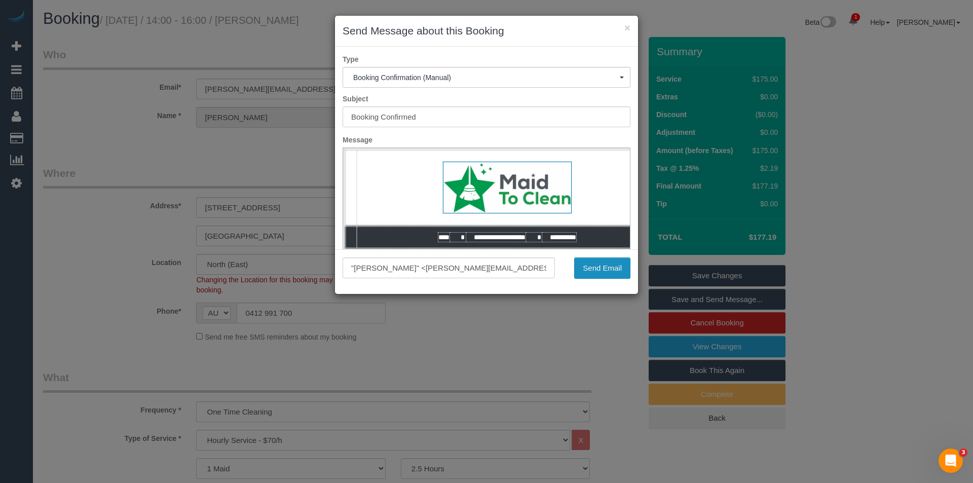
click at [602, 262] on button "Send Email" at bounding box center [602, 267] width 56 height 21
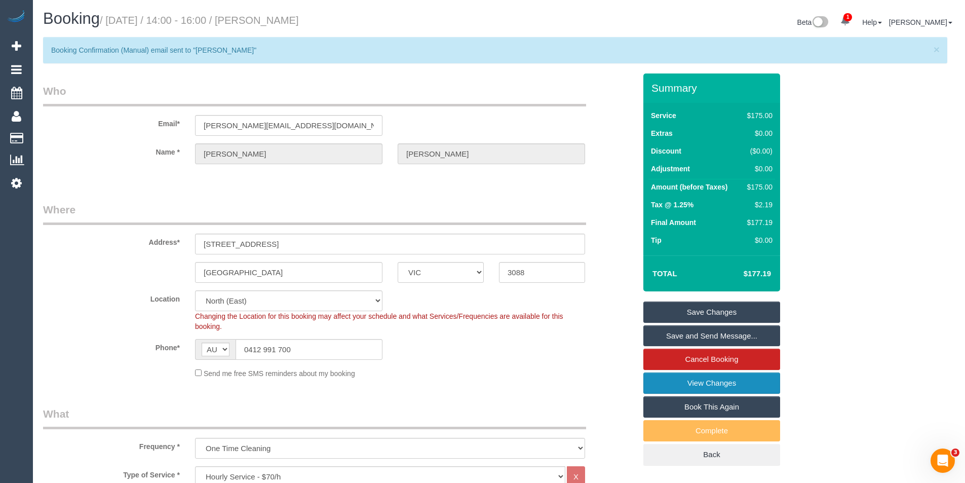
click at [726, 382] on link "View Changes" at bounding box center [712, 382] width 137 height 21
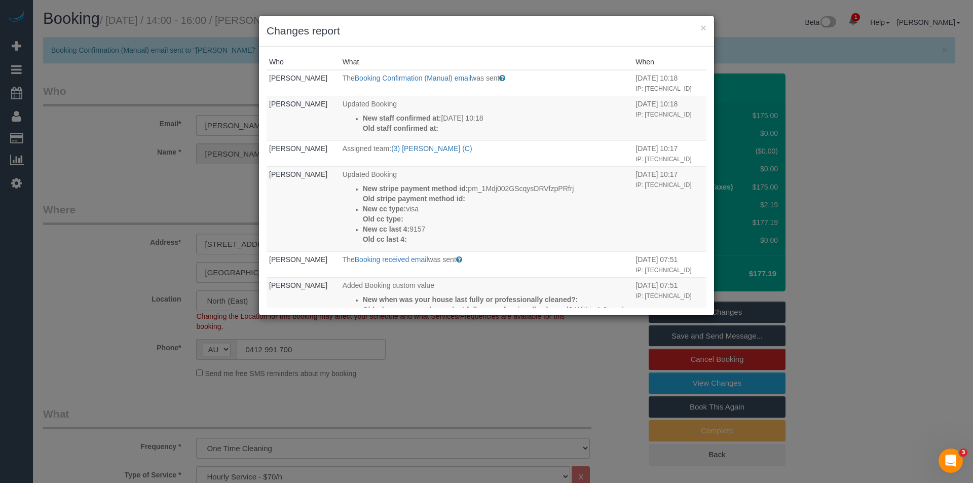
click at [489, 371] on div "× Changes report Who What When Bronie Bryant The Booking Confirmation (Manual) …" at bounding box center [486, 241] width 973 height 483
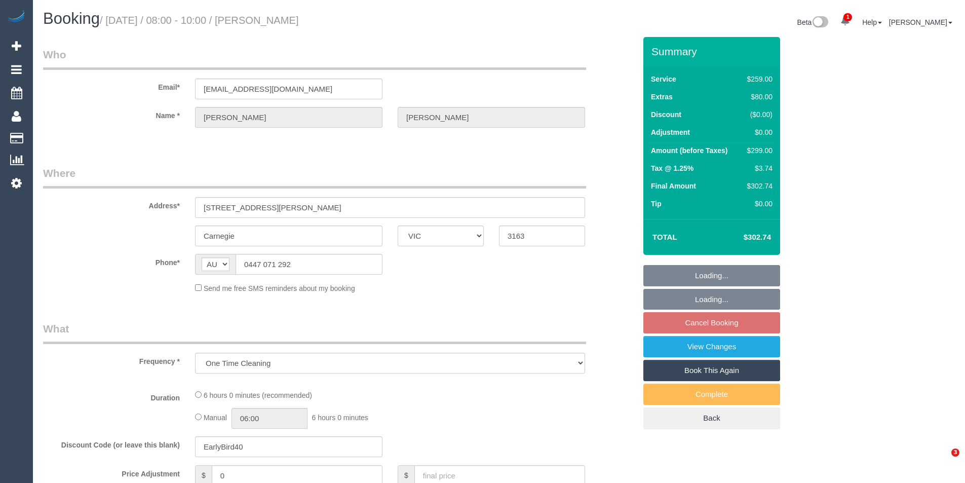
select select "VIC"
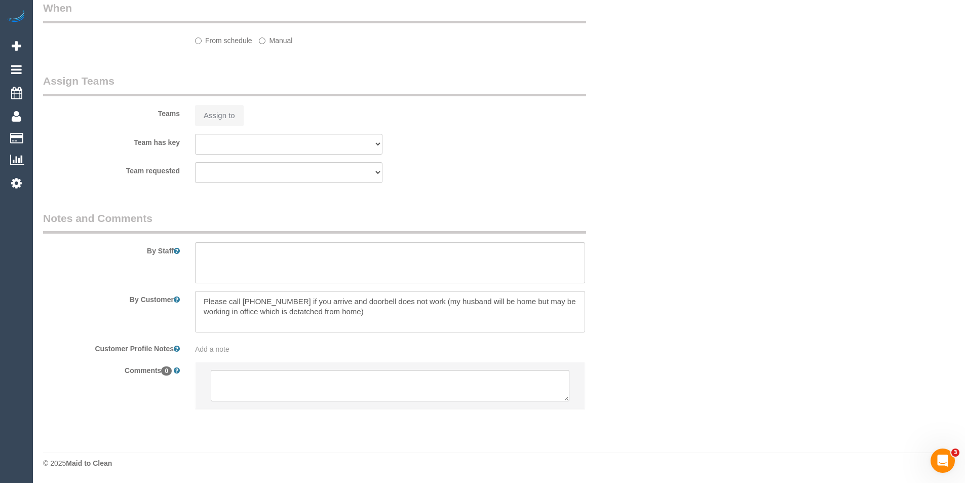
select select "string:stripe-pm_1S5Gzl2GScqysDRVJTXBeuID"
select select "number:27"
select select "number:14"
select select "number:19"
select select "number:22"
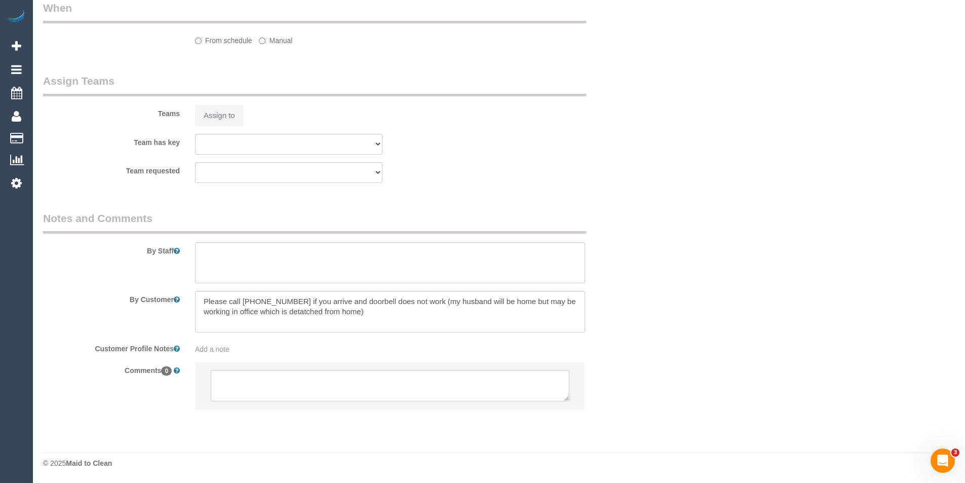
select select "number:26"
click at [292, 383] on textarea at bounding box center [390, 385] width 359 height 31
select select "spot2"
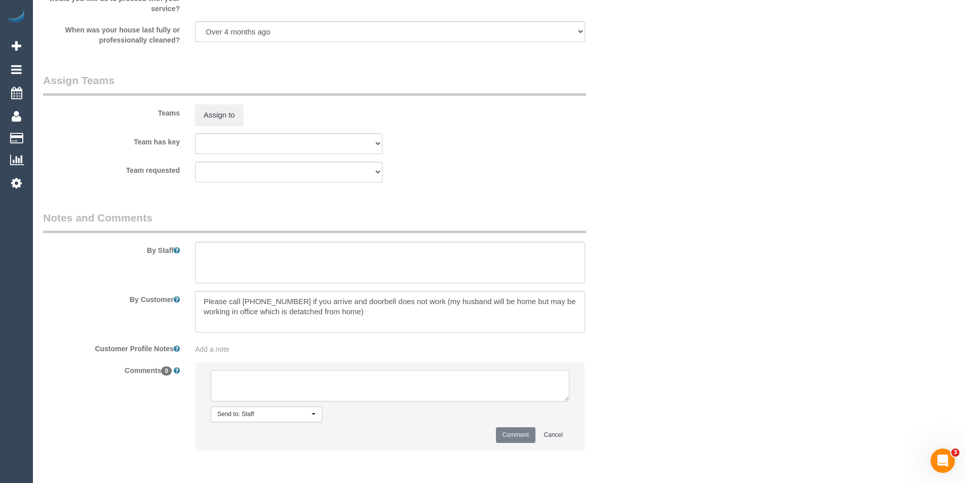
select select "object:1326"
type textarea "Kasun - pending"
click at [504, 433] on button "Comment" at bounding box center [516, 435] width 40 height 16
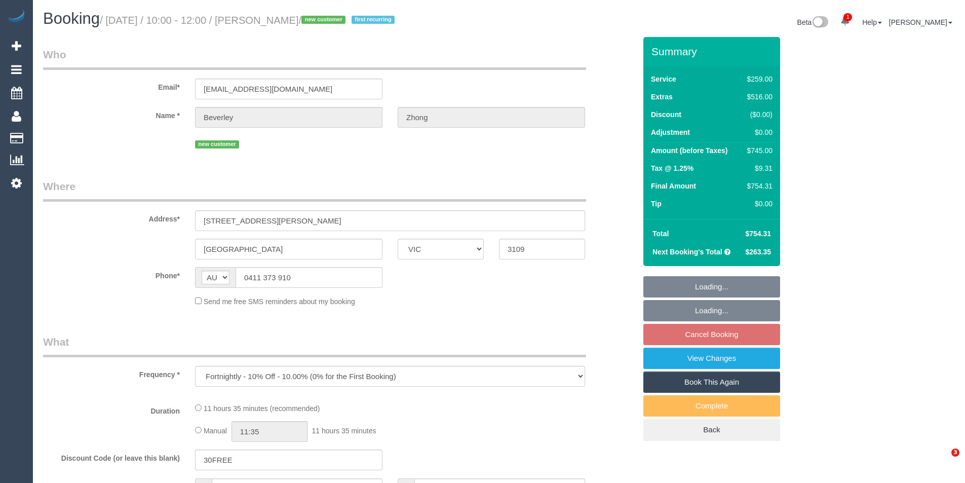
select select "VIC"
select select "string:stripe-pm_1S4WTS2GScqysDRVOIeRxT3s"
select select "number:32"
select select "number:14"
select select "number:19"
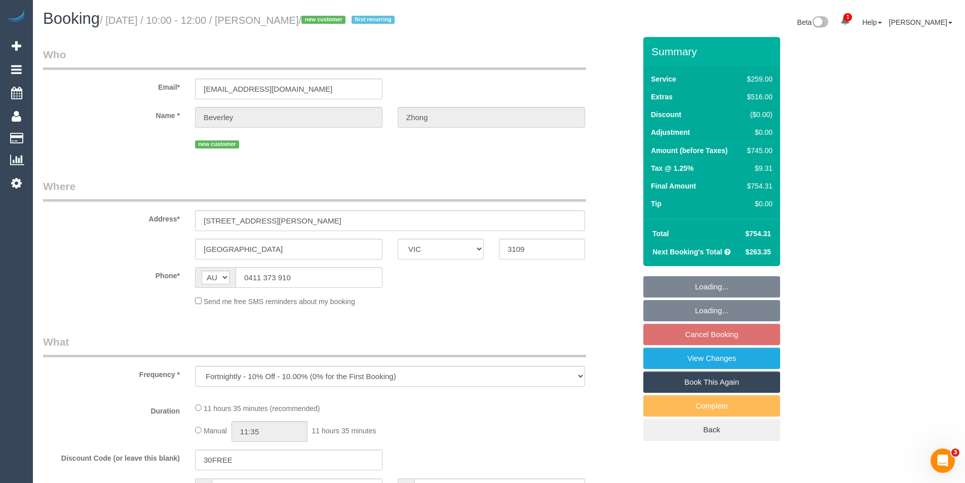
select select "number:24"
select select "number:34"
select select "number:13"
select select "spot3"
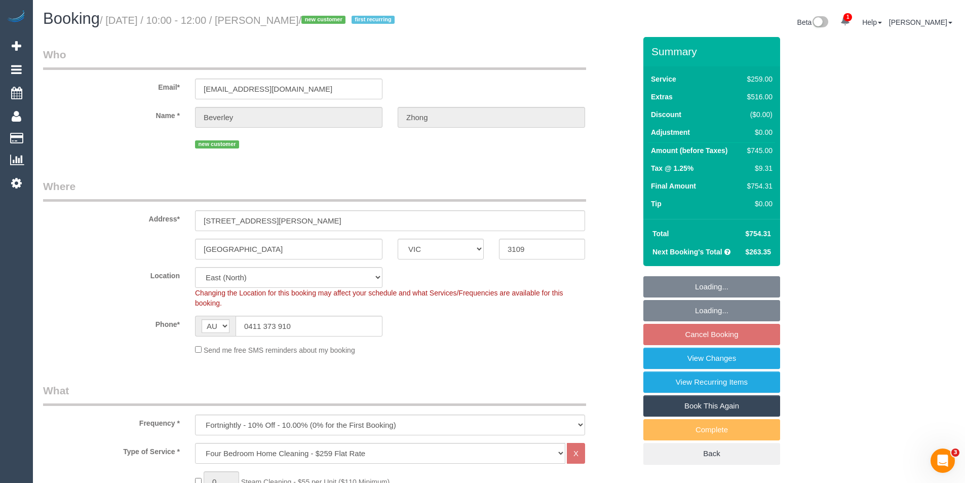
select select "object:801"
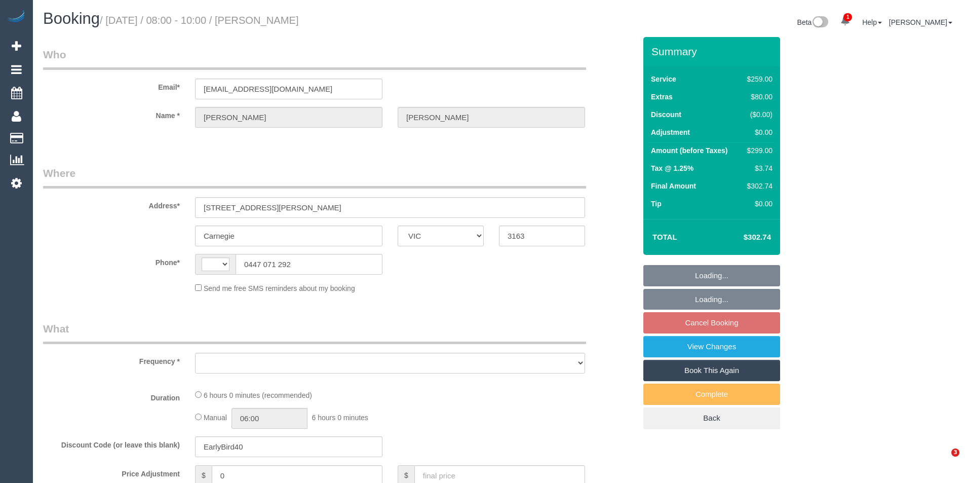
select select "VIC"
select select "string:AU"
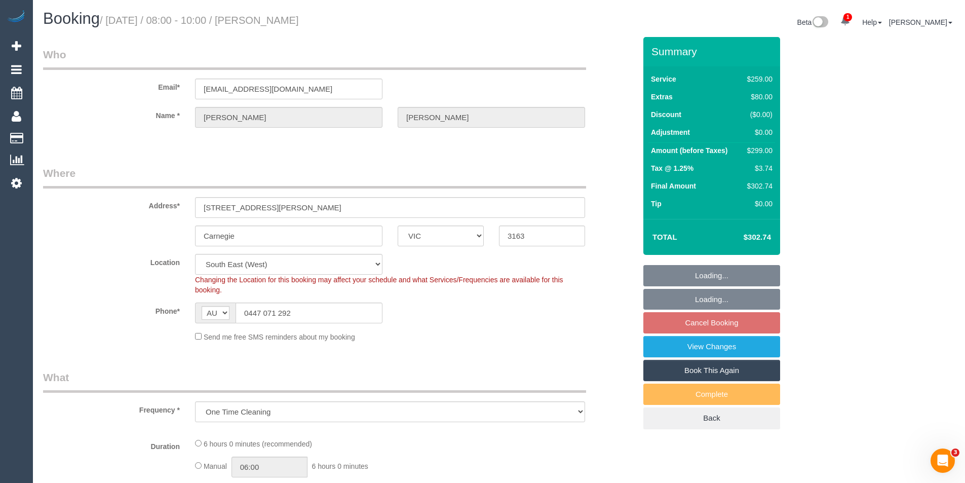
select select "object:655"
select select "string:stripe-pm_1S5Gzl2GScqysDRVJTXBeuID"
select select "number:27"
select select "number:14"
select select "number:19"
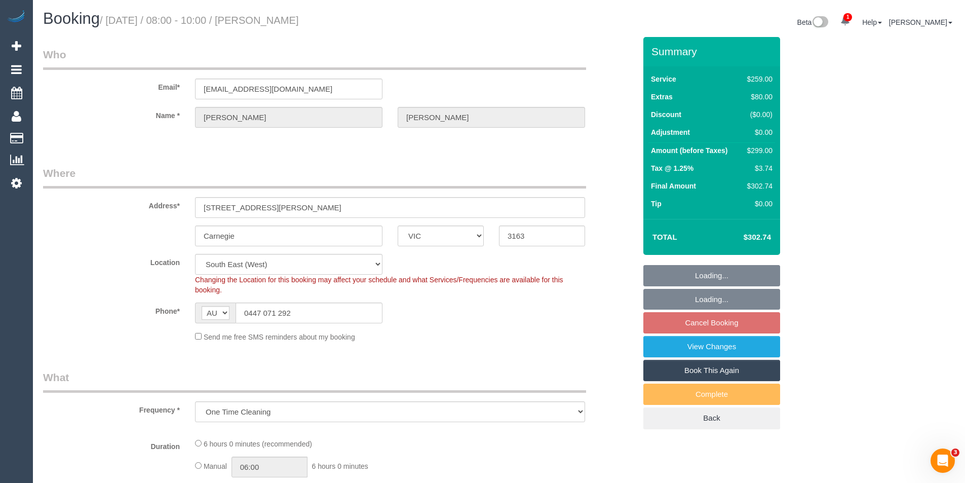
select select "number:22"
select select "number:26"
select select "spot2"
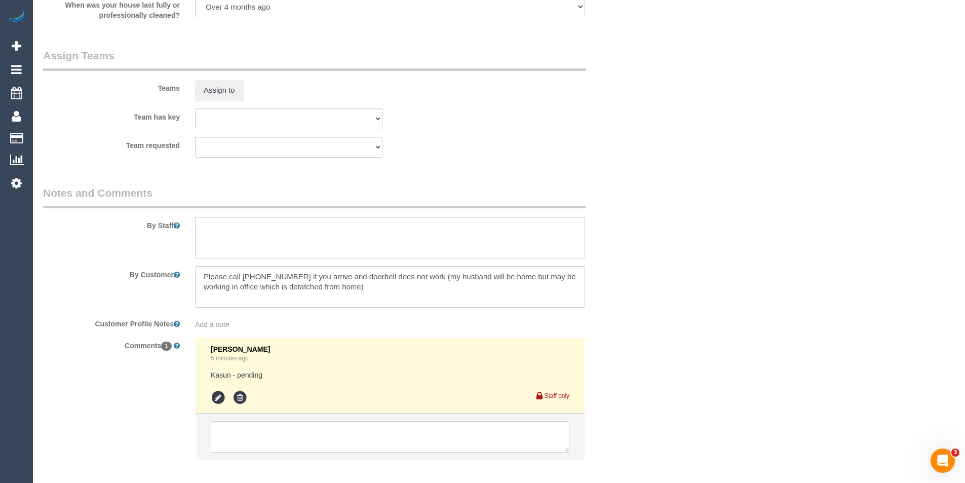
scroll to position [1539, 0]
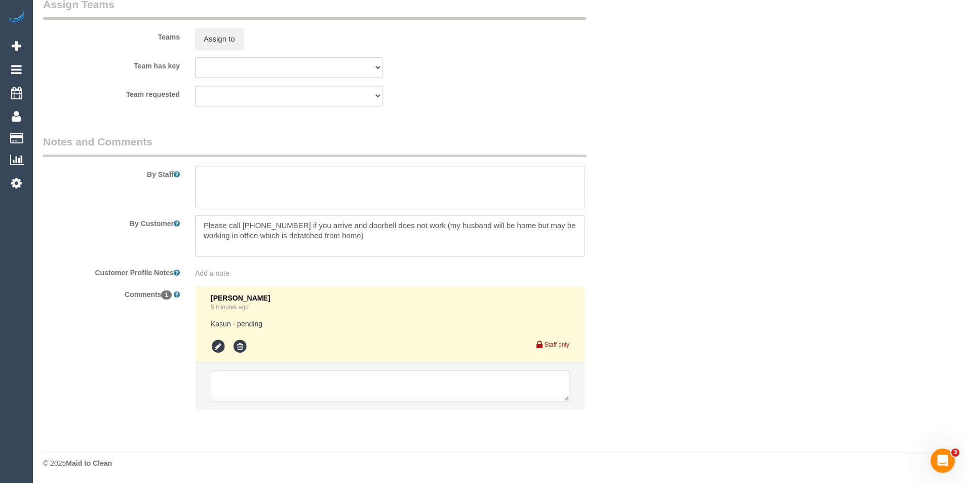
click at [285, 387] on textarea at bounding box center [390, 385] width 359 height 31
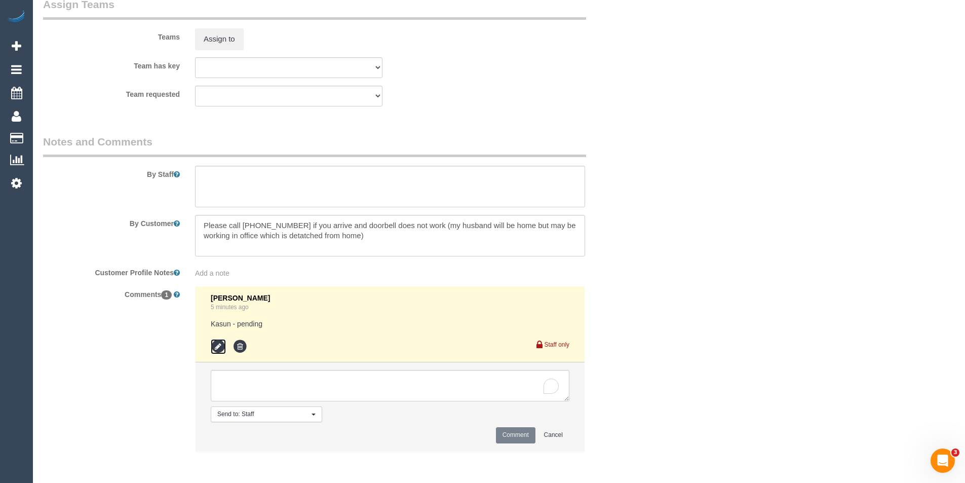
click at [213, 349] on icon at bounding box center [218, 346] width 15 height 15
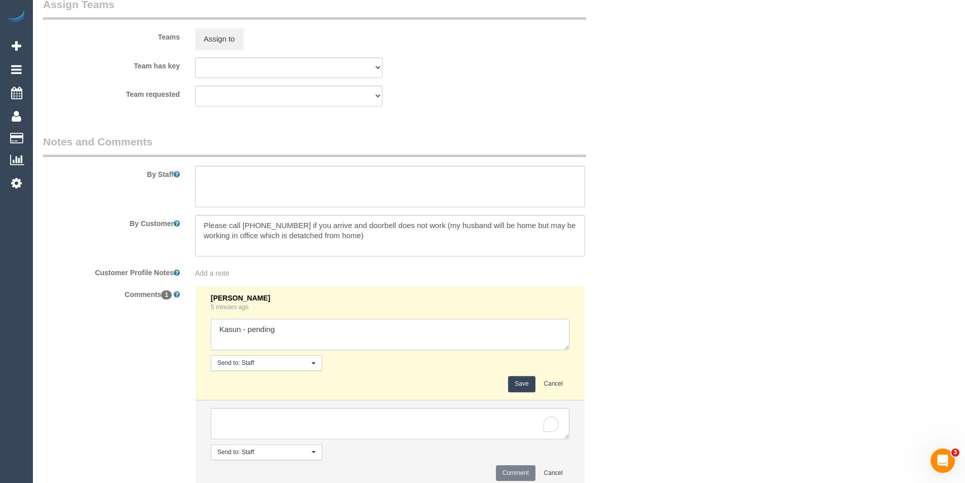
click at [291, 332] on textarea at bounding box center [390, 334] width 359 height 31
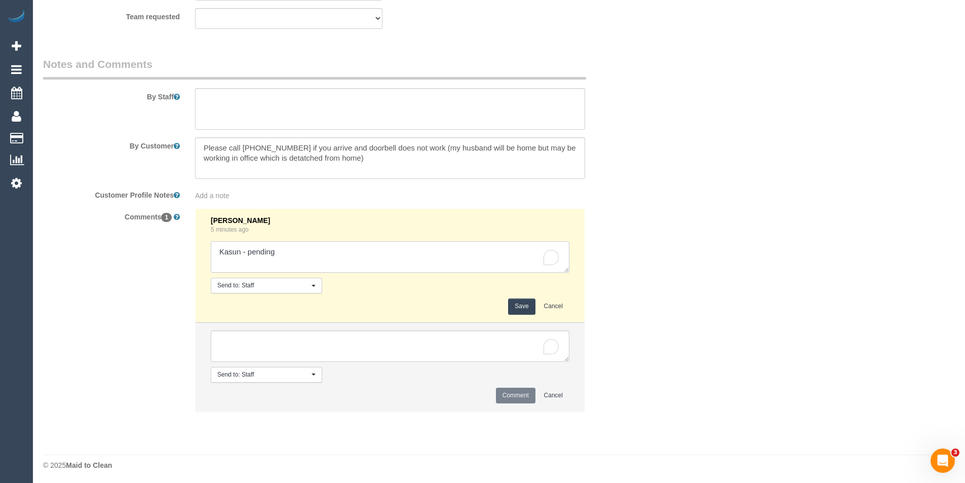
scroll to position [1619, 0]
type textarea "Kasun - pending // confirmed"
click at [522, 304] on button "Save" at bounding box center [521, 304] width 27 height 16
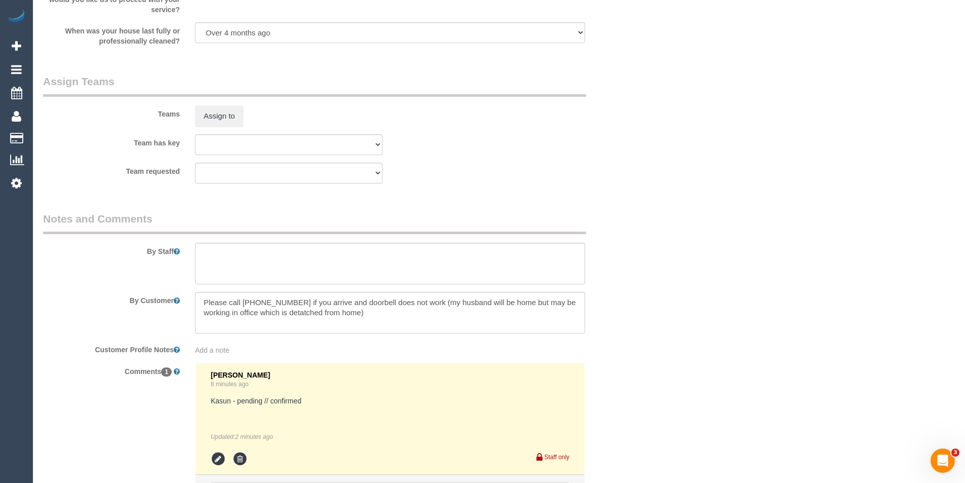
scroll to position [1571, 0]
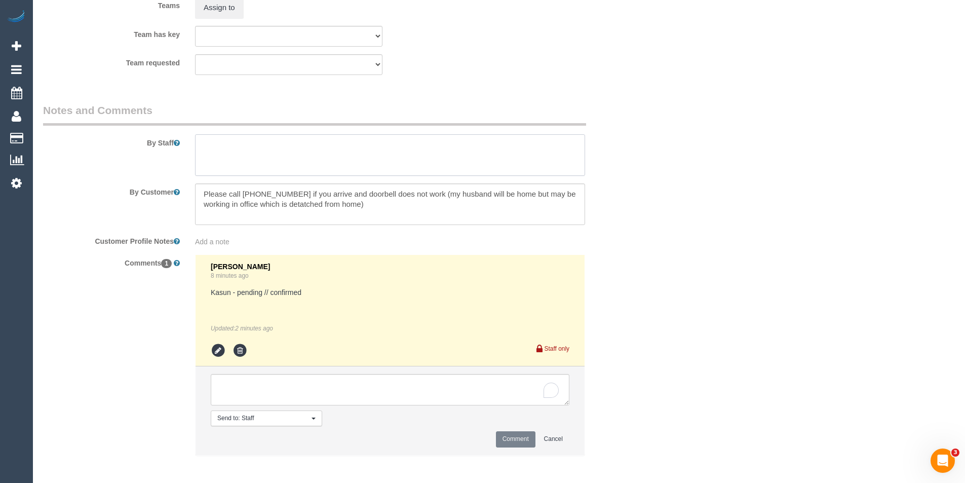
click at [251, 158] on textarea at bounding box center [390, 155] width 390 height 42
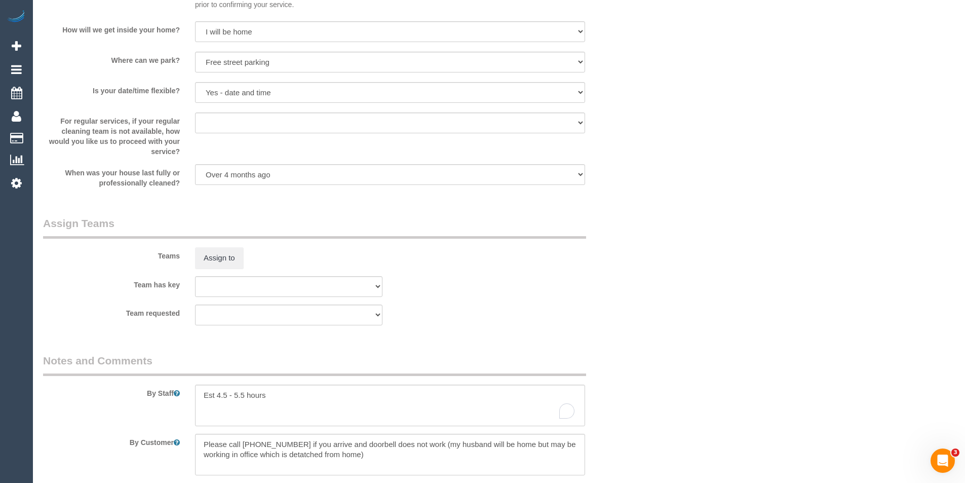
scroll to position [1419, 0]
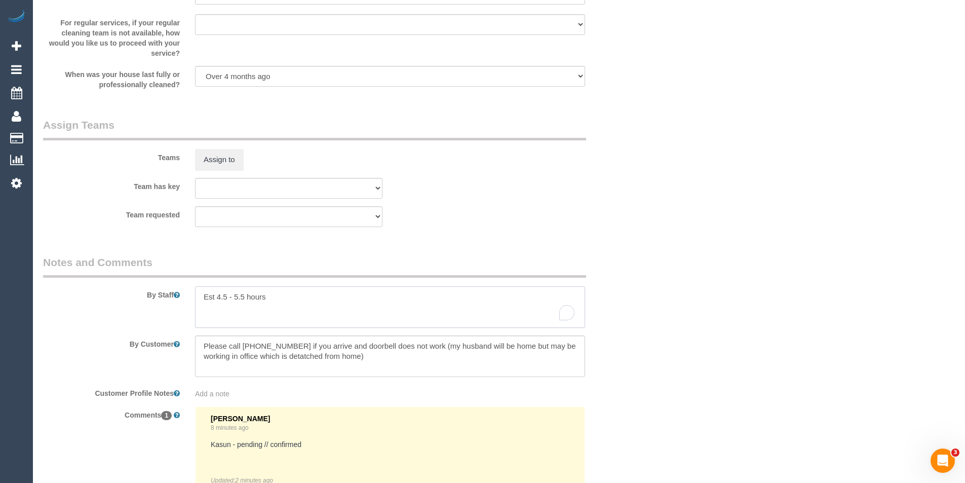
click at [237, 296] on textarea "To enrich screen reader interactions, please activate Accessibility in Grammarl…" at bounding box center [390, 307] width 390 height 42
click at [299, 297] on textarea "To enrich screen reader interactions, please activate Accessibility in Grammarl…" at bounding box center [390, 307] width 390 height 42
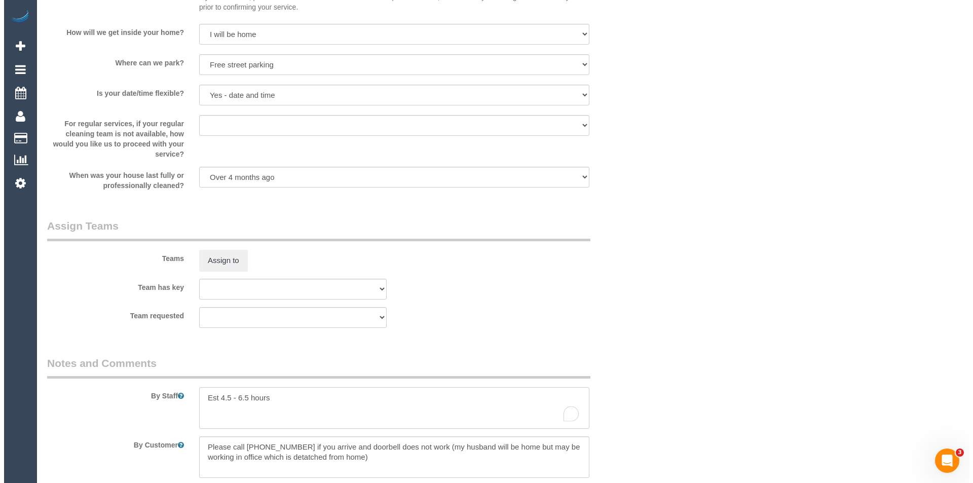
scroll to position [1318, 0]
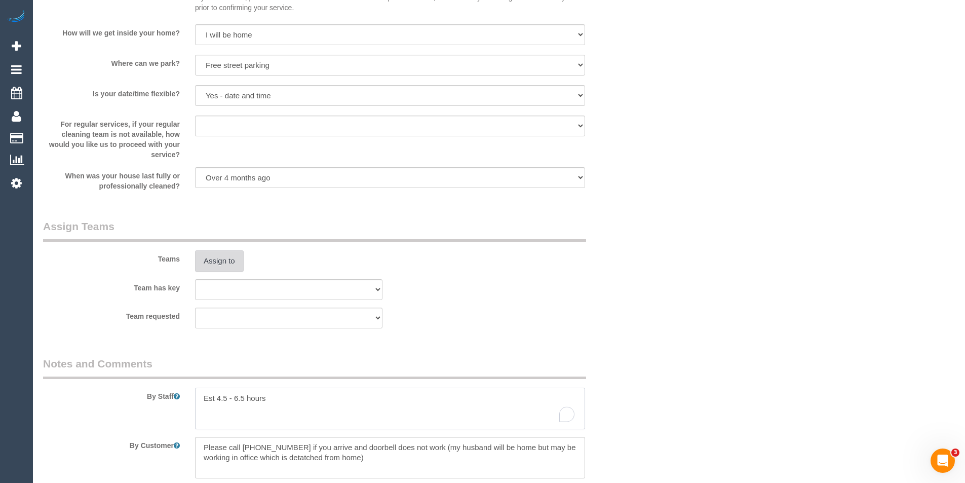
type textarea "Est 4.5 - 6.5 hours"
click at [239, 257] on button "Assign to" at bounding box center [219, 260] width 49 height 21
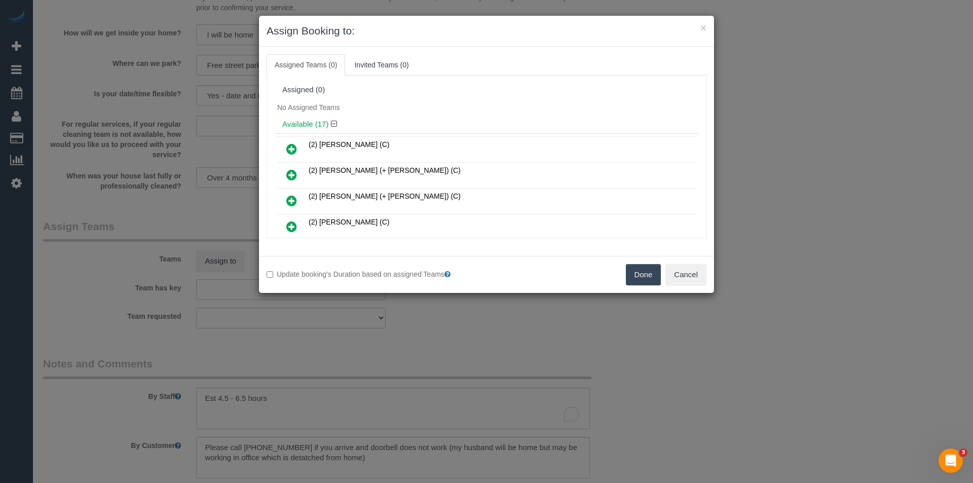
scroll to position [1980, 0]
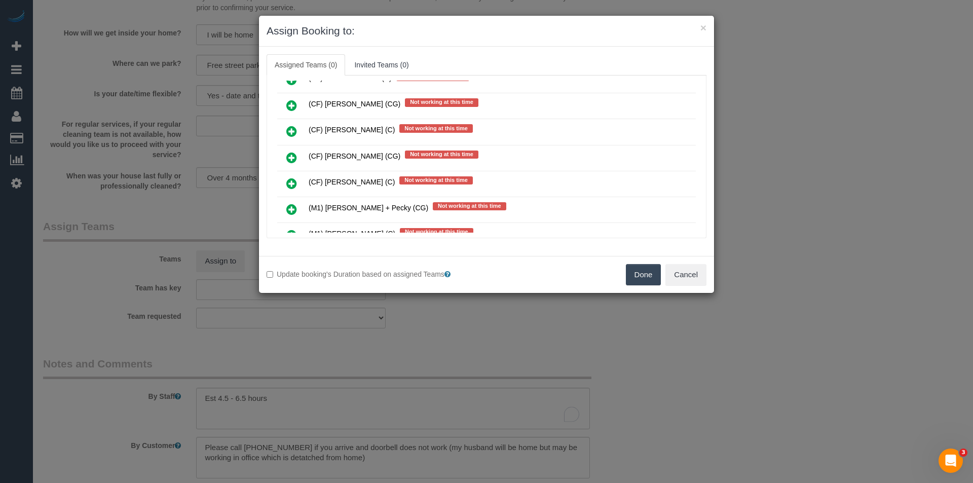
click at [295, 157] on icon at bounding box center [291, 158] width 11 height 12
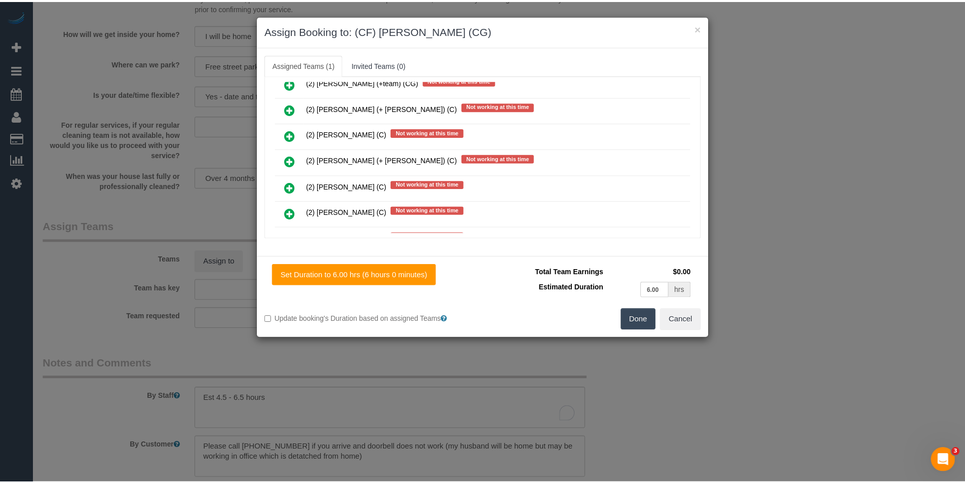
scroll to position [0, 0]
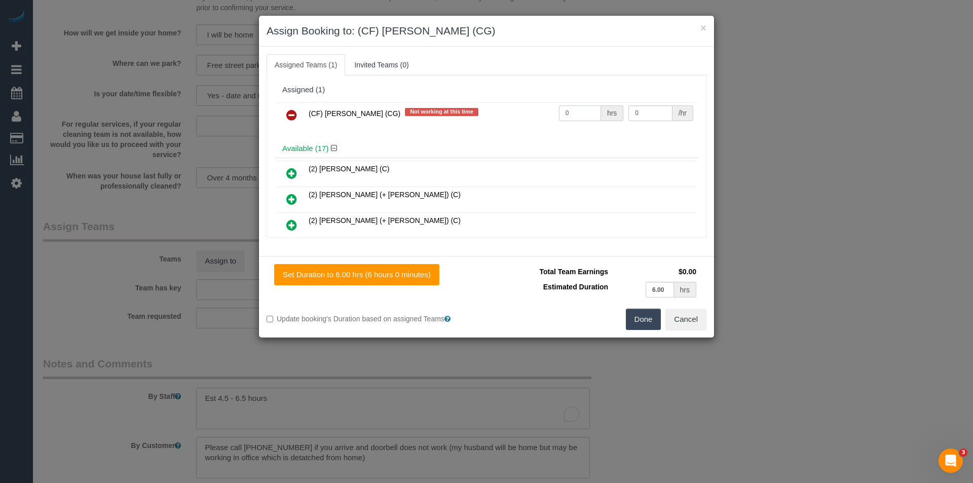
drag, startPoint x: 584, startPoint y: 114, endPoint x: 503, endPoint y: 113, distance: 81.1
click at [503, 113] on tr "(CF) Kasun De Silva (CG) Not working at this time 0 hrs 0 /hr" at bounding box center [486, 115] width 419 height 26
type input "1"
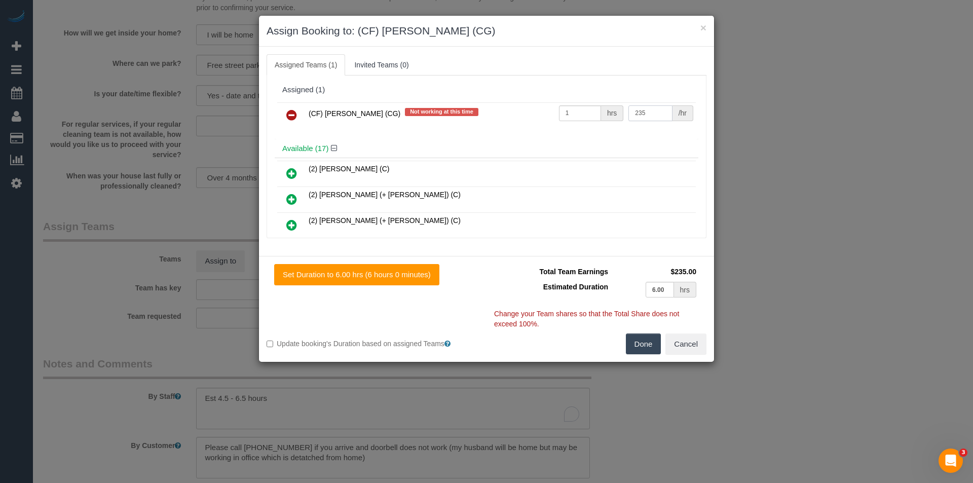
type input "235"
click at [643, 342] on button "Done" at bounding box center [643, 343] width 35 height 21
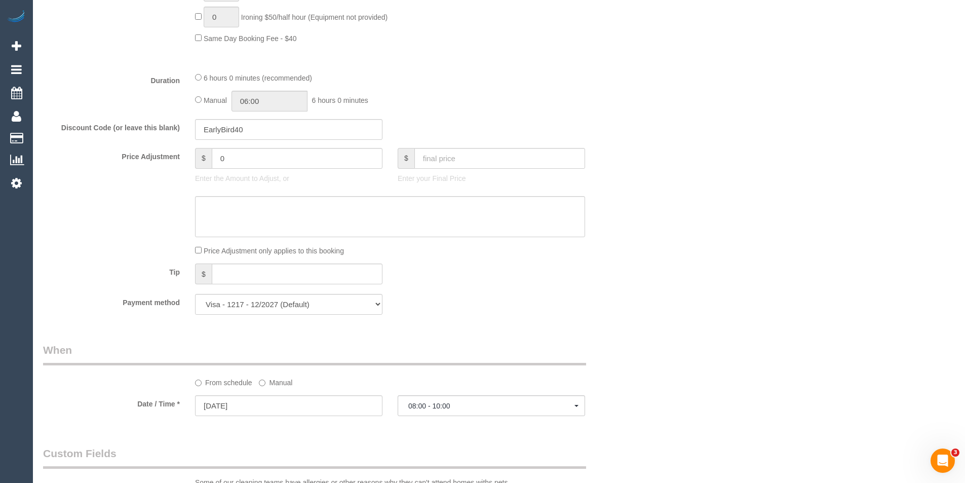
scroll to position [760, 0]
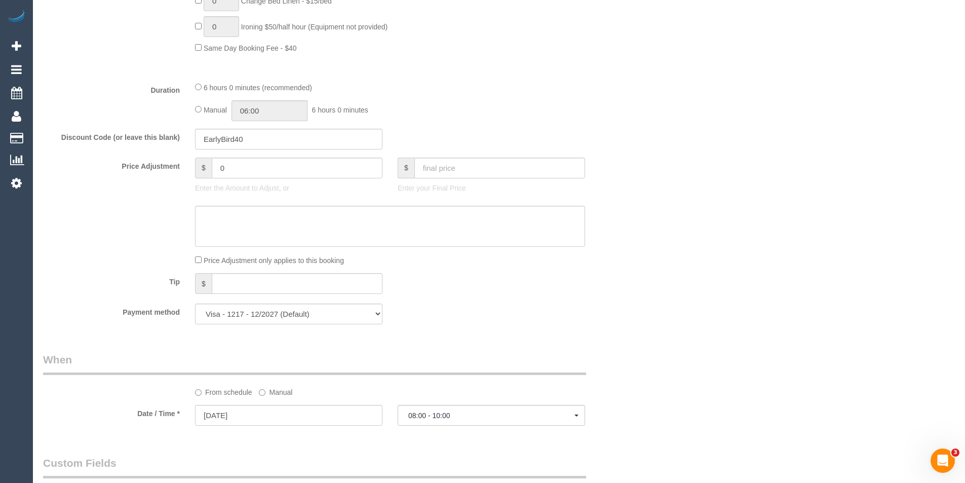
click at [189, 110] on div "6 hours 0 minutes (recommended) Manual 06:00 6 hours 0 minutes" at bounding box center [389, 102] width 405 height 40
click at [191, 108] on div "6 hours 0 minutes (recommended) Manual 06:00 6 hours 0 minutes" at bounding box center [389, 102] width 405 height 40
click at [315, 107] on div "Manual 06:00 6 hours 0 minutes" at bounding box center [390, 110] width 390 height 21
click at [281, 114] on input "06:00" at bounding box center [270, 110] width 76 height 21
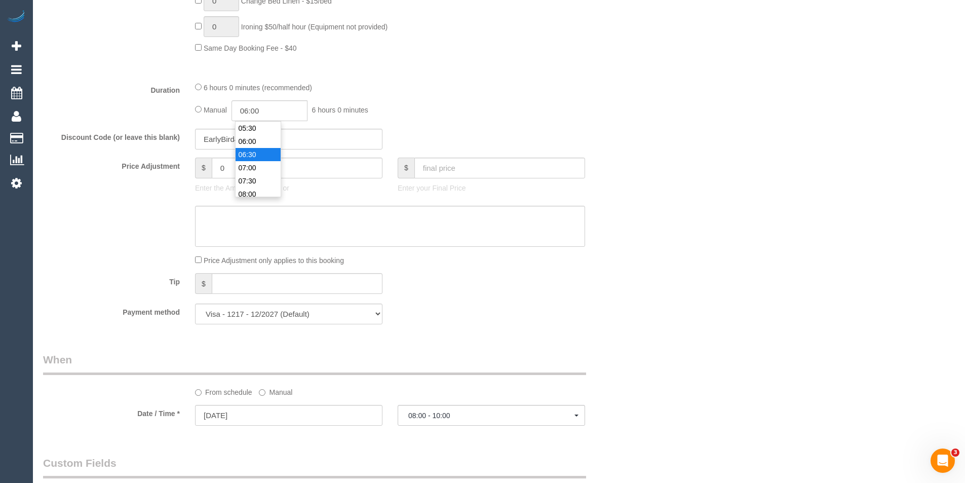
type input "06:30"
click at [256, 152] on li "06:30" at bounding box center [258, 154] width 45 height 13
click at [456, 121] on div "Manual 06:30 6 hours 30 minutes" at bounding box center [390, 110] width 390 height 21
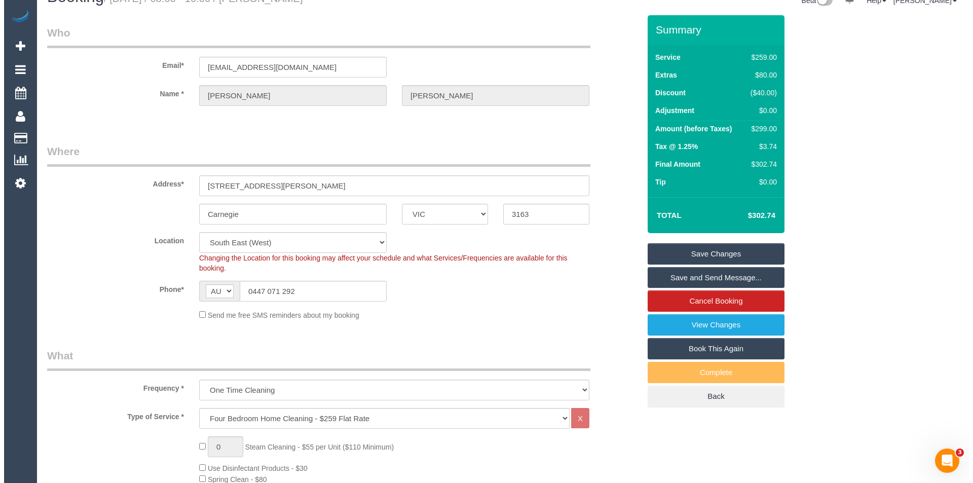
scroll to position [0, 0]
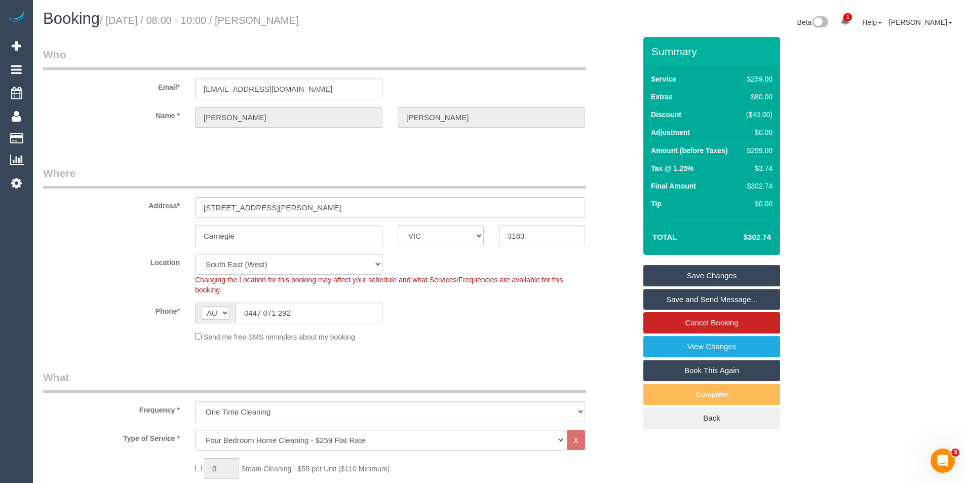
select select "spot26"
click at [703, 297] on link "Save and Send Message..." at bounding box center [712, 299] width 137 height 21
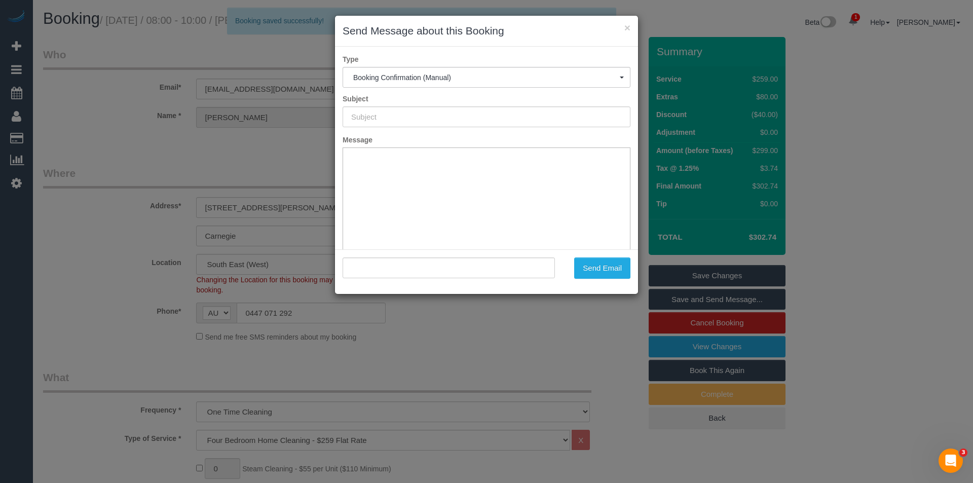
type input "Booking Confirmed"
type input ""Kirsten Matthews" <kmatth7@gmail.com>"
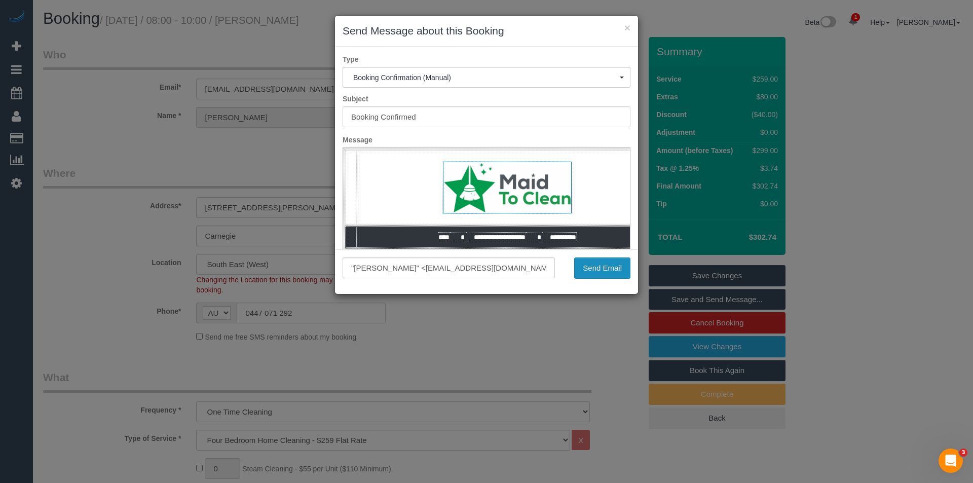
click at [599, 268] on button "Send Email" at bounding box center [602, 267] width 56 height 21
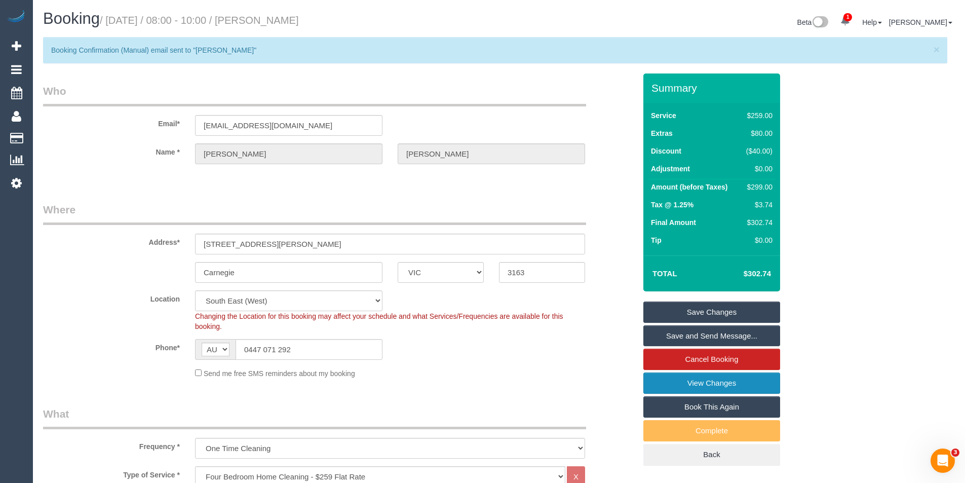
click at [702, 380] on link "View Changes" at bounding box center [712, 382] width 137 height 21
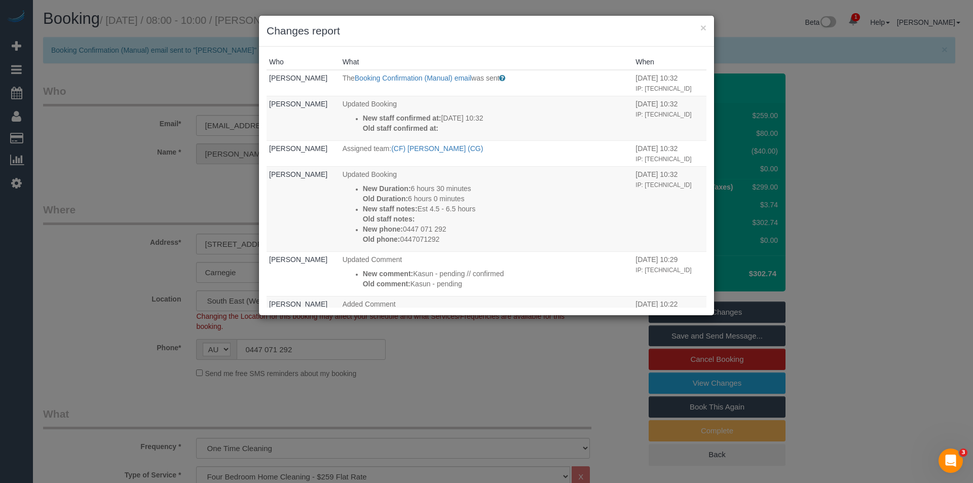
click at [489, 380] on div "× Changes report Who What When Bronie Bryant The Booking Confirmation (Manual) …" at bounding box center [486, 241] width 973 height 483
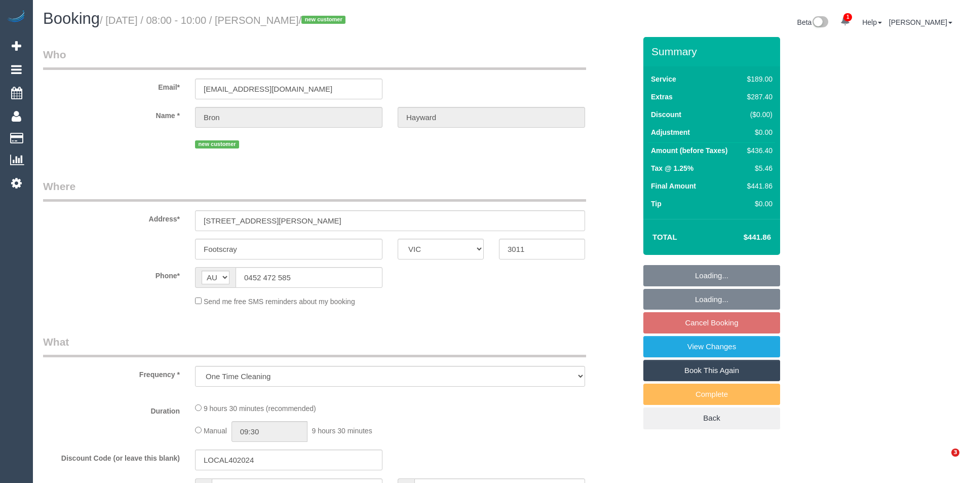
select select "VIC"
select select "string:stripe-pm_1S5bjI2GScqysDRVNcehOXzN"
select select "number:29"
select select "number:14"
select select "number:19"
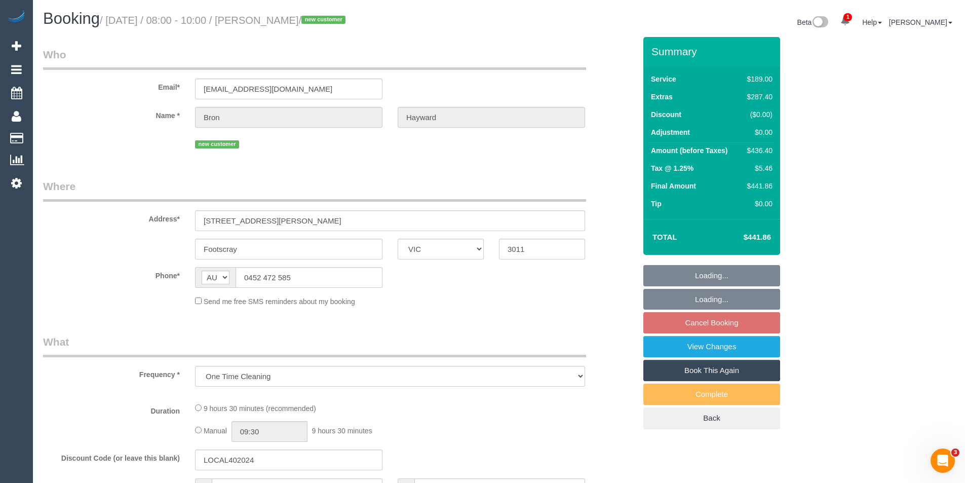
select select "number:25"
select select "number:26"
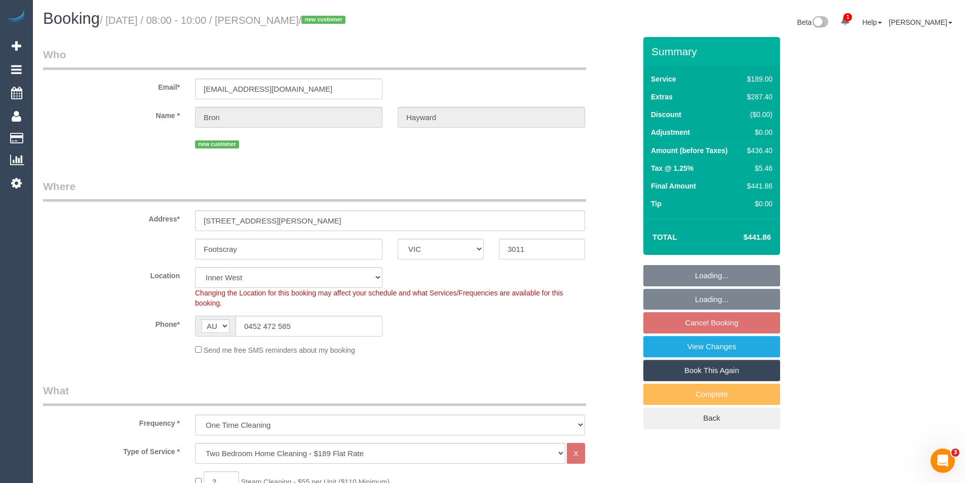
select select "object:1470"
select select "spot2"
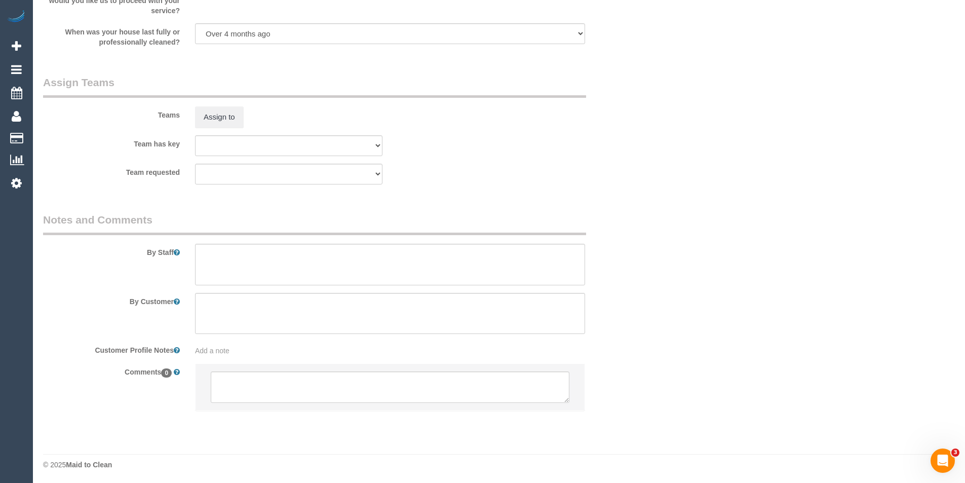
scroll to position [1477, 0]
click at [307, 388] on textarea at bounding box center [390, 385] width 359 height 31
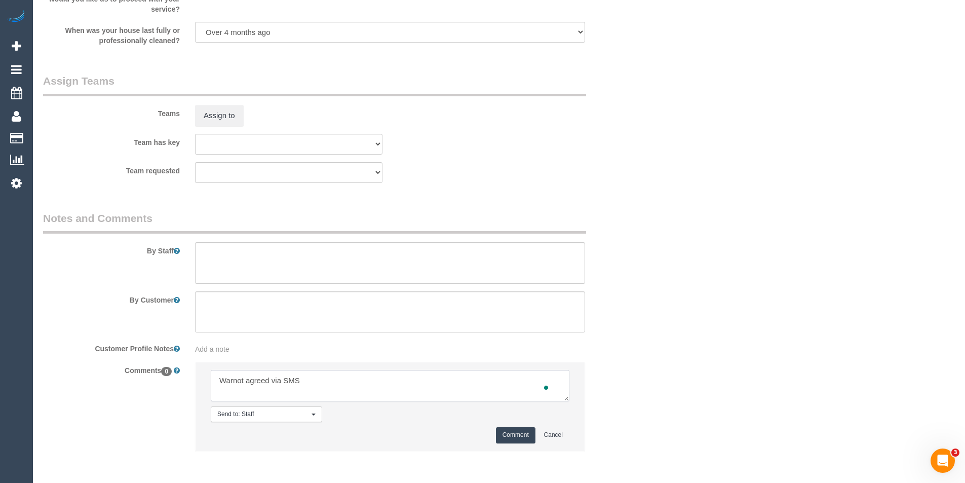
scroll to position [5, 0]
type textarea "Warnot agreed via SMS Steam cleaning email sent - awaitig response"
click at [508, 430] on button "Comment" at bounding box center [516, 435] width 40 height 16
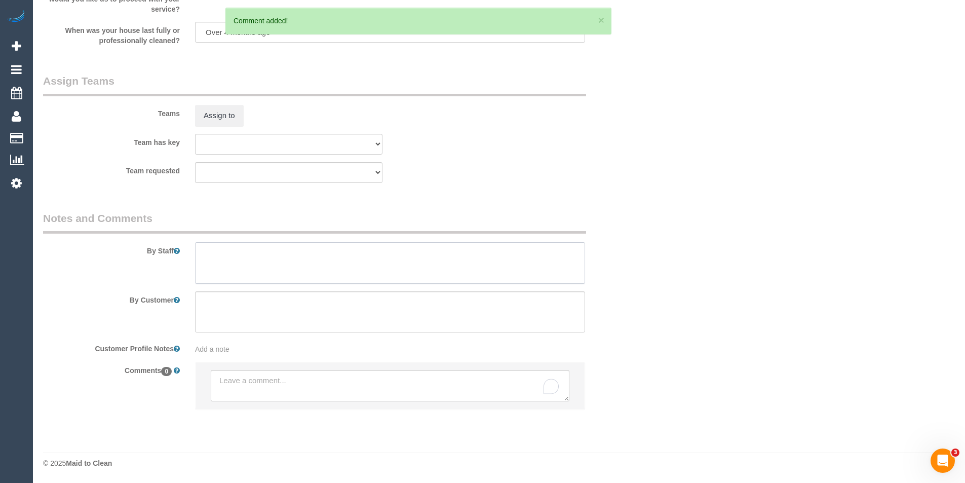
click at [320, 266] on textarea at bounding box center [390, 263] width 390 height 42
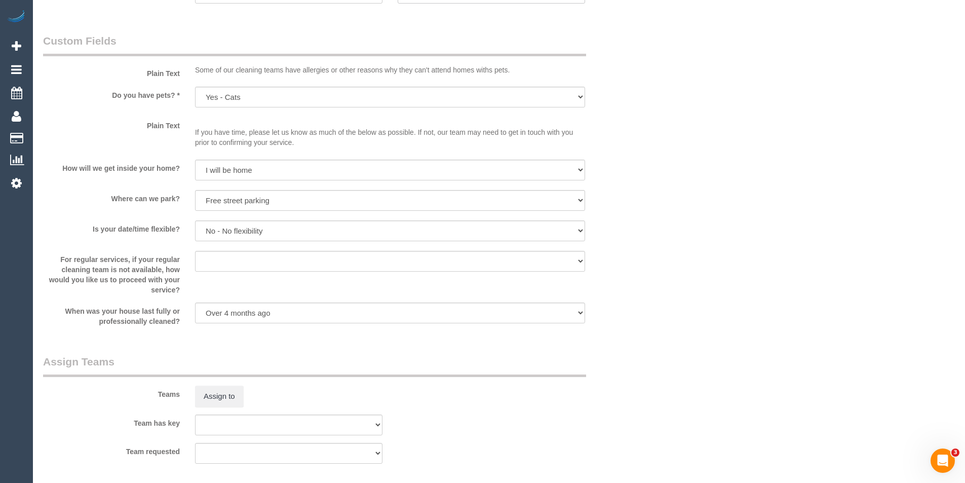
scroll to position [1267, 0]
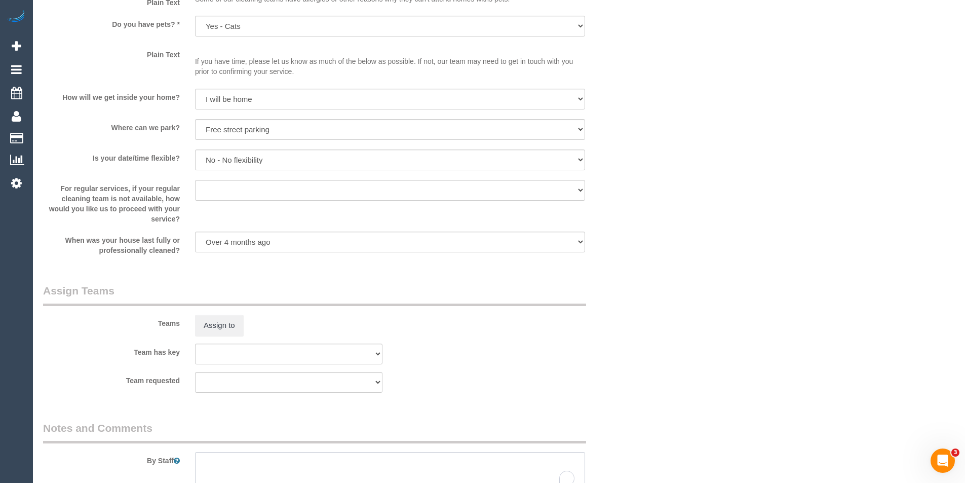
click at [223, 462] on textarea "To enrich screen reader interactions, please activate Accessibility in Grammarl…" at bounding box center [390, 473] width 390 height 42
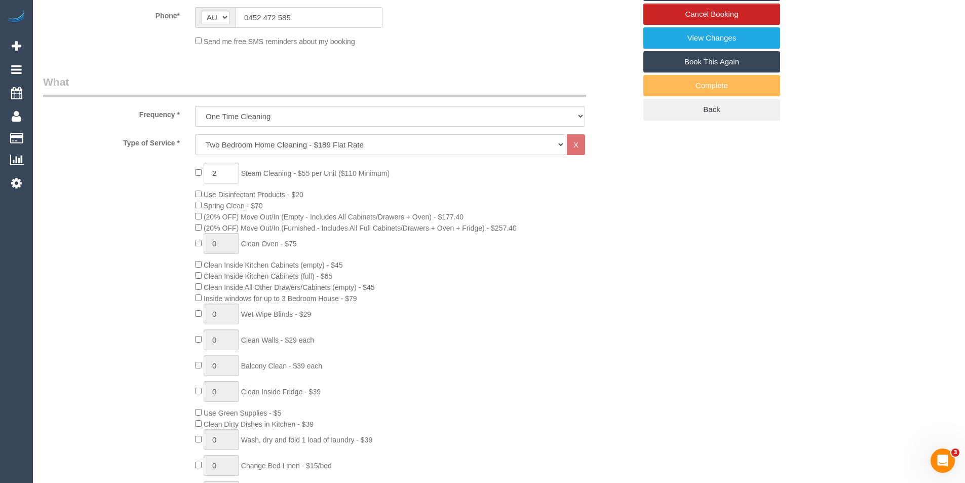
scroll to position [304, 0]
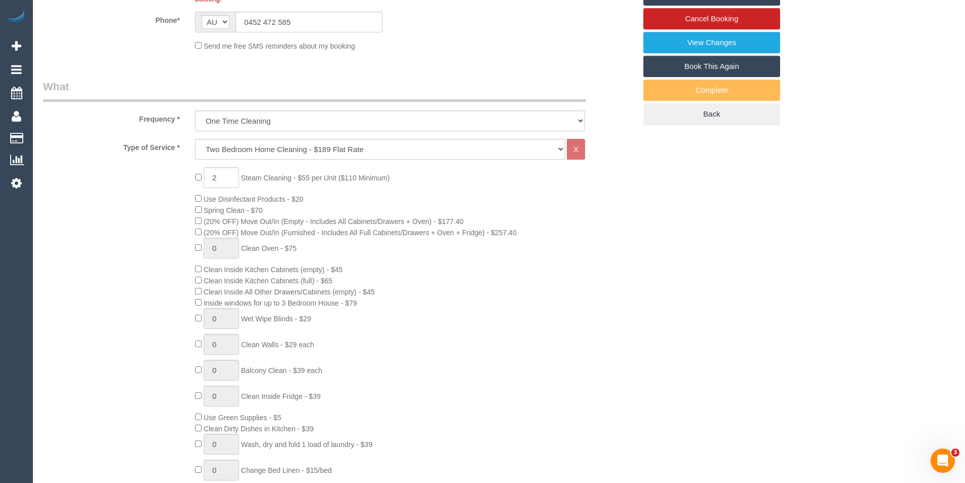
type textarea "Est 5 - 7 hours + steam cleaning (areas pending)"
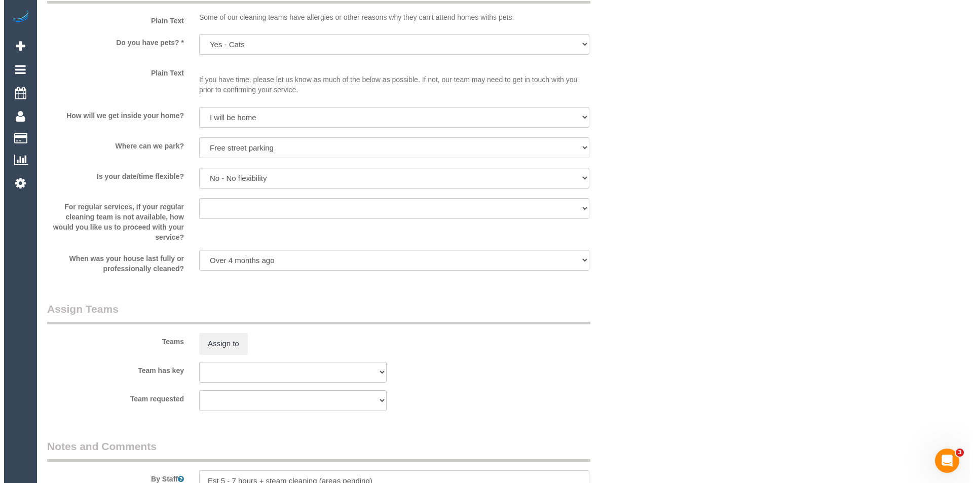
scroll to position [1267, 0]
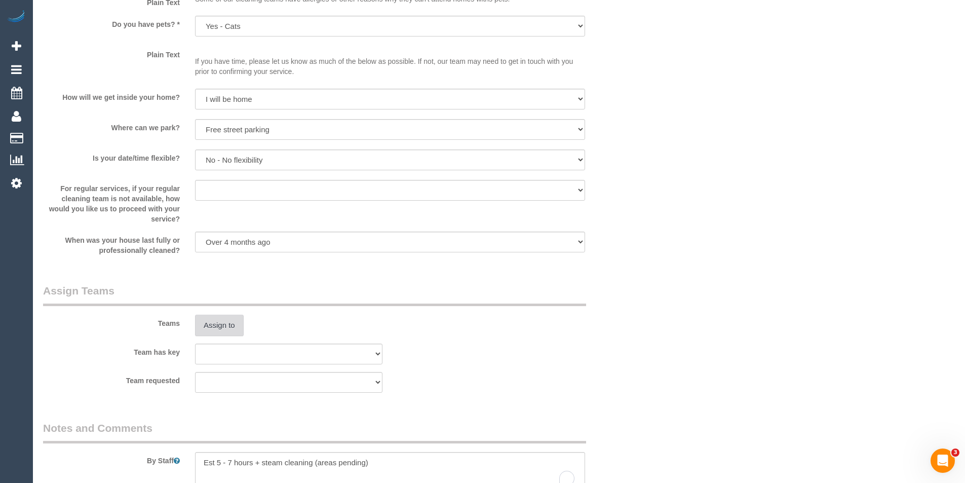
click at [220, 323] on button "Assign to" at bounding box center [219, 325] width 49 height 21
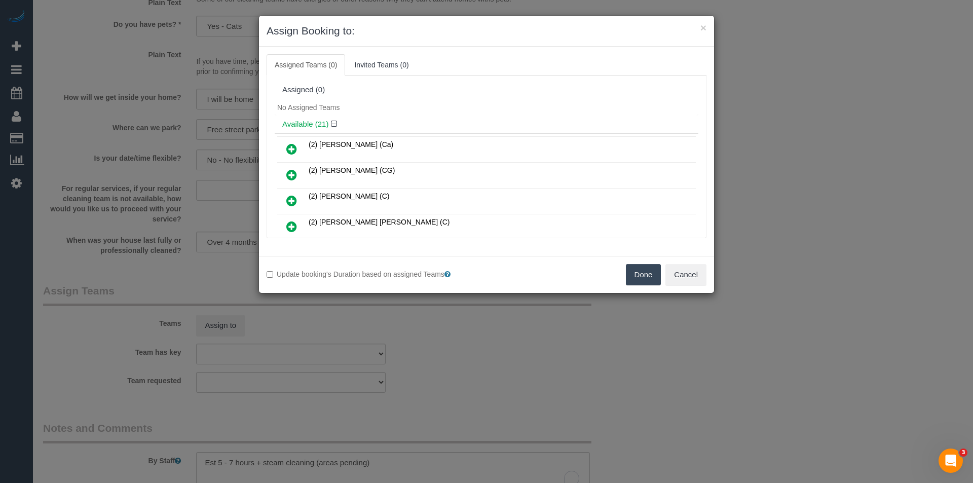
scroll to position [1281, 0]
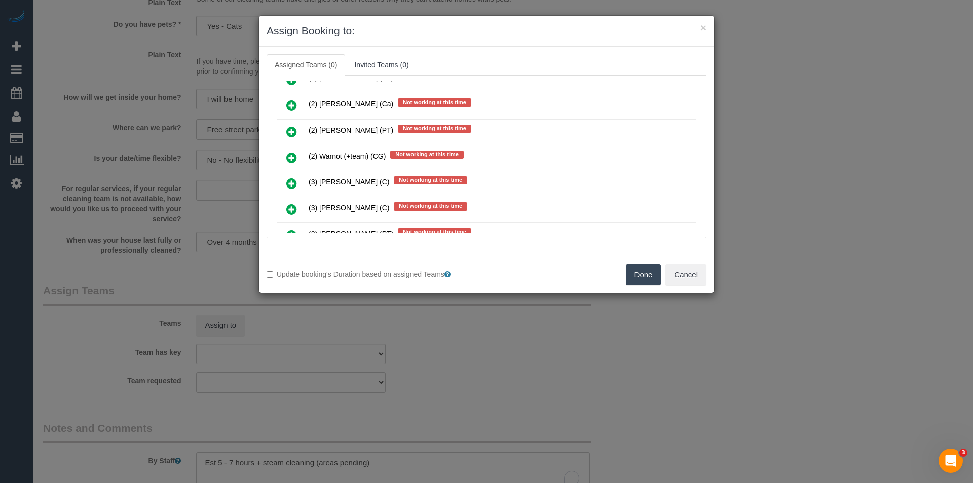
click at [293, 157] on icon at bounding box center [291, 158] width 11 height 12
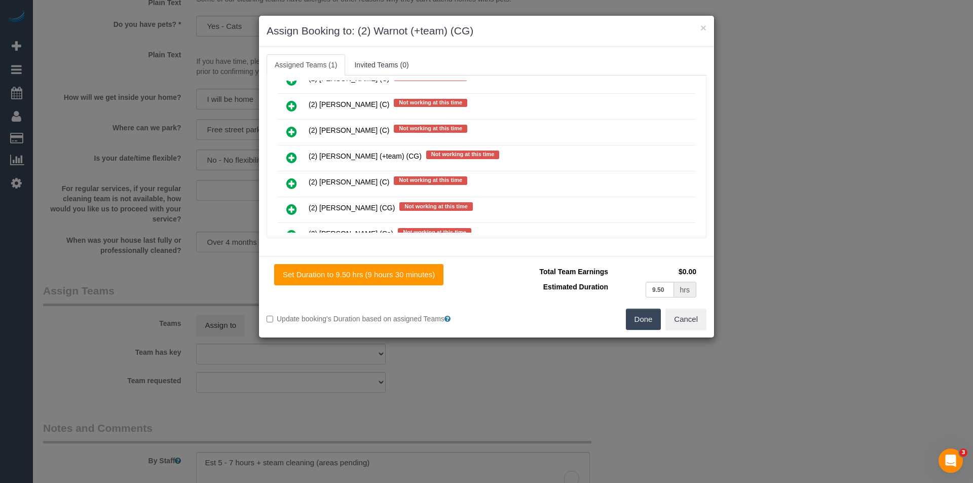
click at [293, 157] on icon at bounding box center [291, 158] width 11 height 12
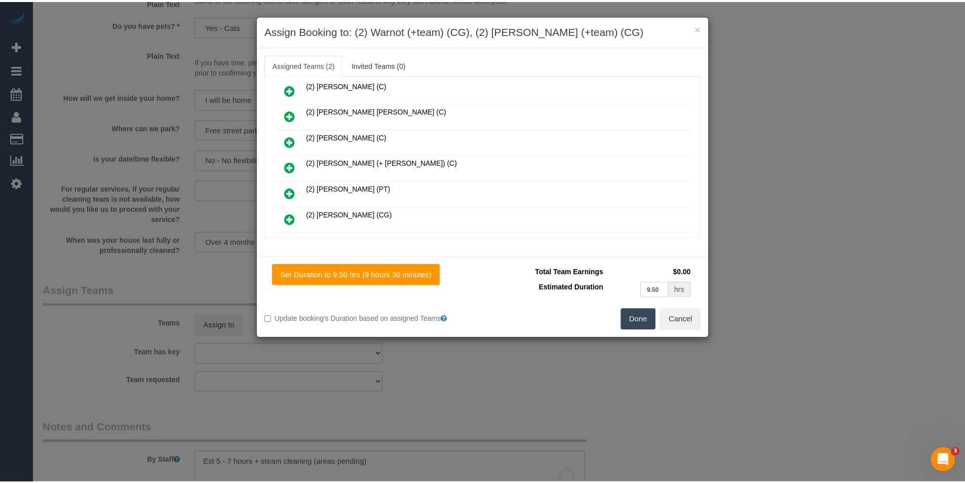
scroll to position [0, 0]
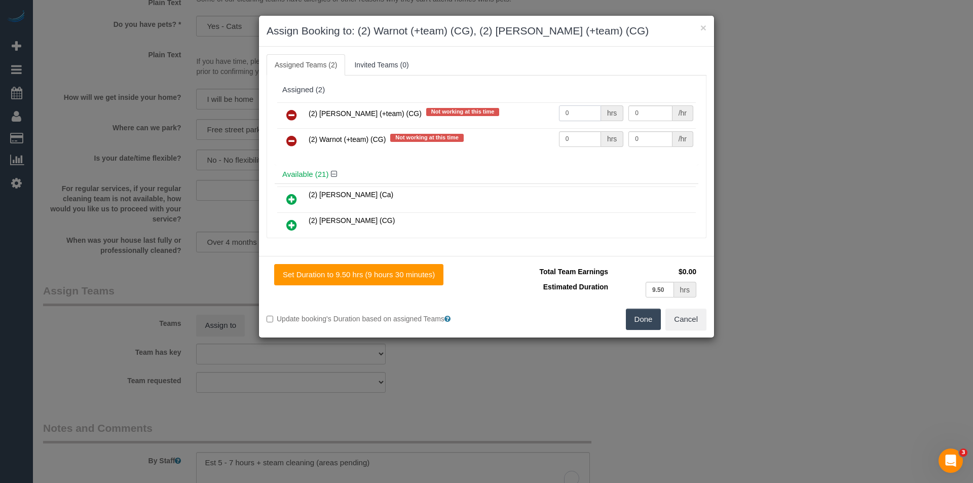
drag, startPoint x: 569, startPoint y: 115, endPoint x: 475, endPoint y: 120, distance: 93.9
click at [488, 118] on tr "(2) Maria (+team) (CG) Not working at this time 0 hrs 0 /hr" at bounding box center [486, 115] width 419 height 26
type input "1"
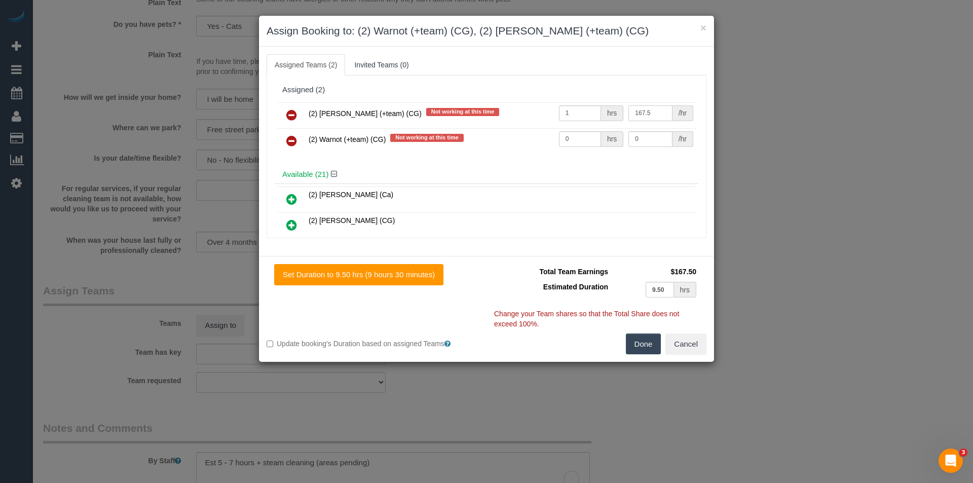
type input "167.5"
drag, startPoint x: 587, startPoint y: 142, endPoint x: 525, endPoint y: 136, distance: 62.1
click at [525, 136] on tr "(2) Warnot (+team) (CG) Not working at this time 0 hrs 0 /hr" at bounding box center [486, 141] width 419 height 26
type input "1"
type input "167.5"
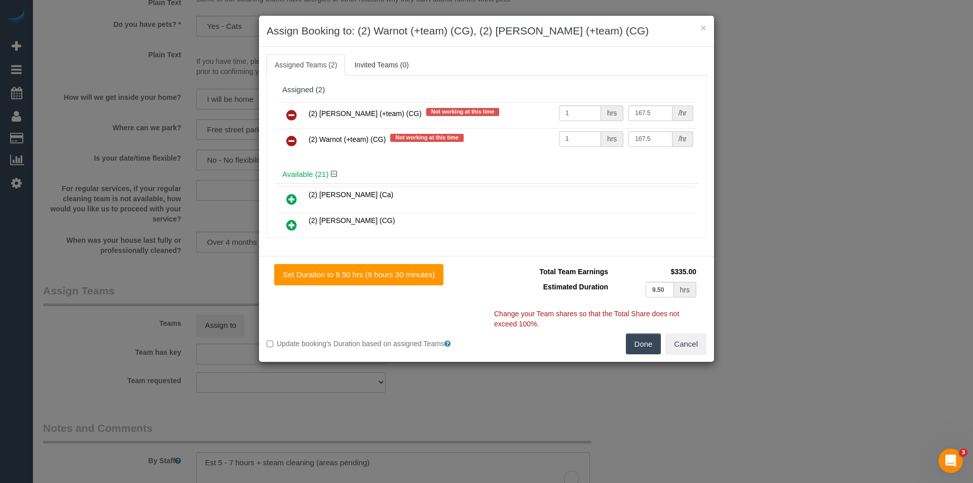
click at [654, 348] on button "Done" at bounding box center [643, 343] width 35 height 21
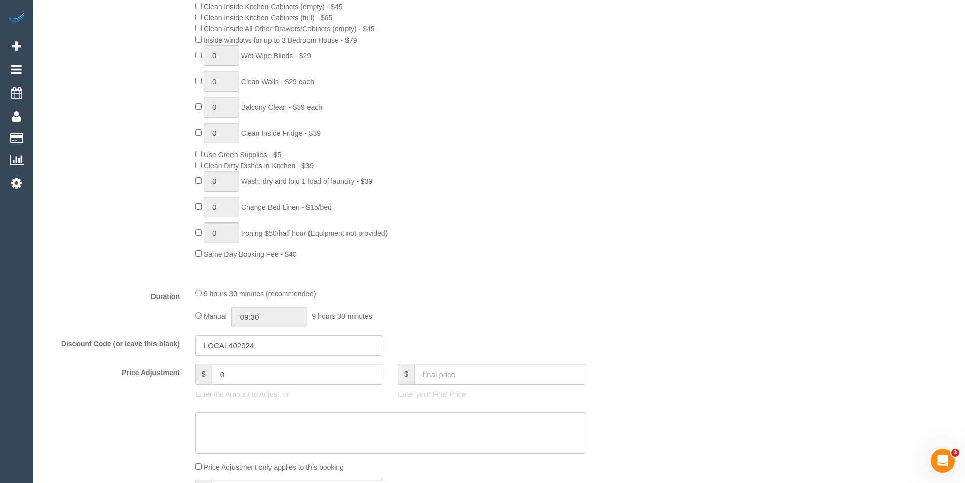
scroll to position [459, 0]
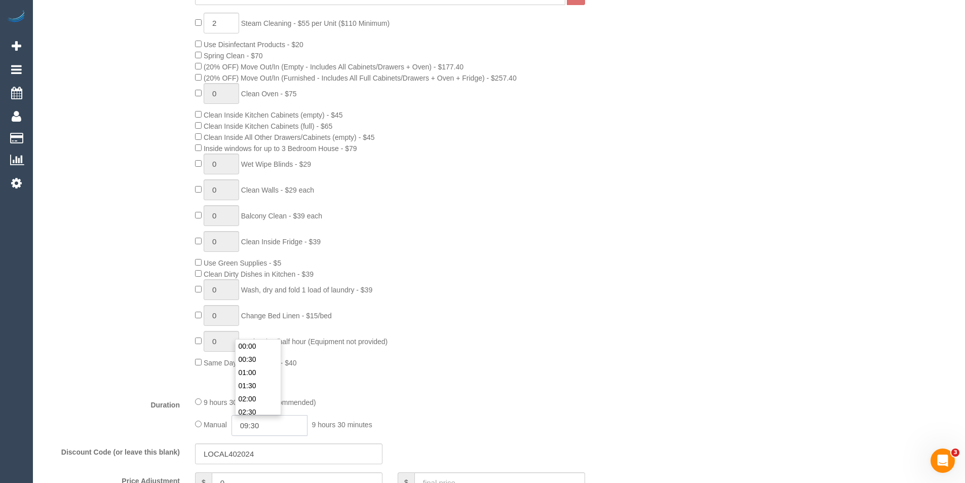
click at [268, 426] on input "09:30" at bounding box center [270, 425] width 76 height 21
click at [266, 364] on li "03:30" at bounding box center [258, 363] width 45 height 13
click at [270, 427] on input "03:30" at bounding box center [270, 425] width 76 height 21
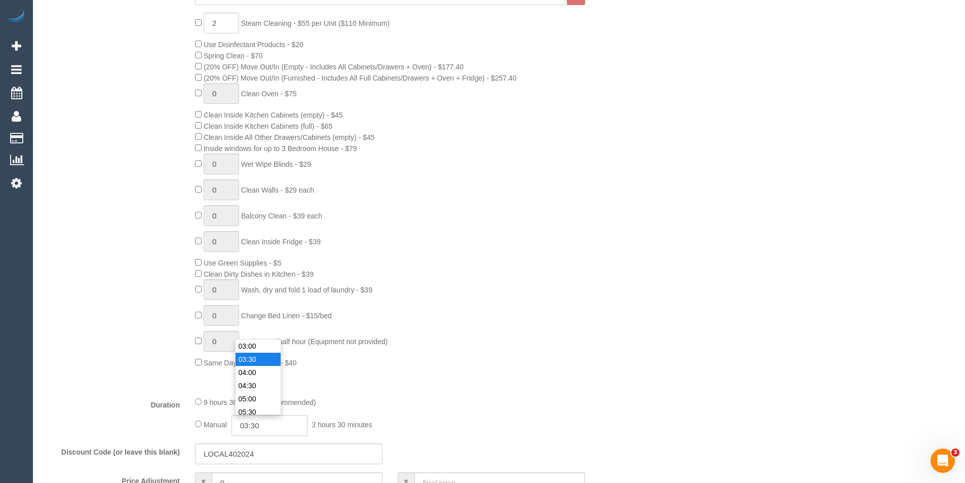
type input "03:3"
select select "spot26"
type input "03:45"
select select "spot50"
type input "03:45"
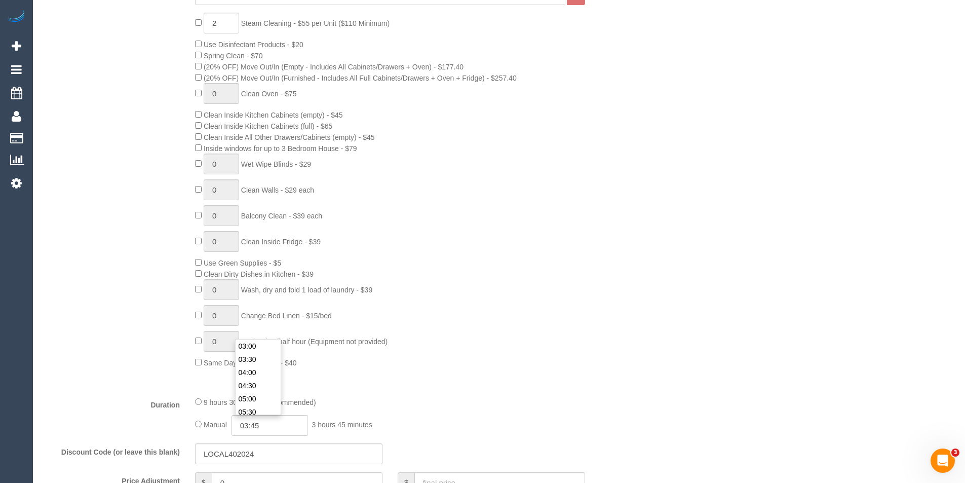
click at [357, 407] on div "9 hours 30 minutes (recommended) Manual 03:45 3 hours 45 minutes" at bounding box center [389, 416] width 405 height 40
select select "spot74"
select select "spot98"
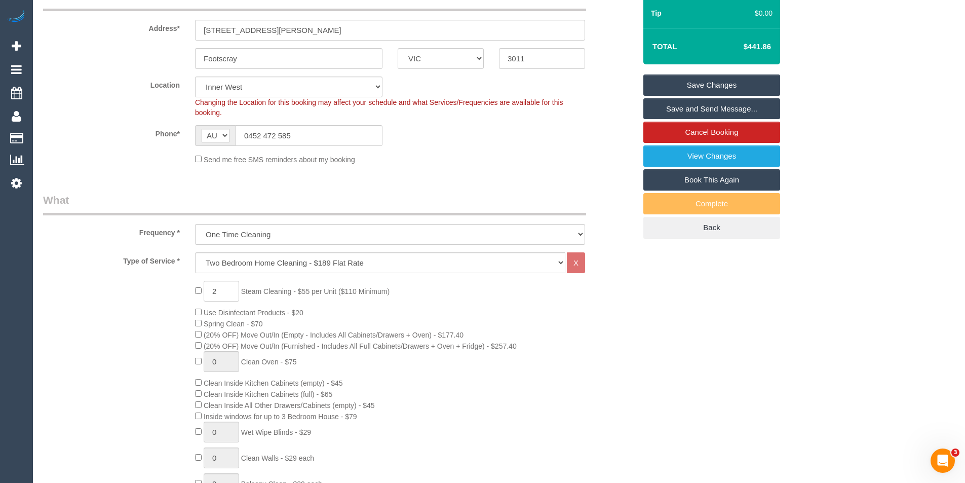
scroll to position [71, 0]
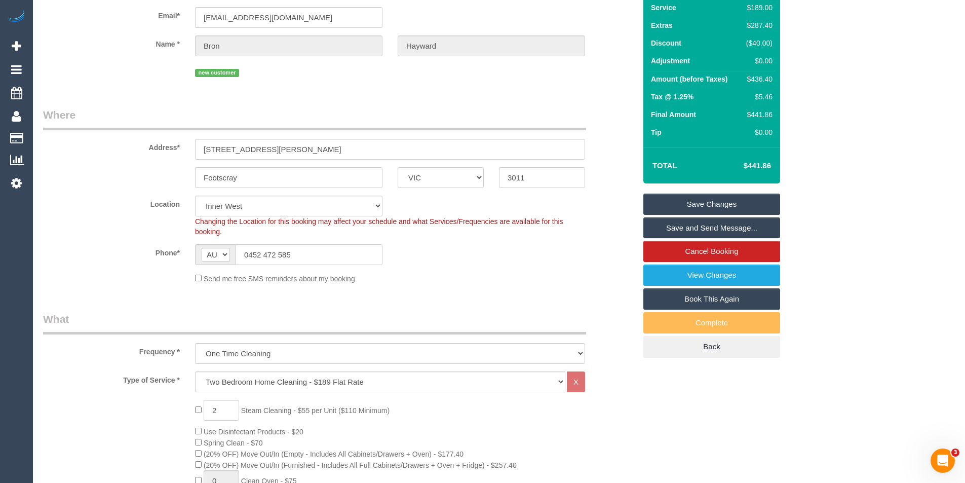
select select "spot122"
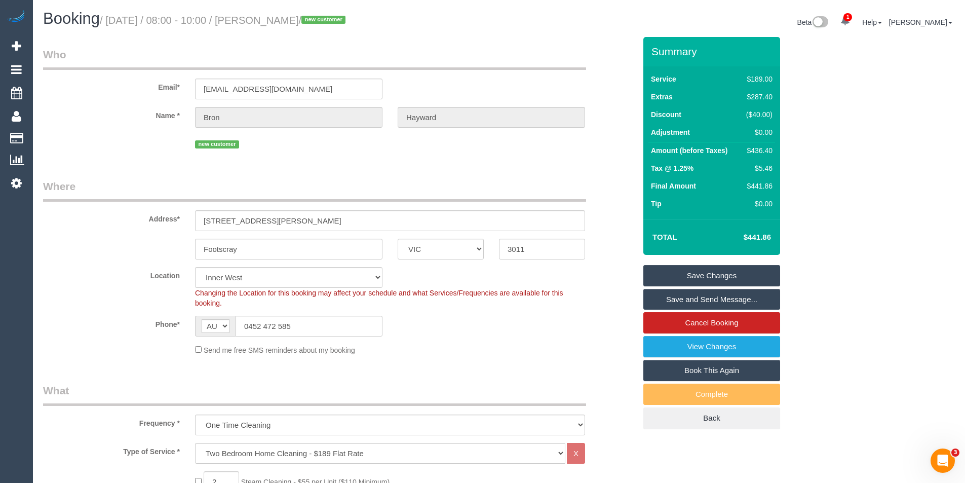
click at [677, 278] on link "Save Changes" at bounding box center [712, 275] width 137 height 21
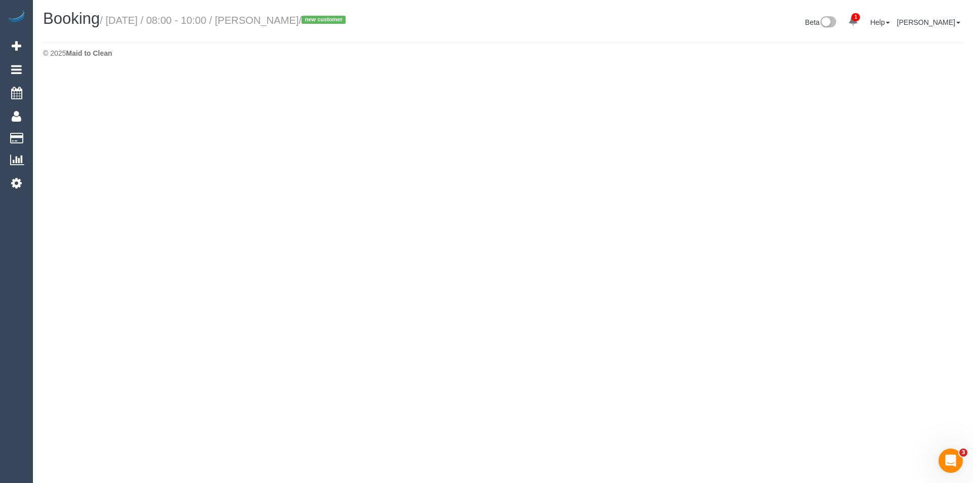
select select "VIC"
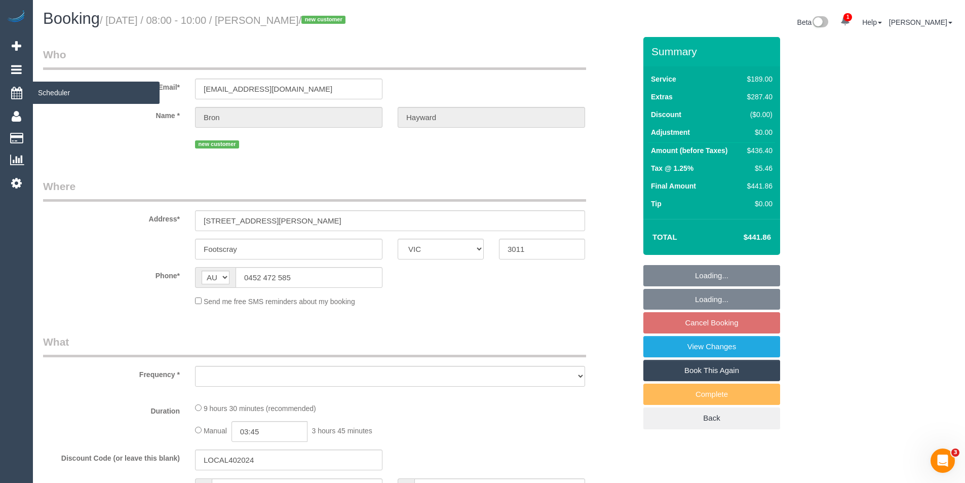
select select "object:6343"
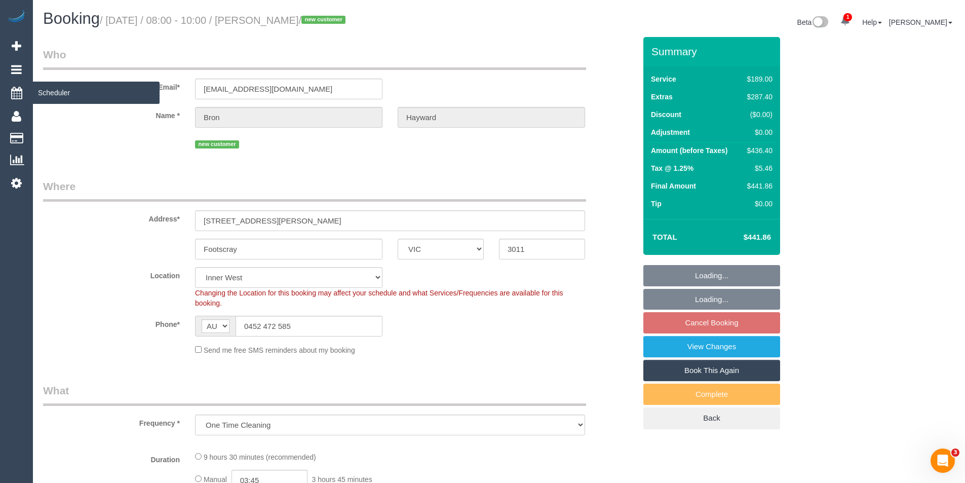
select select "string:stripe-pm_1S5bjI2GScqysDRVNcehOXzN"
select select "number:29"
select select "number:14"
select select "number:19"
select select "number:25"
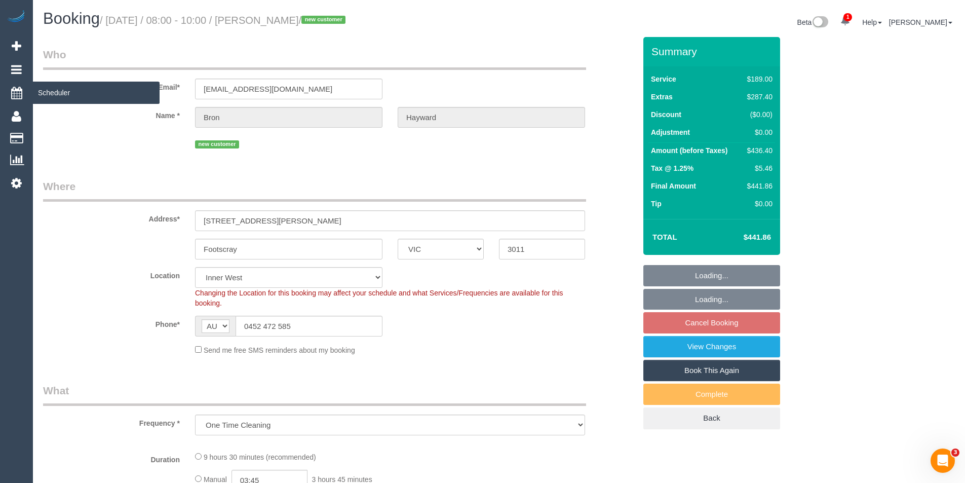
select select "number:26"
select select "object:6597"
select select "spot146"
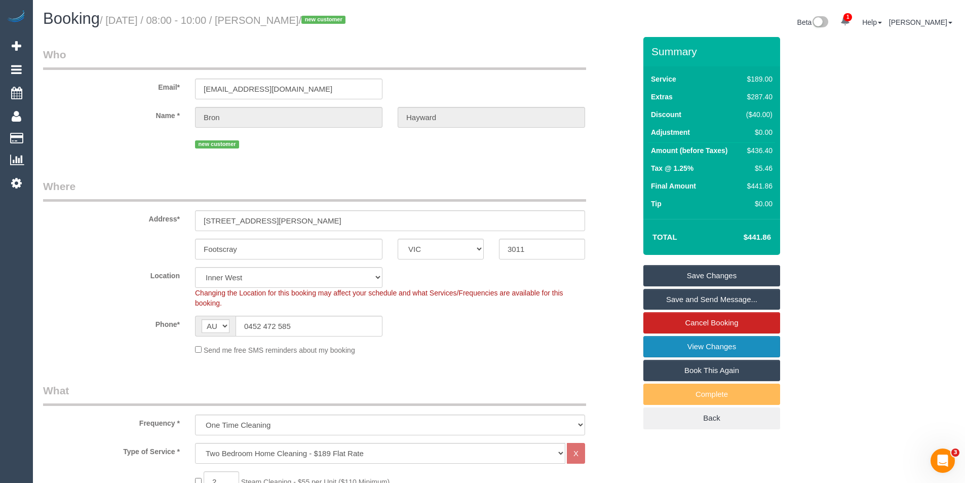
click at [685, 350] on link "View Changes" at bounding box center [712, 346] width 137 height 21
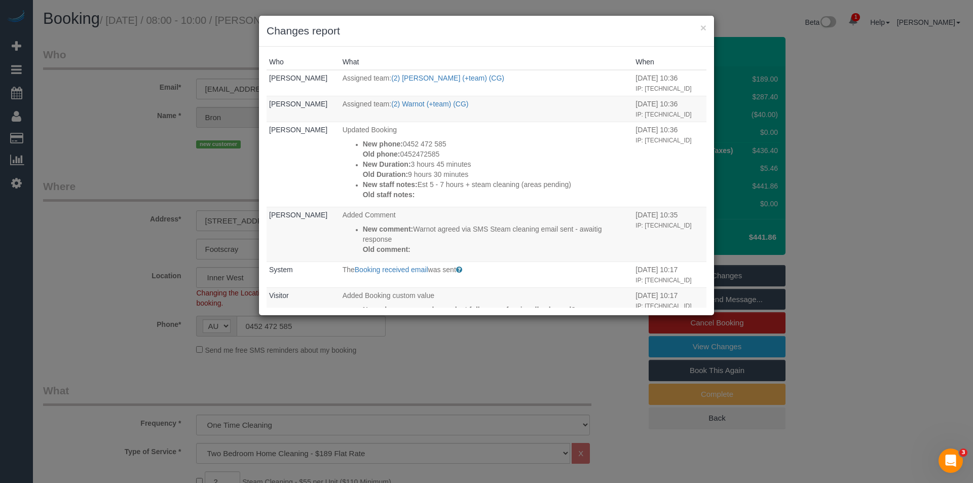
click at [494, 384] on div "× Changes report Who What When Bronie Bryant Assigned team: (2) Maria (+team) (…" at bounding box center [486, 241] width 973 height 483
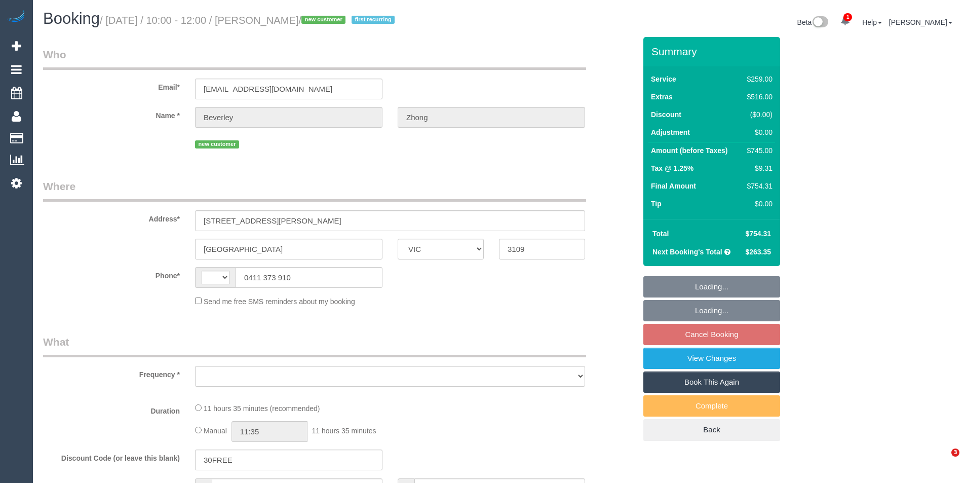
select select "VIC"
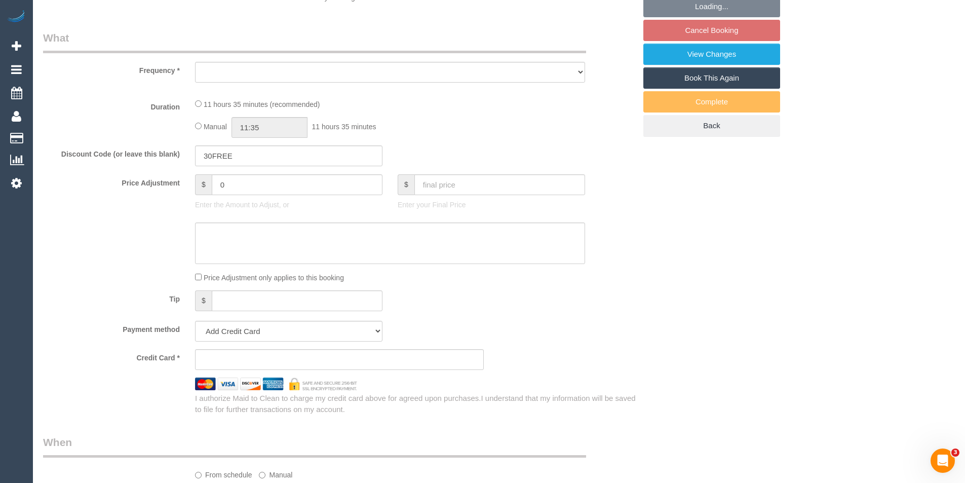
select select "string:AU"
select select "string:stripe-pm_1S4WTS2GScqysDRVOIeRxT3s"
select select "number:32"
select select "number:14"
select select "number:19"
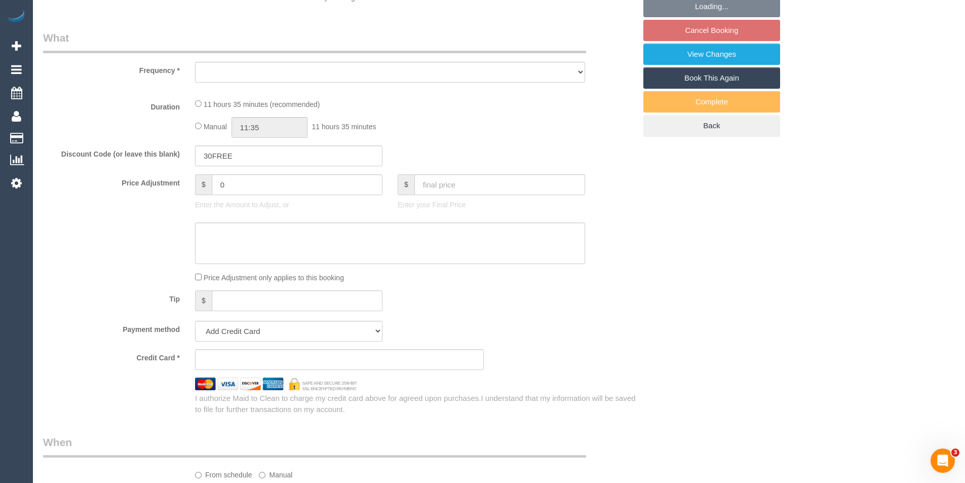
select select "number:24"
select select "number:34"
select select "number:13"
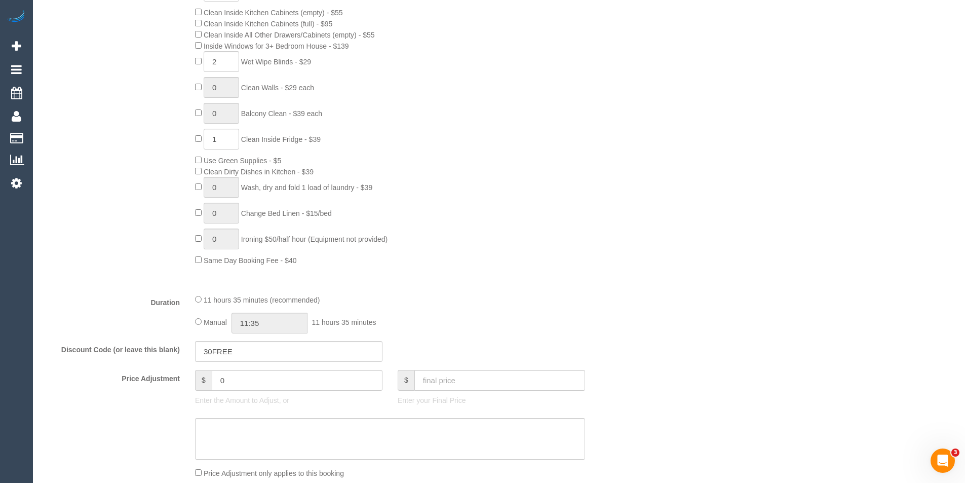
select select "object:1187"
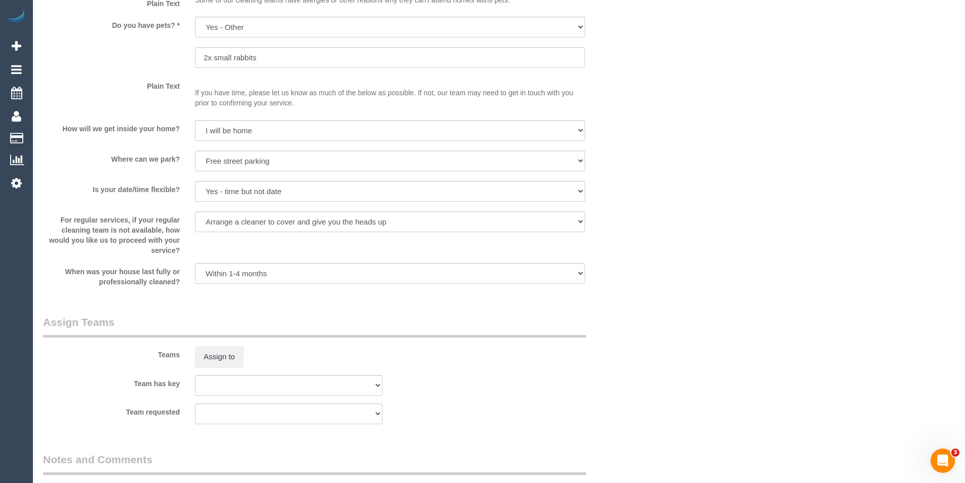
select select "spot3"
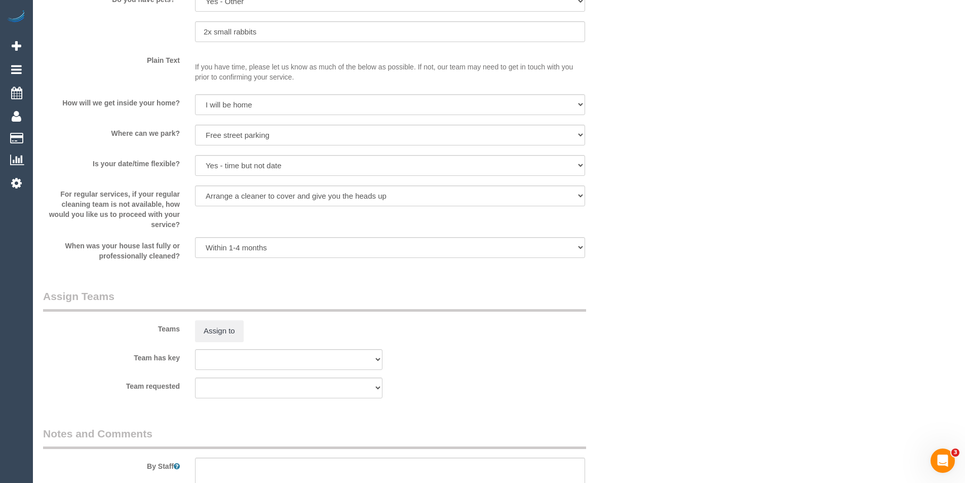
scroll to position [1507, 0]
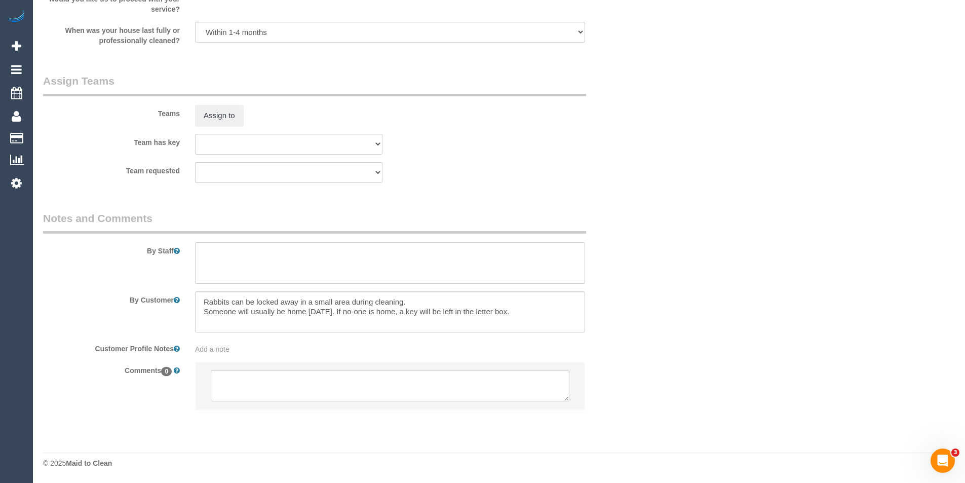
click at [291, 404] on li at bounding box center [390, 385] width 389 height 47
click at [289, 388] on textarea at bounding box center [390, 385] width 359 height 31
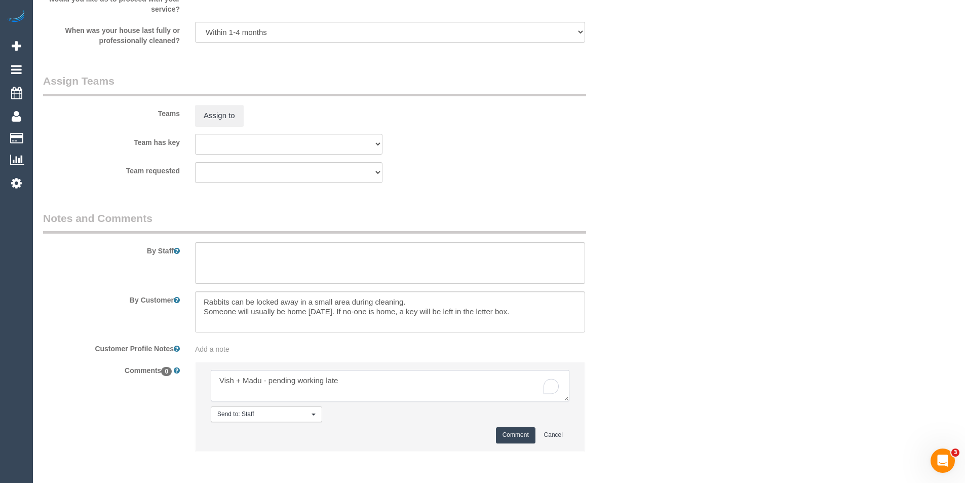
type textarea "Vish + Madu - pending working late"
click at [524, 439] on button "Comment" at bounding box center [516, 435] width 40 height 16
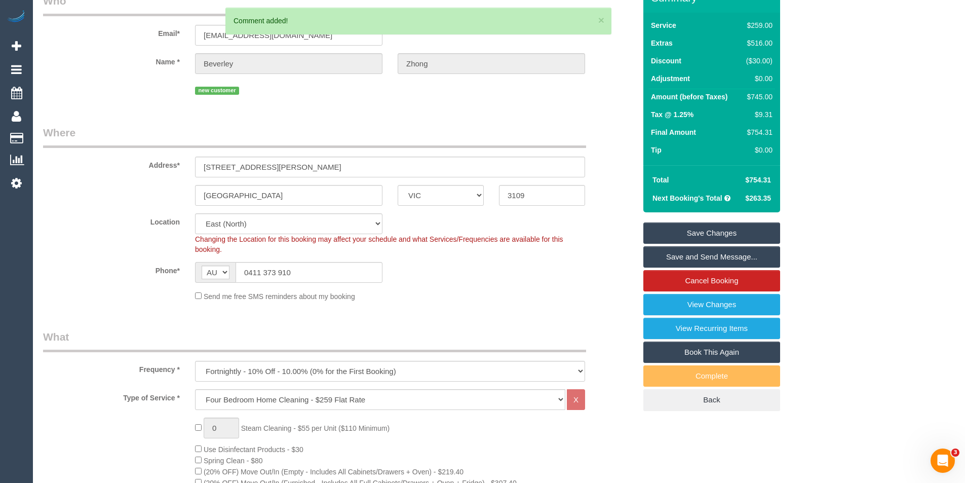
scroll to position [0, 0]
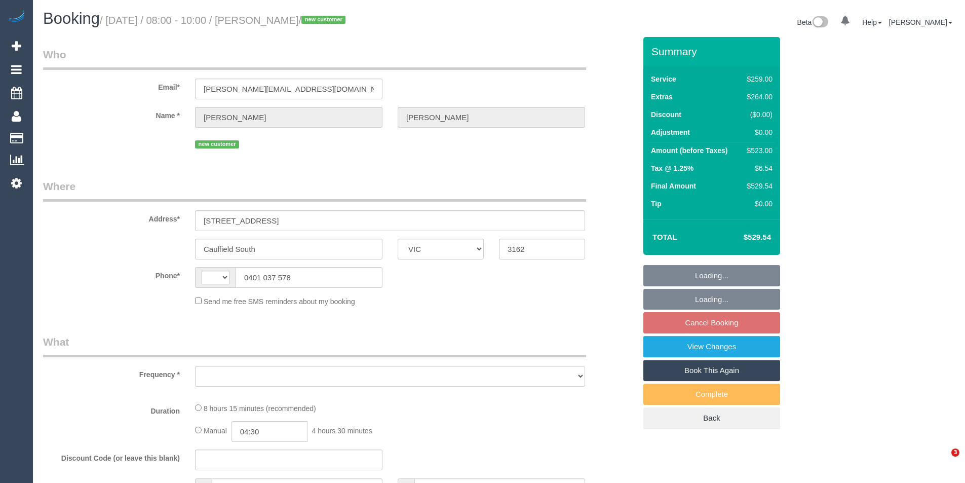
select select "VIC"
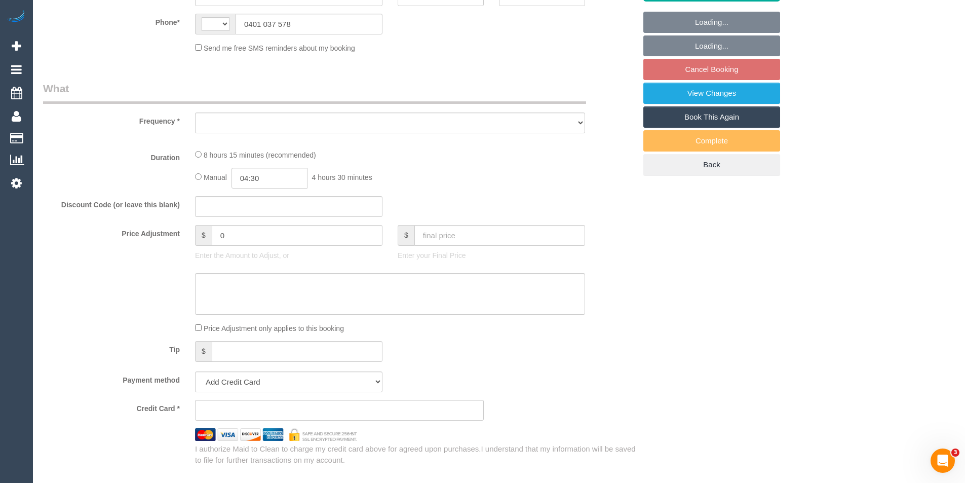
select select "string:AU"
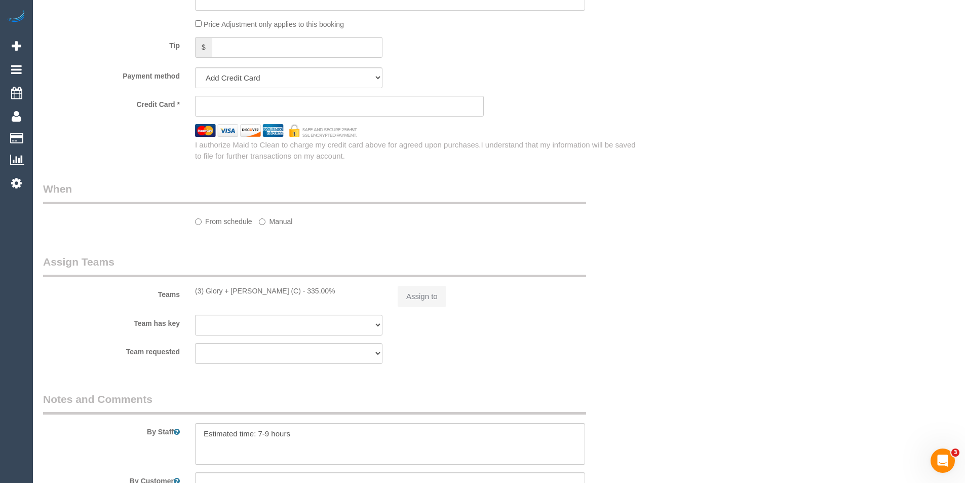
select select "object:546"
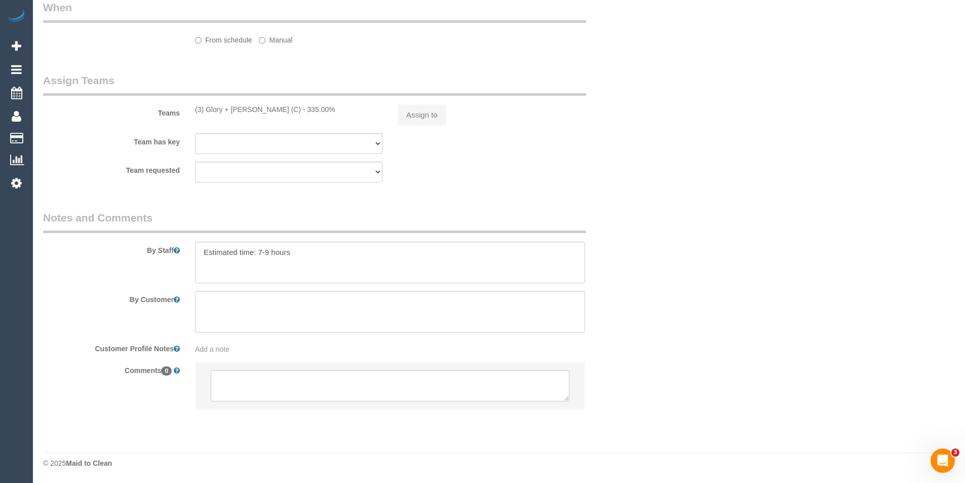
select select "string:stripe-pm_1S5IFI2GScqysDRVXsWQiMML"
select select "number:29"
select select "number:14"
select select "number:19"
select select "number:24"
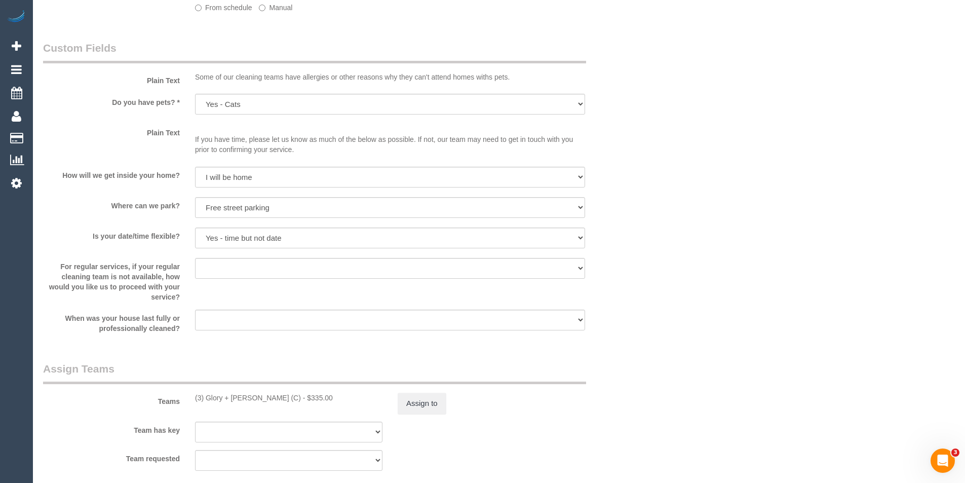
select select "object:1328"
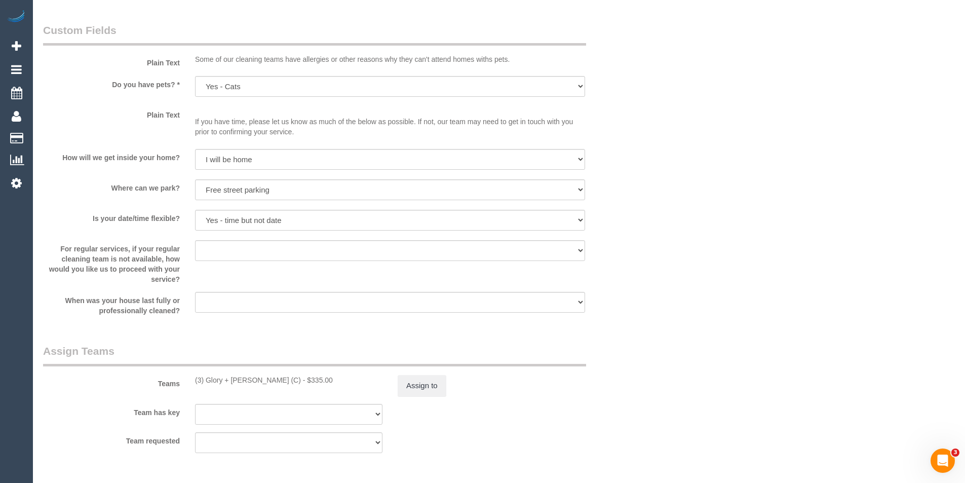
select select "spot1"
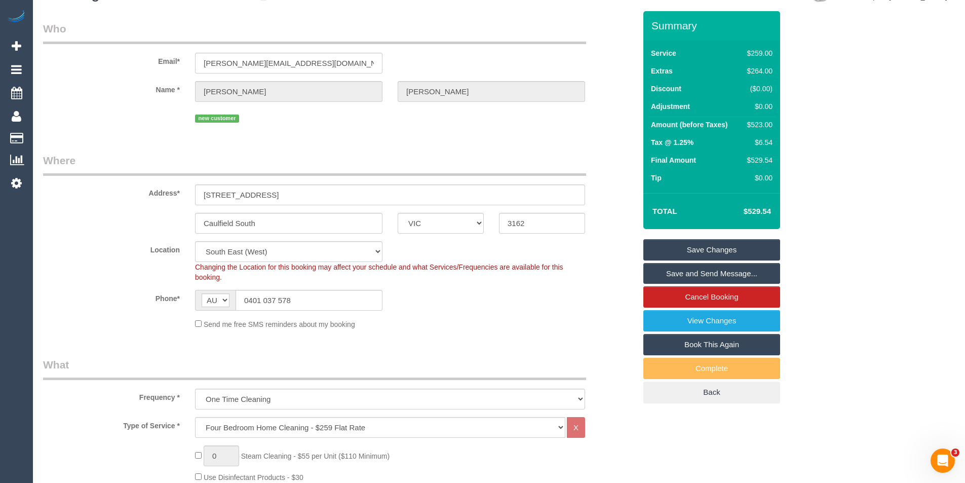
scroll to position [0, 0]
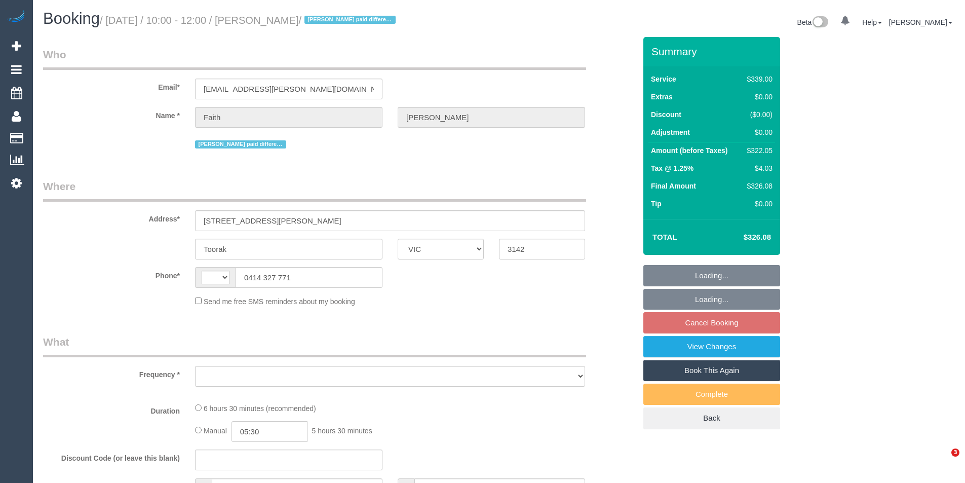
select select "VIC"
select select "string:AU"
select select "object:546"
select select "string:stripe-pm_1Oy4at2GScqysDRV6ddQmpty"
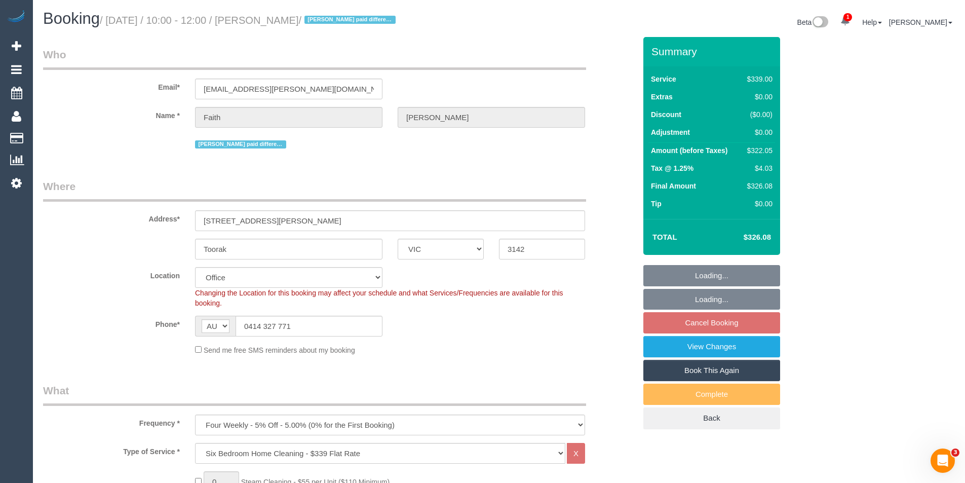
select select "number:32"
select select "number:14"
select select "number:19"
select select "number:22"
select select "number:35"
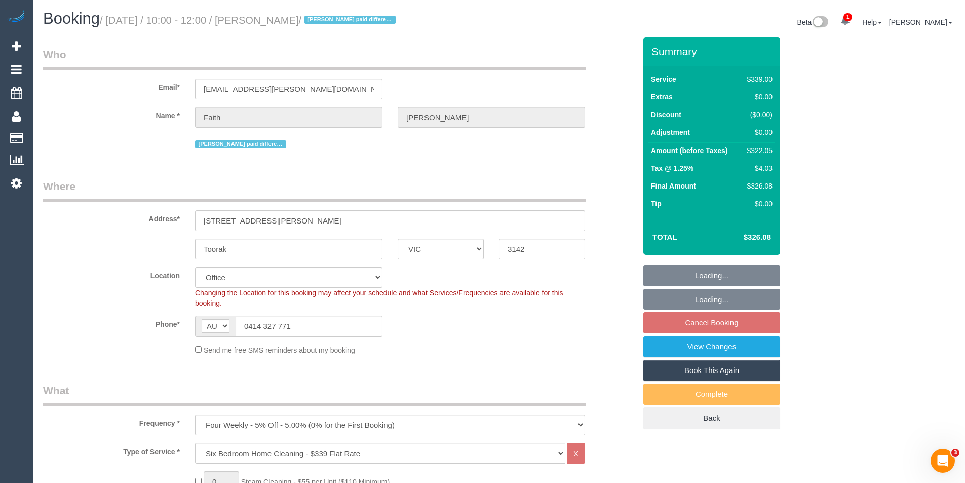
select select "number:12"
select select "object:2088"
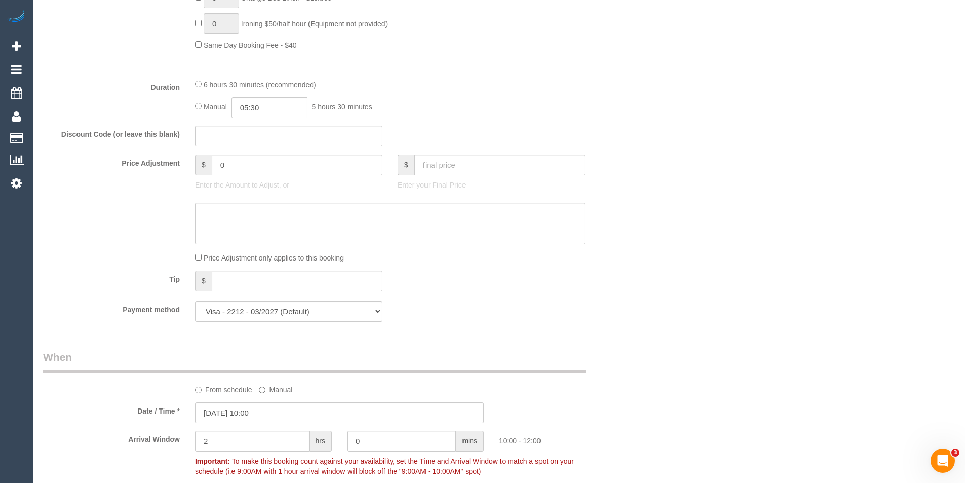
scroll to position [709, 0]
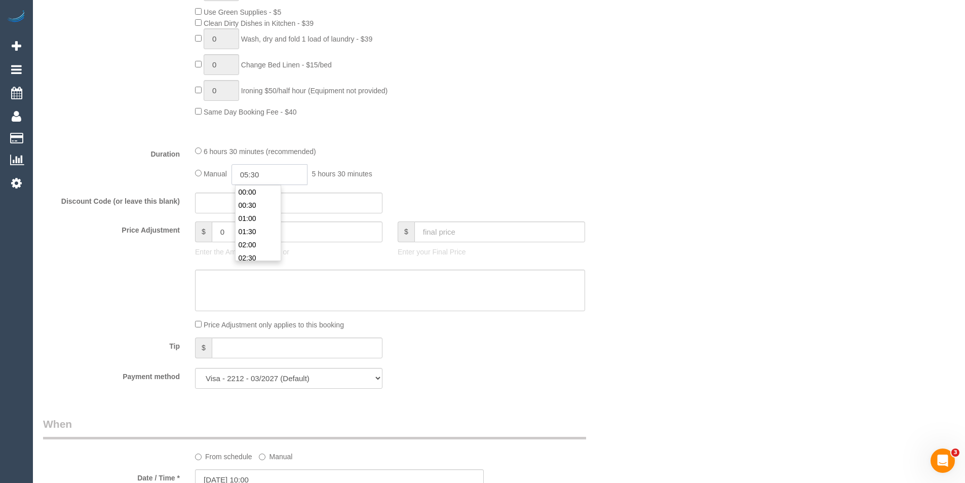
click at [280, 171] on input "05:30" at bounding box center [270, 174] width 76 height 21
type input "04:00"
click at [266, 206] on li "04:00" at bounding box center [258, 206] width 45 height 13
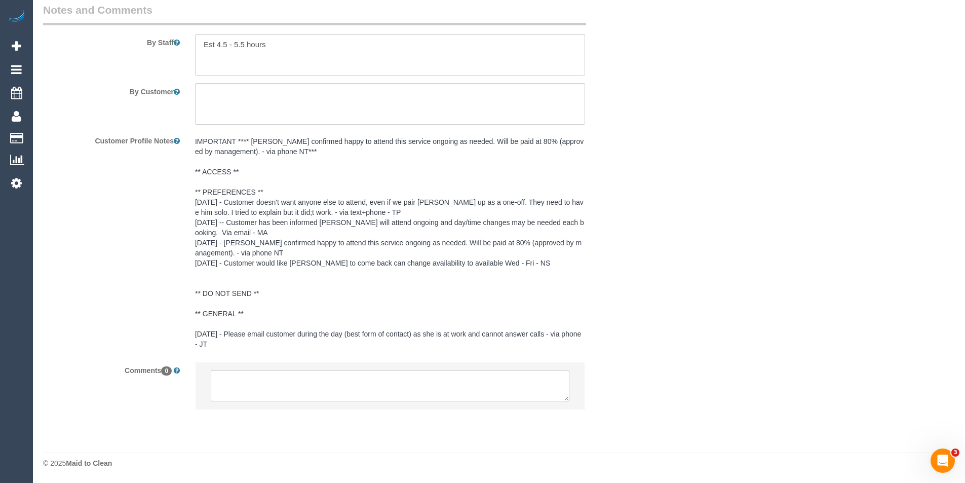
scroll to position [1619, 0]
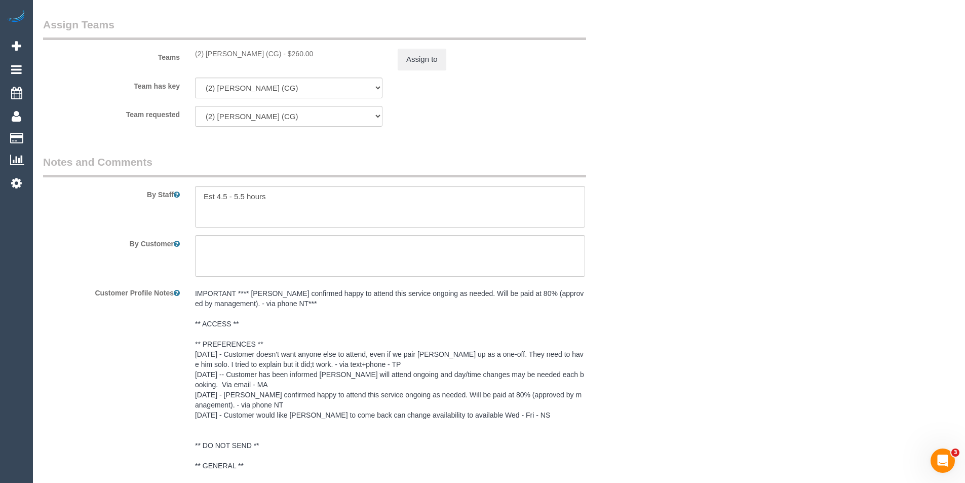
click at [286, 306] on pre "IMPORTANT **** [PERSON_NAME] confirmed happy to attend this service ongoing as …" at bounding box center [390, 394] width 390 height 213
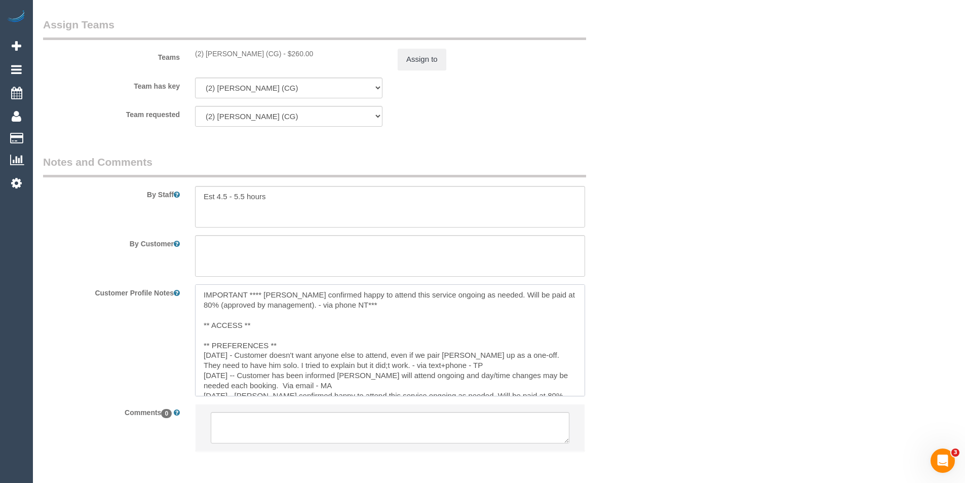
click at [287, 346] on textarea "IMPORTANT **** [PERSON_NAME] confirmed happy to attend this service ongoing as …" at bounding box center [390, 340] width 390 height 112
type textarea "IMPORTANT **** [PERSON_NAME] confirmed happy to attend this service ongoing as …"
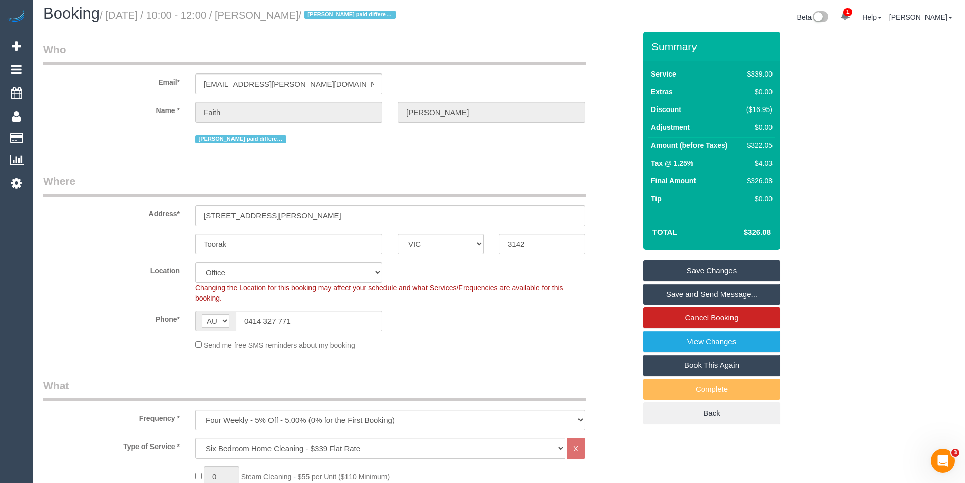
scroll to position [0, 0]
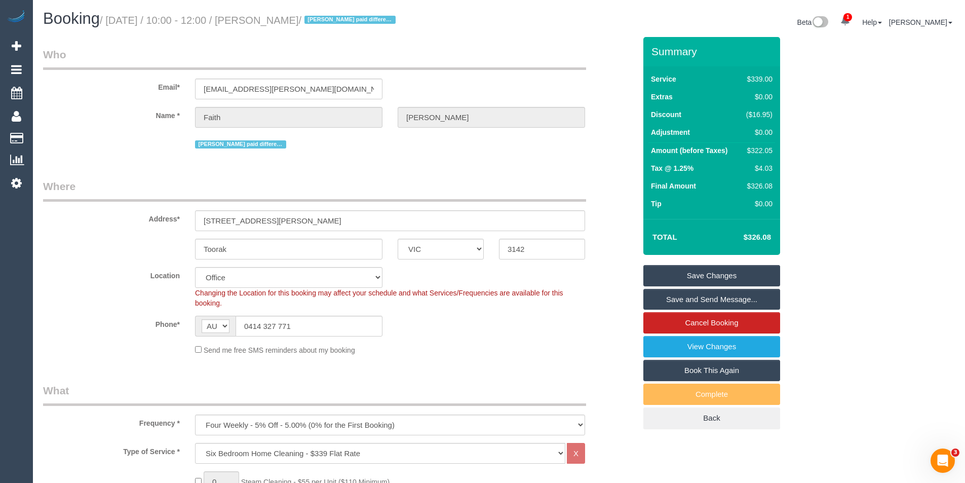
click at [679, 272] on link "Save Changes" at bounding box center [712, 275] width 137 height 21
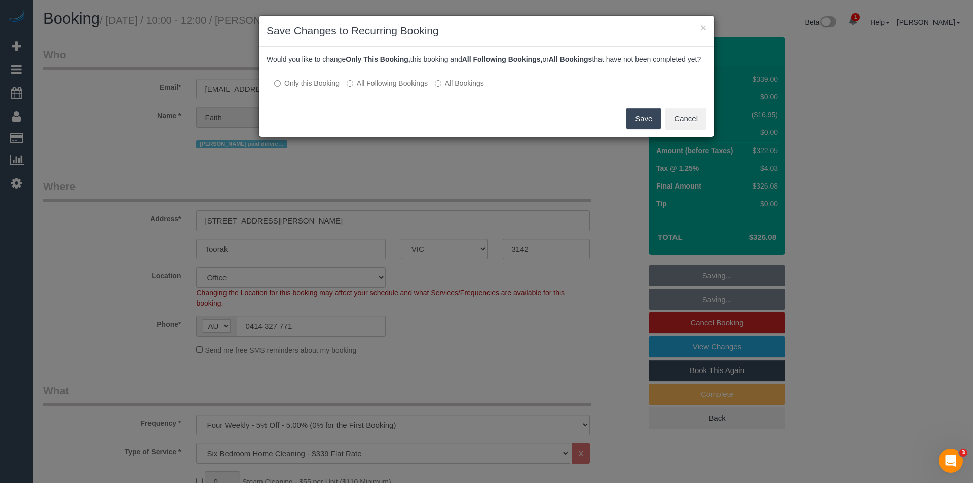
click at [360, 88] on label "All Following Bookings" at bounding box center [387, 83] width 81 height 10
click at [641, 128] on button "Save" at bounding box center [643, 118] width 34 height 21
